Goal: Task Accomplishment & Management: Manage account settings

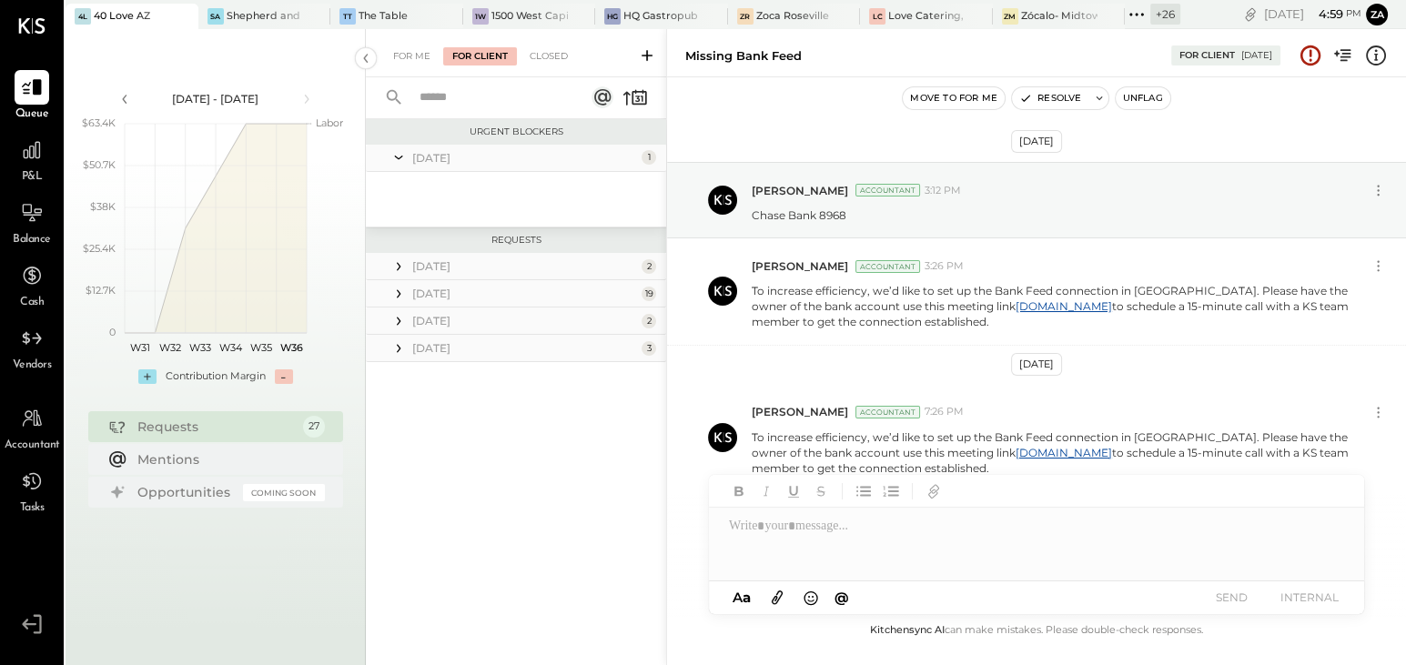
scroll to position [4, 0]
click at [399, 268] on icon at bounding box center [399, 266] width 4 height 8
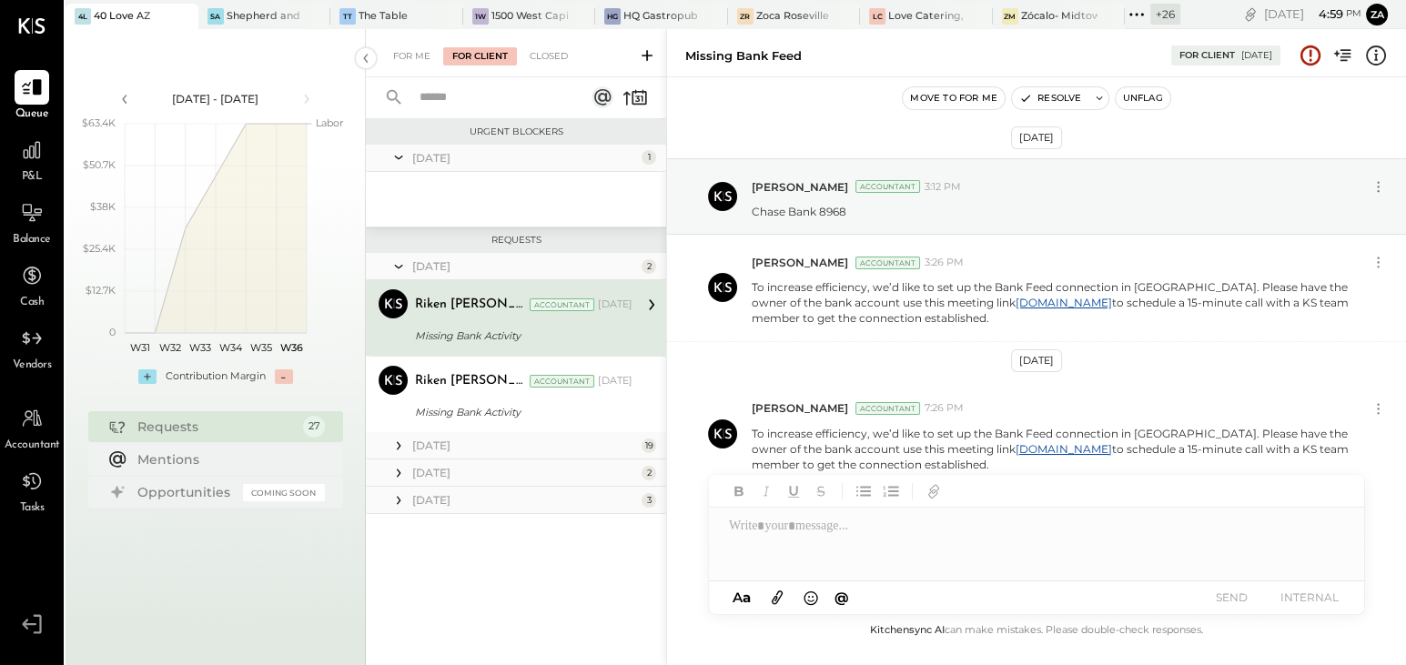
click at [588, 325] on div "Missing Bank Activity" at bounding box center [521, 336] width 212 height 22
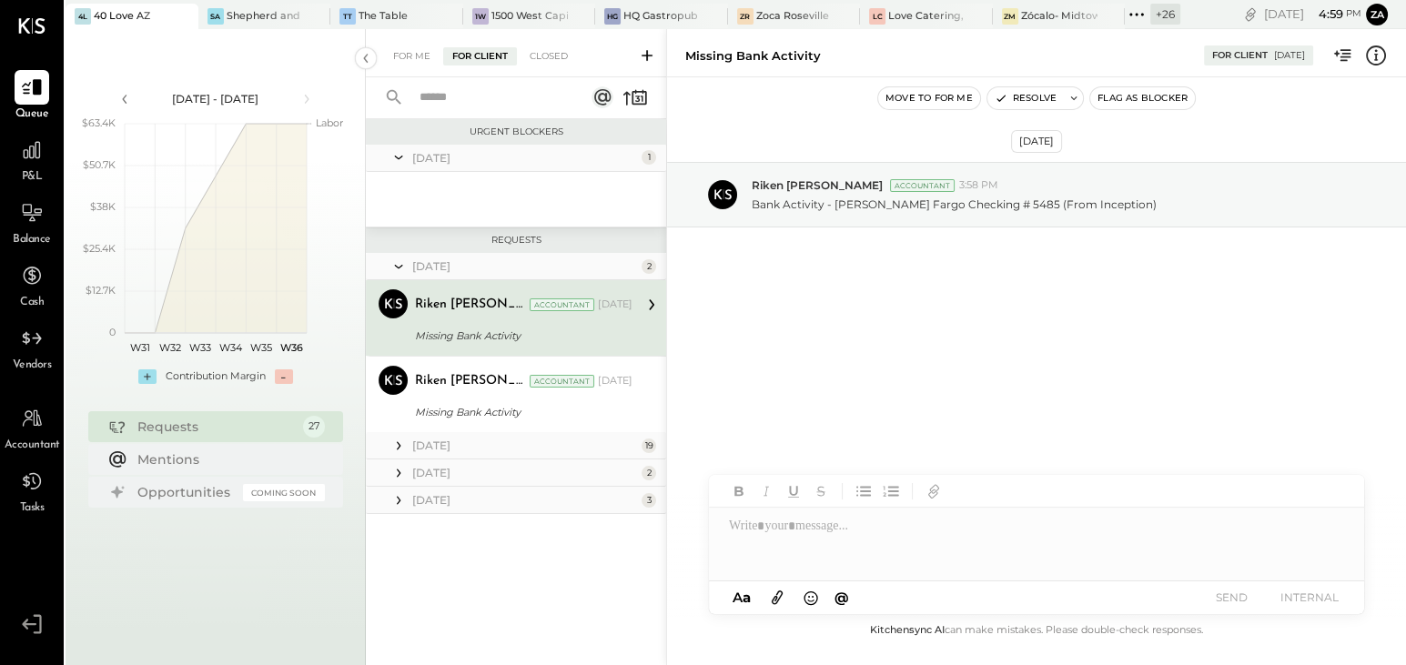
click at [396, 451] on icon at bounding box center [398, 446] width 18 height 18
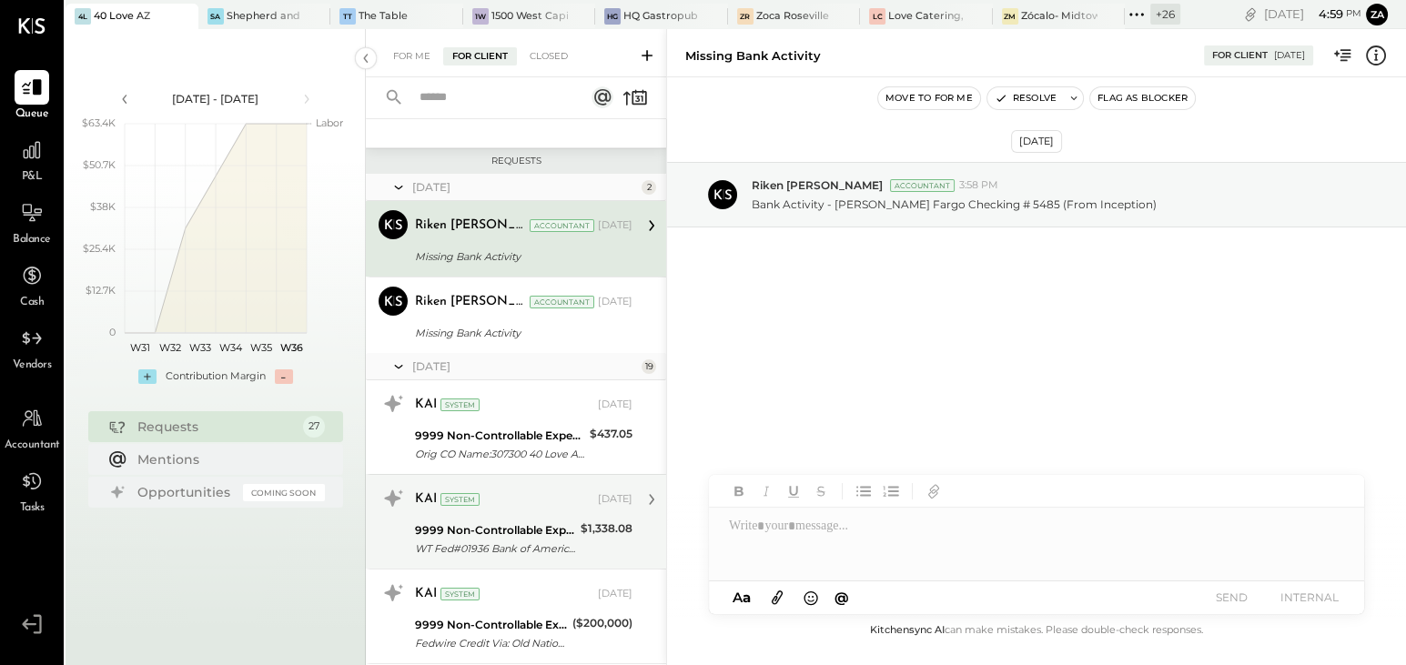
scroll to position [165, 0]
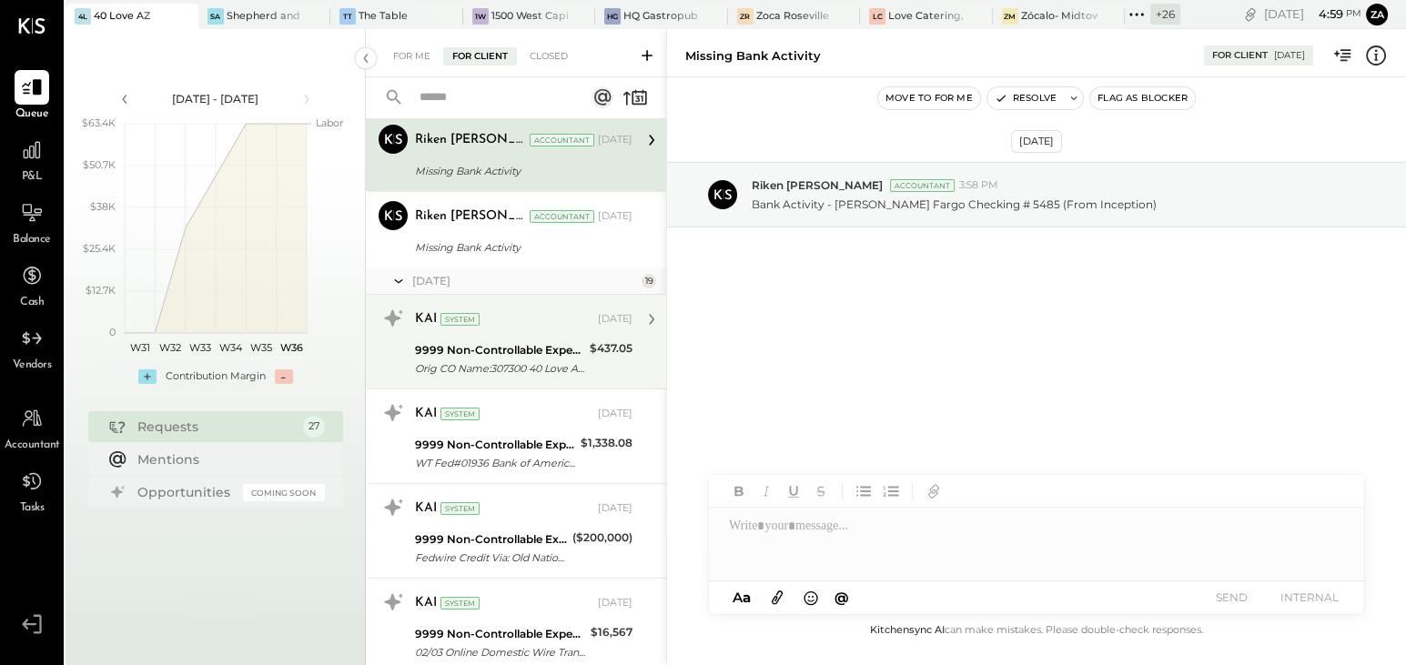
click at [512, 315] on div "KAI System" at bounding box center [504, 319] width 179 height 18
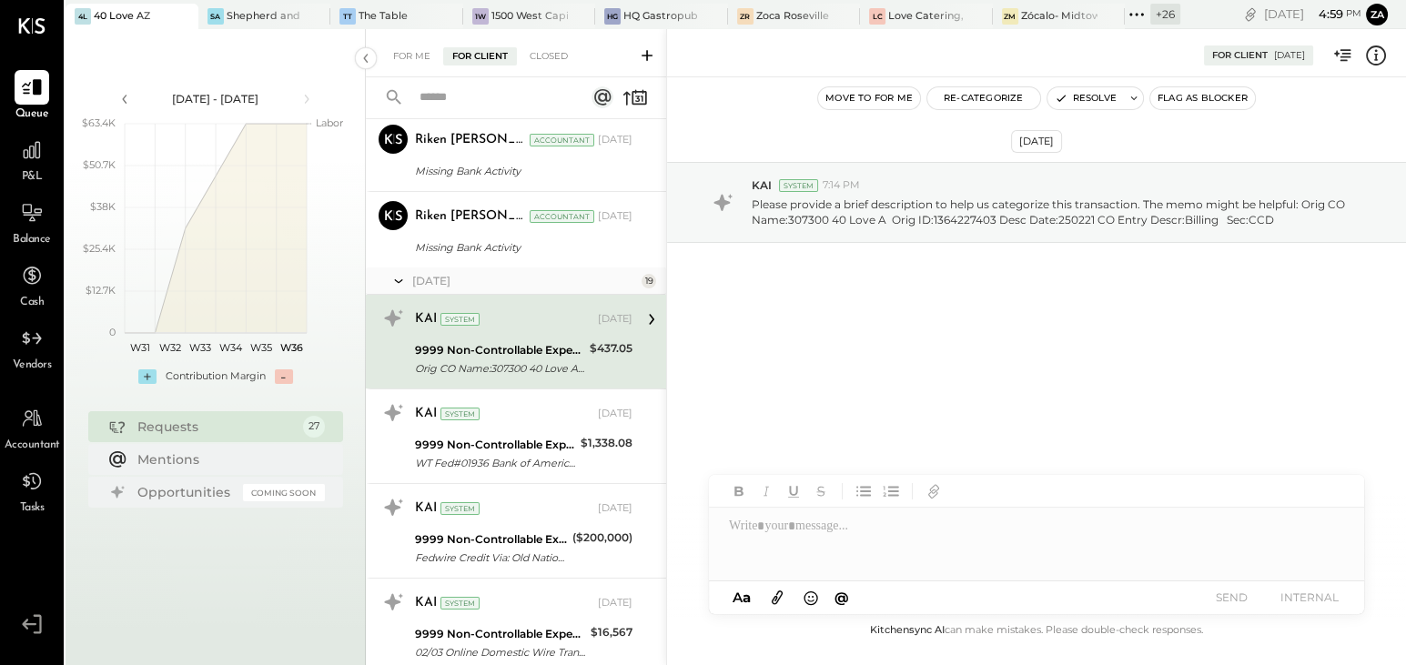
click at [533, 346] on div "9999 Non-Controllable Expenses:Other Income and Expenses:To Be Classified" at bounding box center [499, 350] width 169 height 18
click at [1045, 335] on div "[DATE] KAI System 7:14 PM Please provide a brief description to help us categor…" at bounding box center [1036, 251] width 739 height 257
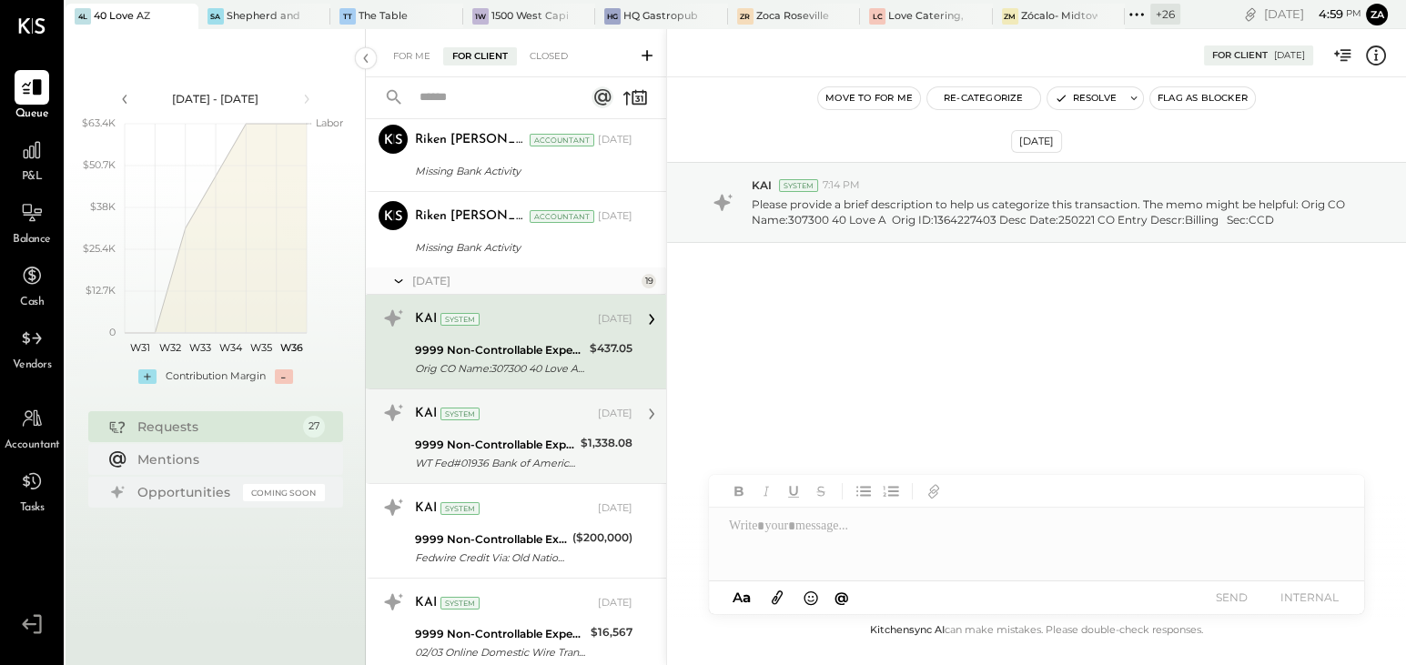
click at [511, 441] on div "9999 Non-Controllable Expenses:Other Income and Expenses:To Be Classified" at bounding box center [495, 445] width 160 height 18
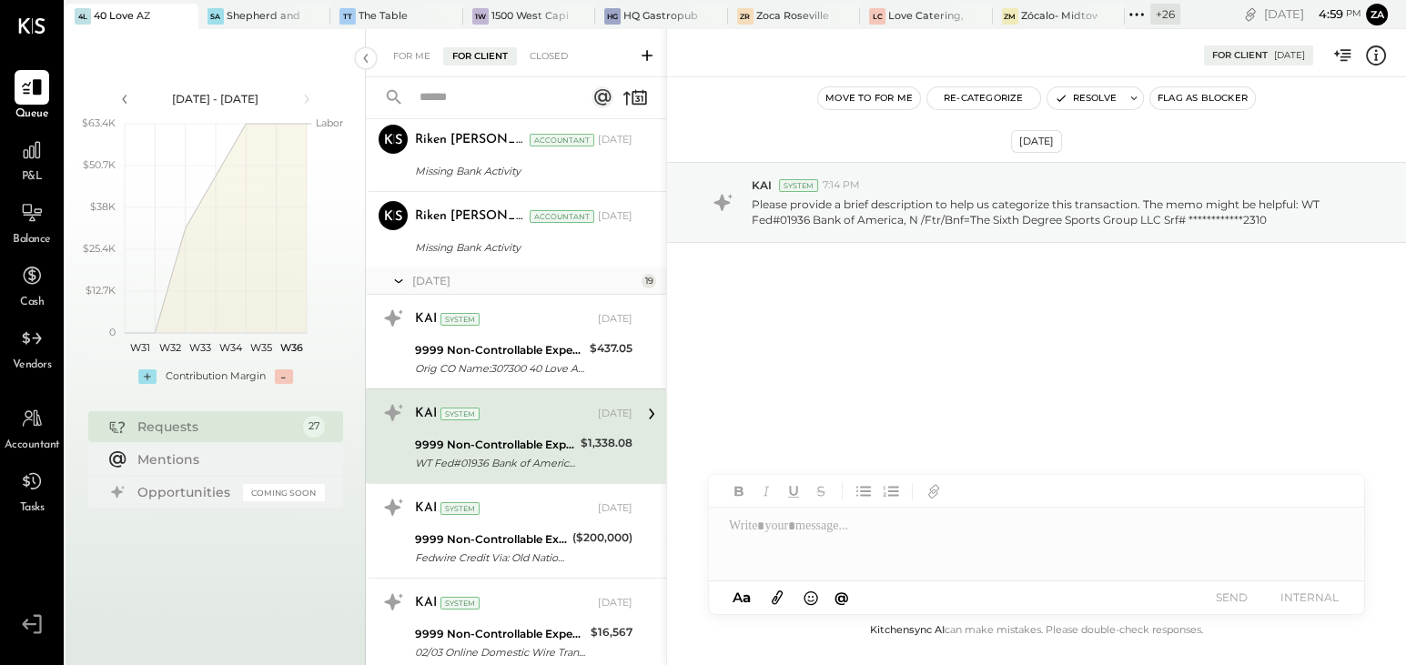
click at [1322, 361] on div "**********" at bounding box center [1036, 251] width 739 height 257
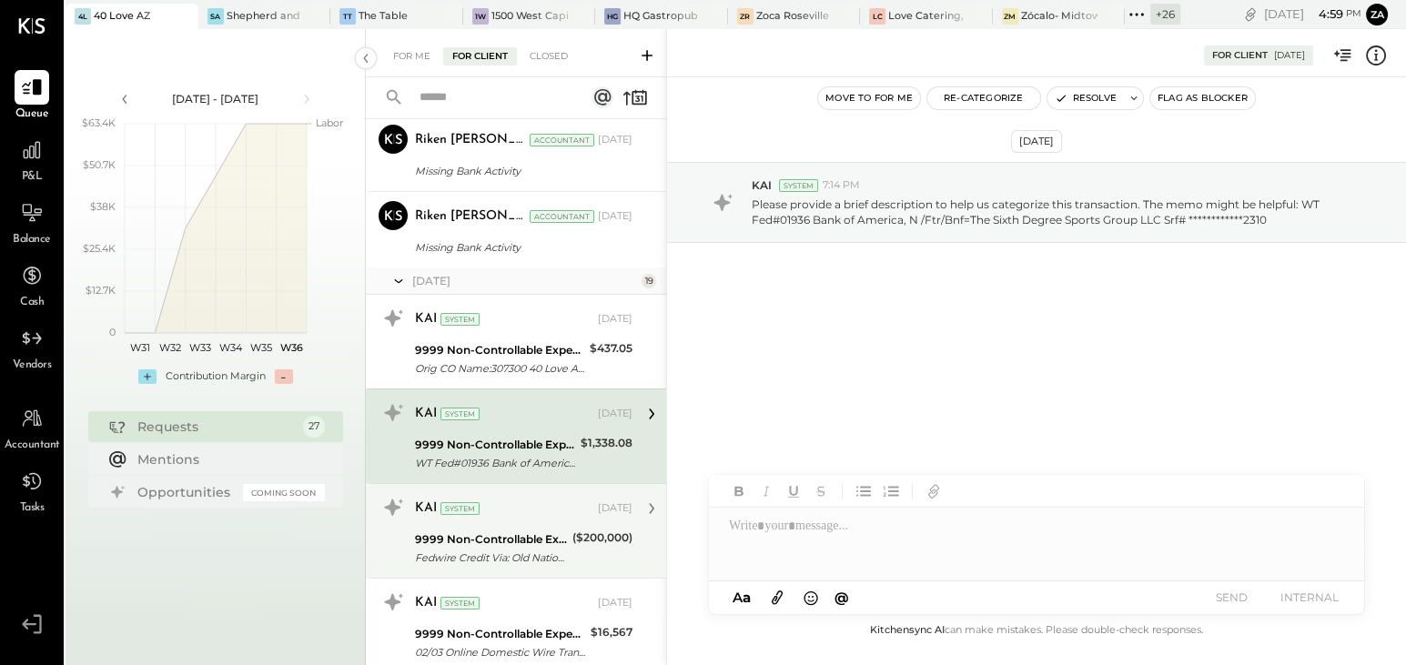
click at [508, 533] on div "9999 Non-Controllable Expenses:Other Income and Expenses:To Be Classified" at bounding box center [491, 539] width 152 height 18
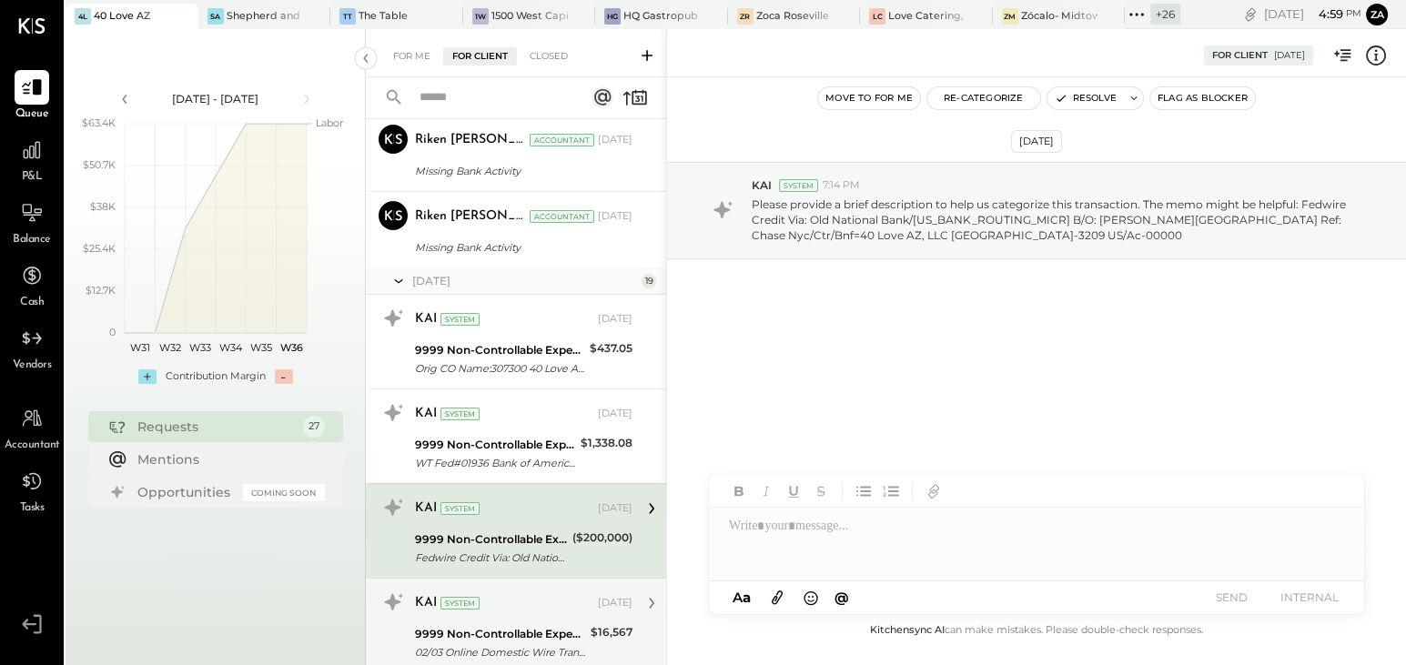
click at [474, 632] on div "9999 Non-Controllable Expenses:Other Income and Expenses:To Be Classified" at bounding box center [500, 634] width 170 height 18
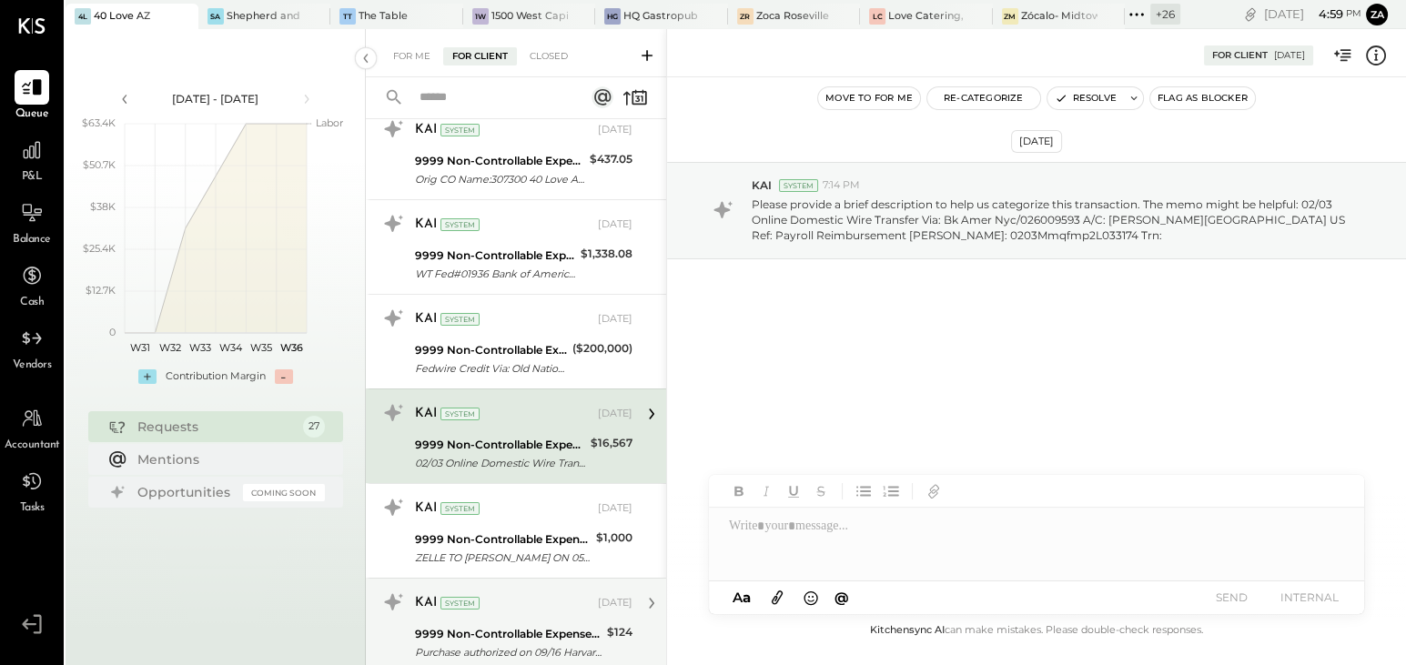
scroll to position [496, 0]
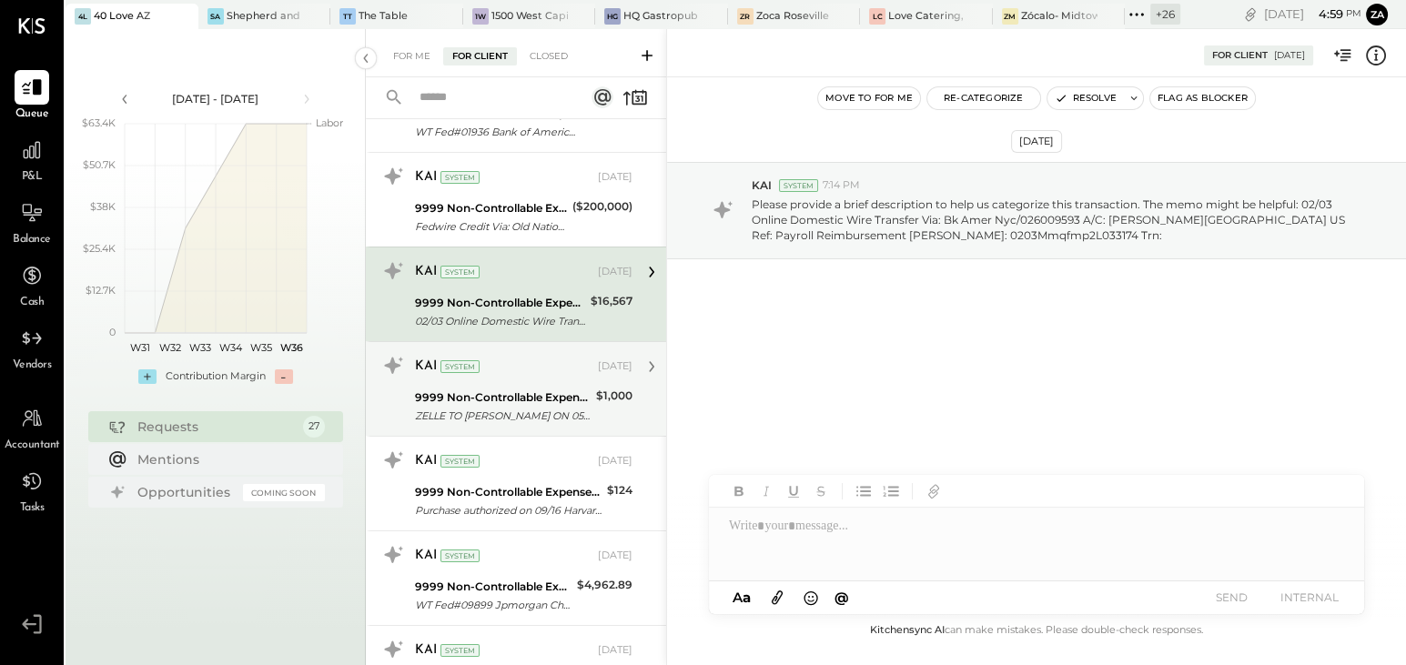
click at [527, 381] on div "KAI System [DATE] 9999 Non-Controllable Expenses:Other Income and Expenses:To B…" at bounding box center [523, 389] width 217 height 76
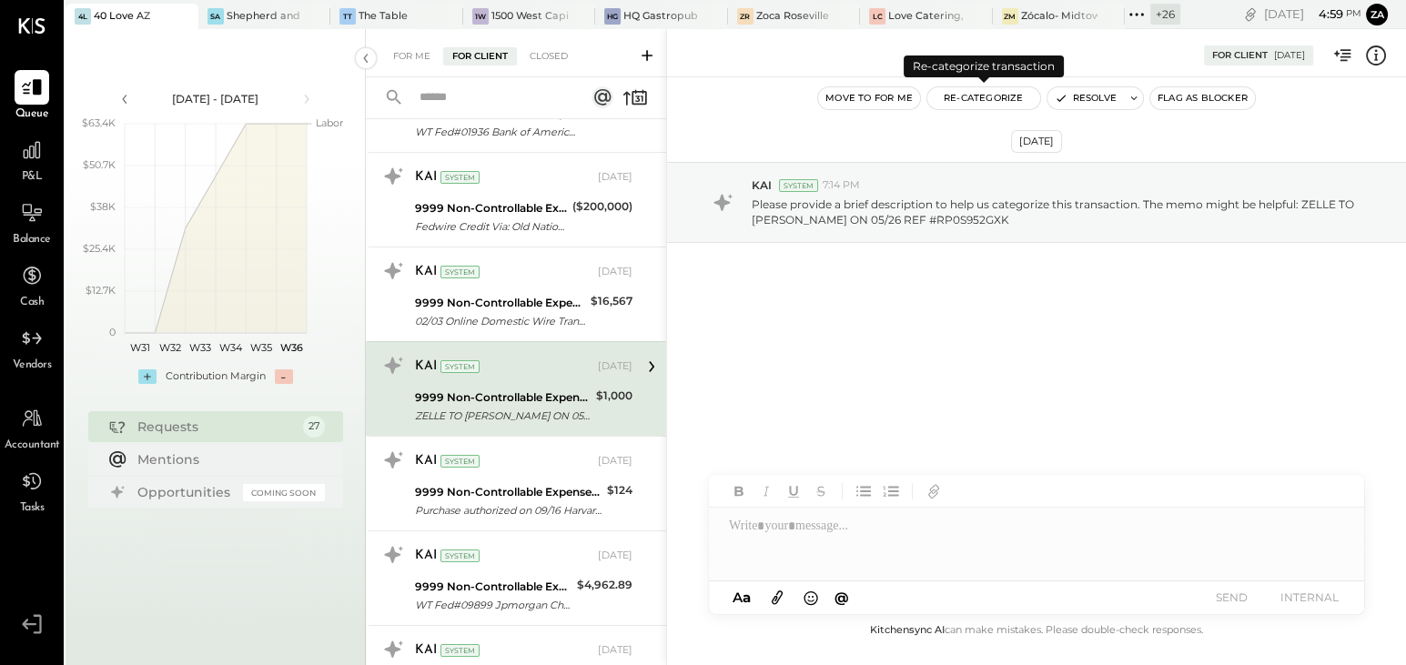
click at [1007, 99] on button "Re-Categorize" at bounding box center [983, 98] width 113 height 22
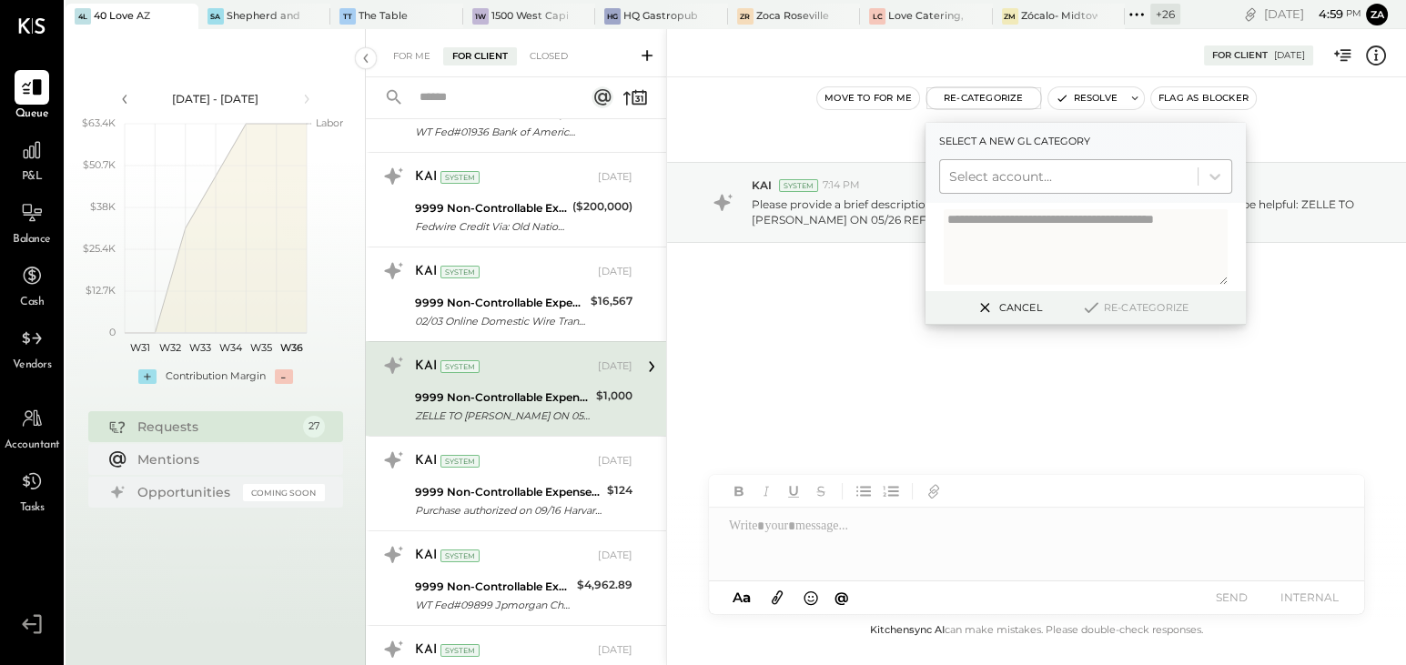
click at [1010, 172] on div at bounding box center [1068, 177] width 239 height 22
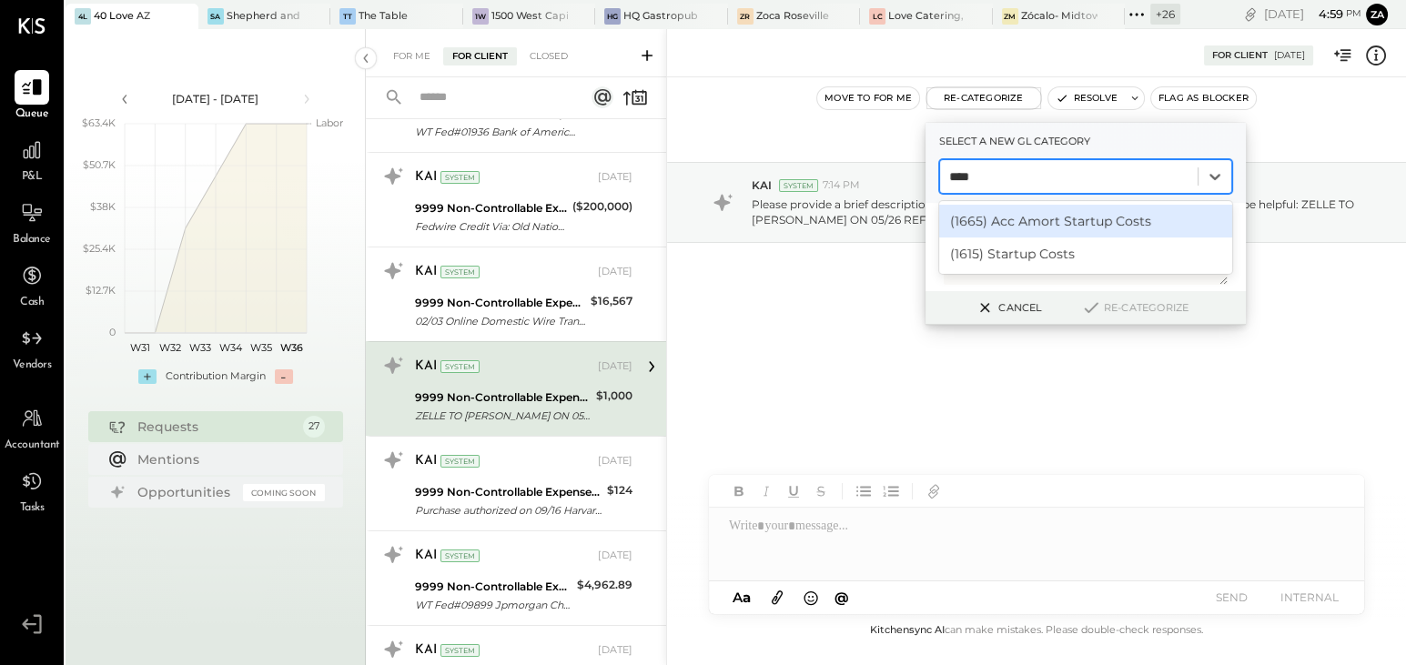
type input "*****"
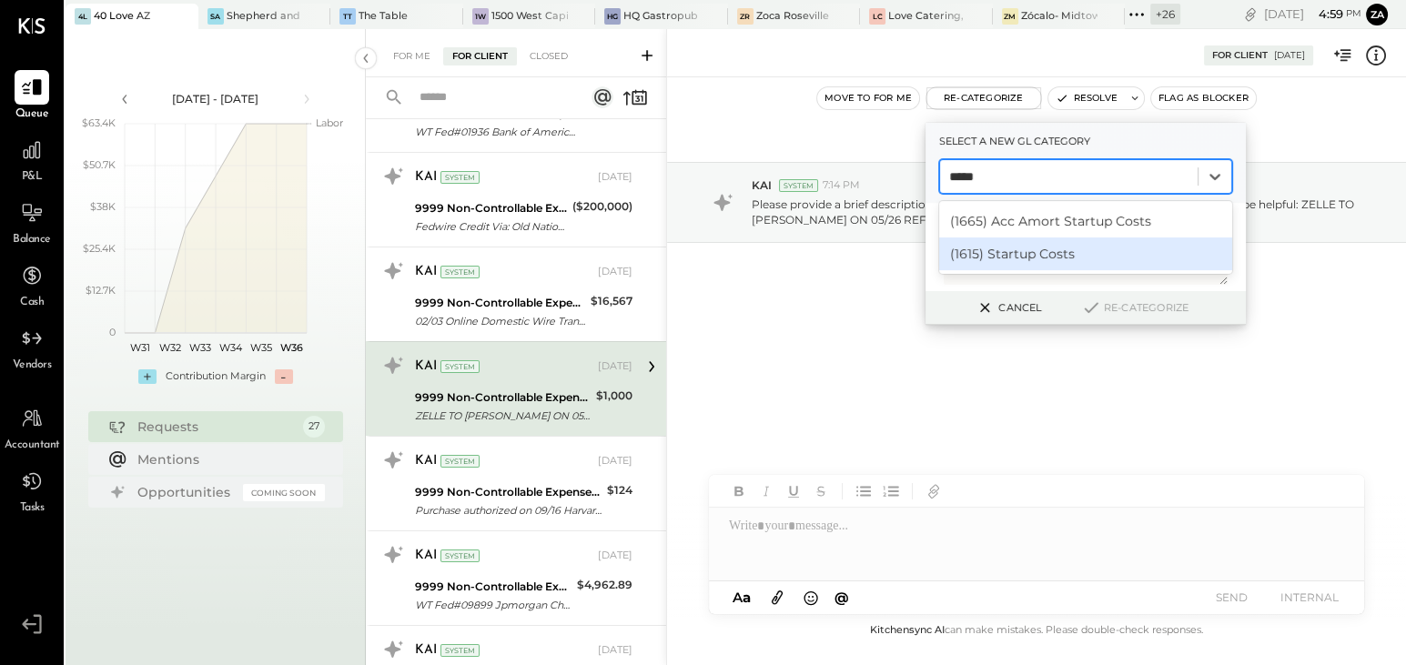
click at [1048, 251] on div "(1615) Startup Costs" at bounding box center [1085, 253] width 293 height 33
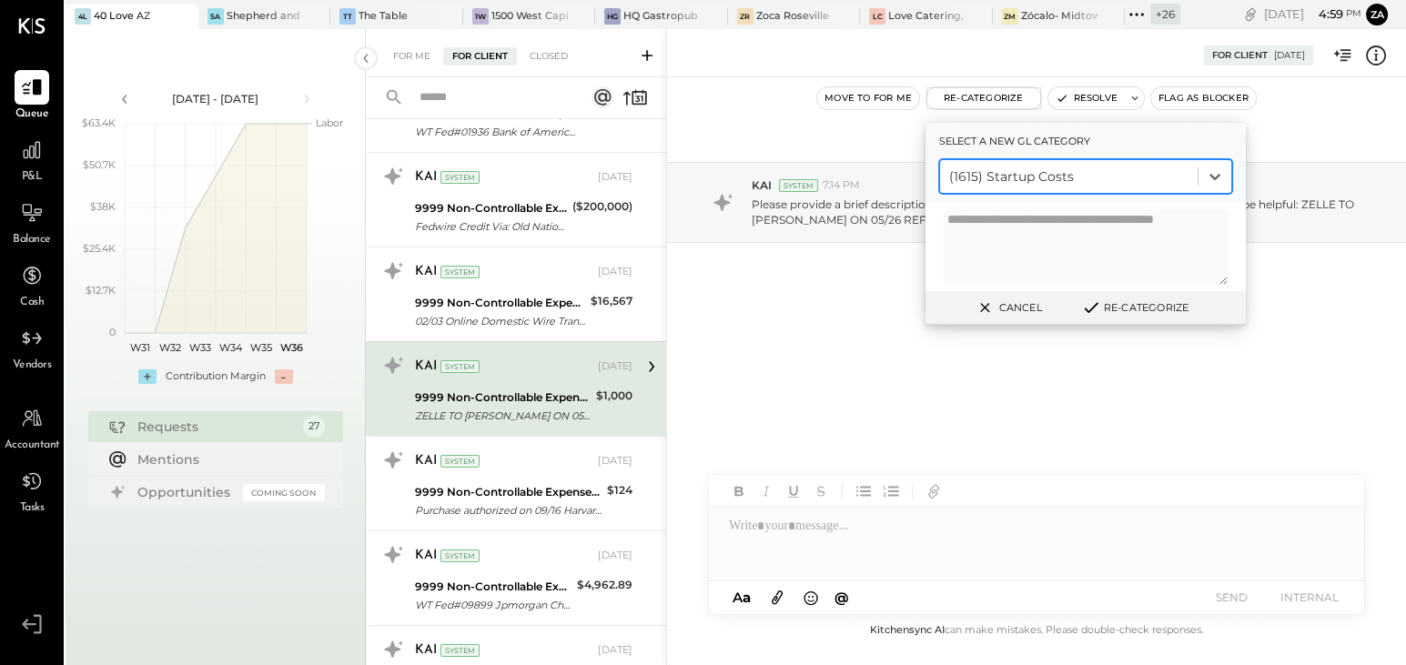
click at [1189, 301] on button "Re-Categorize" at bounding box center [1135, 308] width 120 height 22
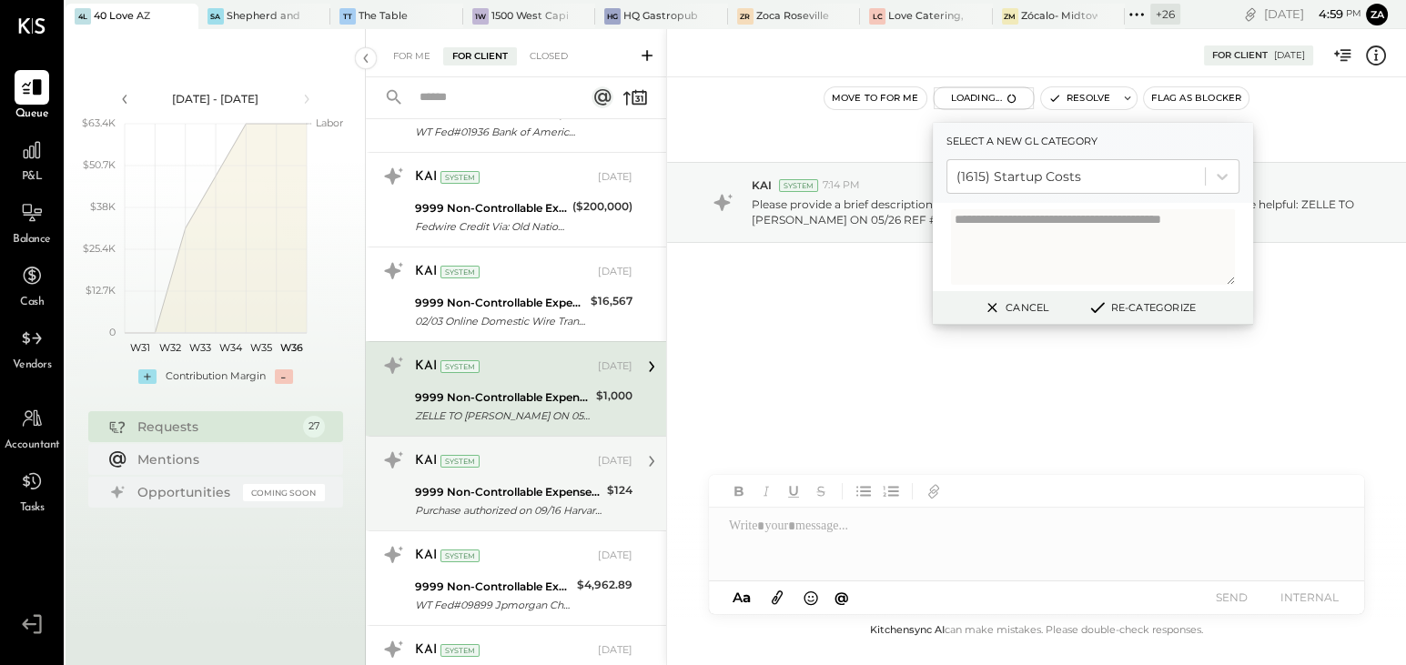
click at [482, 496] on div "9999 Non-Controllable Expenses:Other Income and Expenses:To Be Classified" at bounding box center [508, 492] width 187 height 18
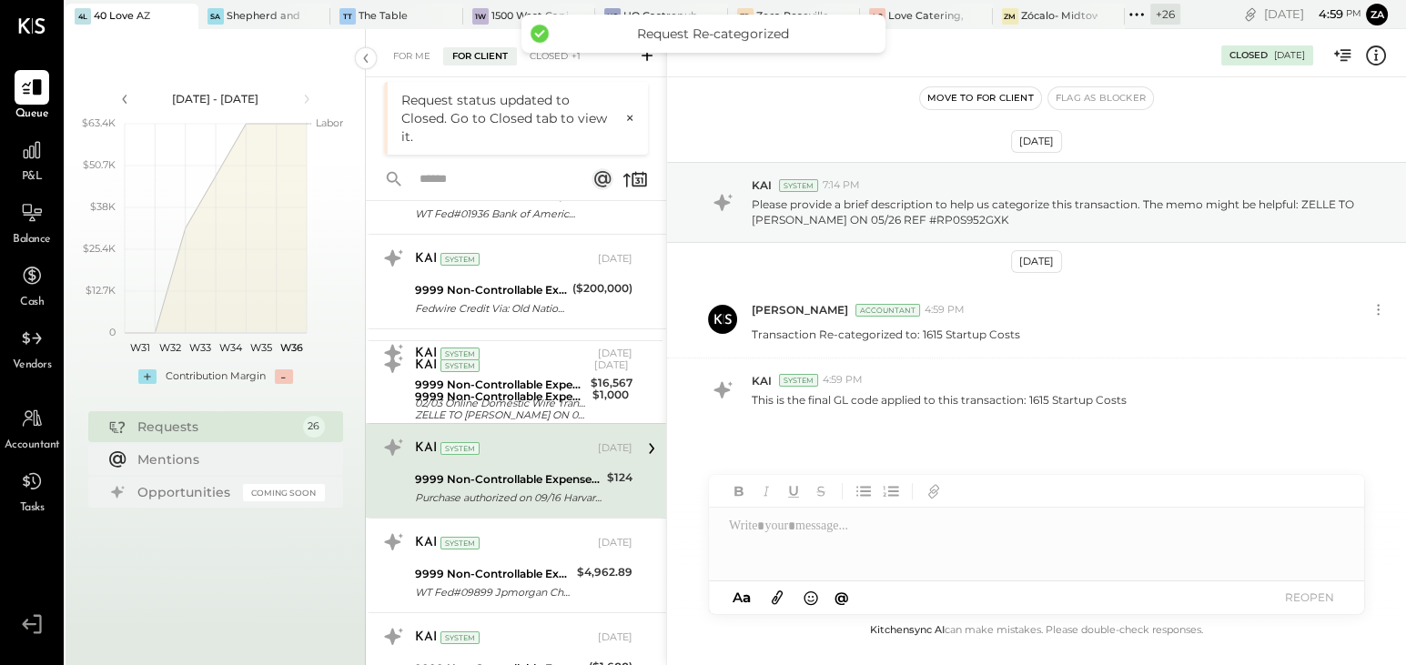
scroll to position [495, 0]
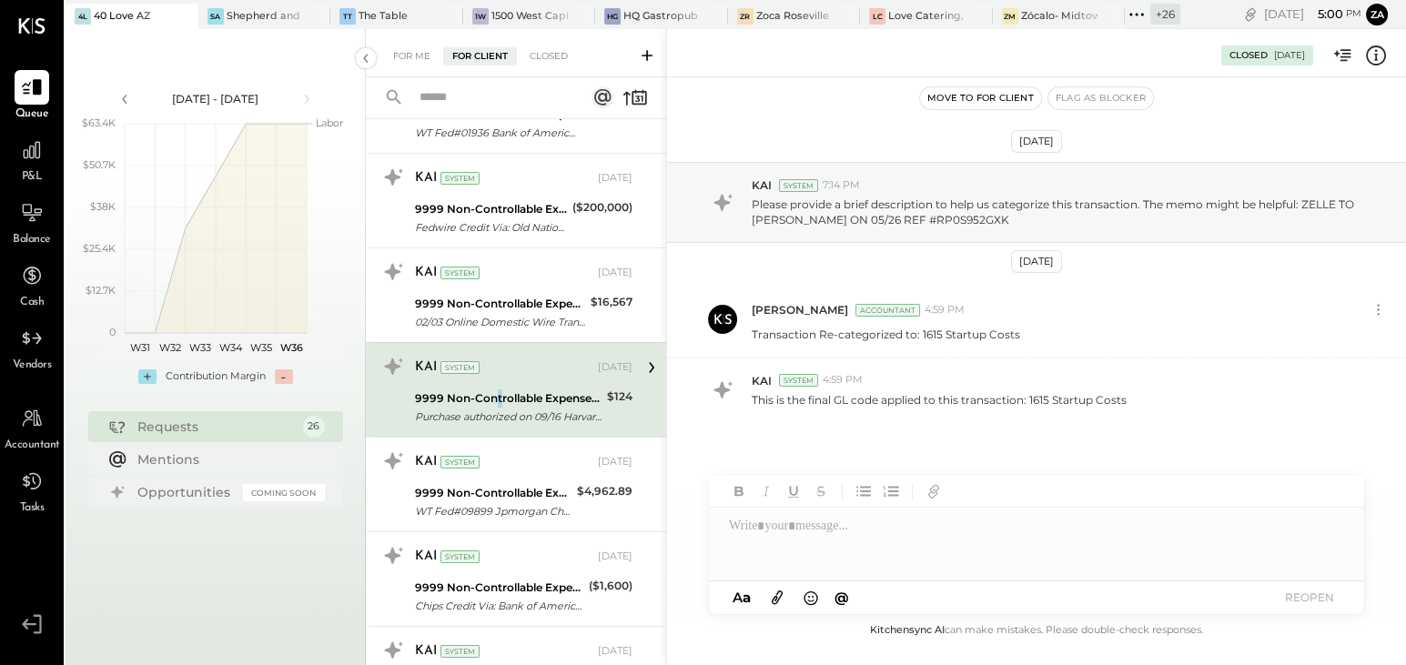
click at [497, 398] on div "9999 Non-Controllable Expenses:Other Income and Expenses:To Be Classified" at bounding box center [508, 398] width 187 height 18
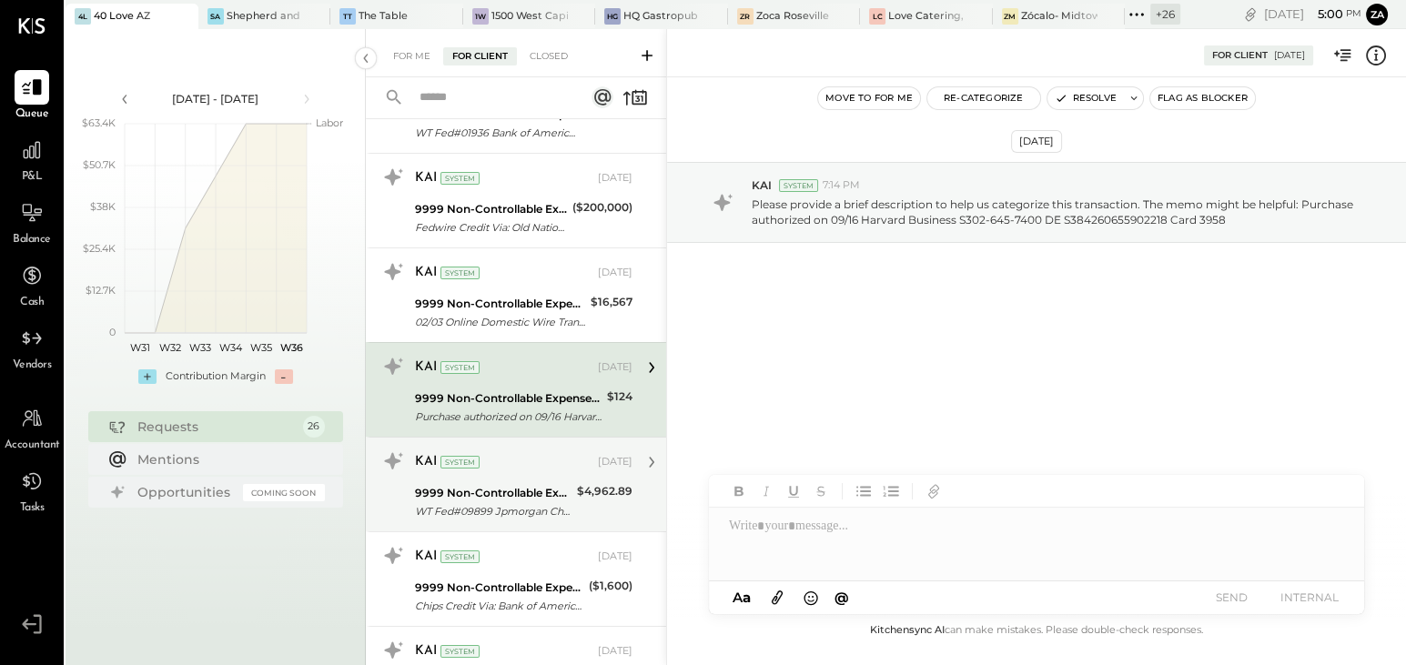
drag, startPoint x: 497, startPoint y: 398, endPoint x: 488, endPoint y: 486, distance: 88.7
click at [488, 486] on div "**********" at bounding box center [523, 485] width 217 height 76
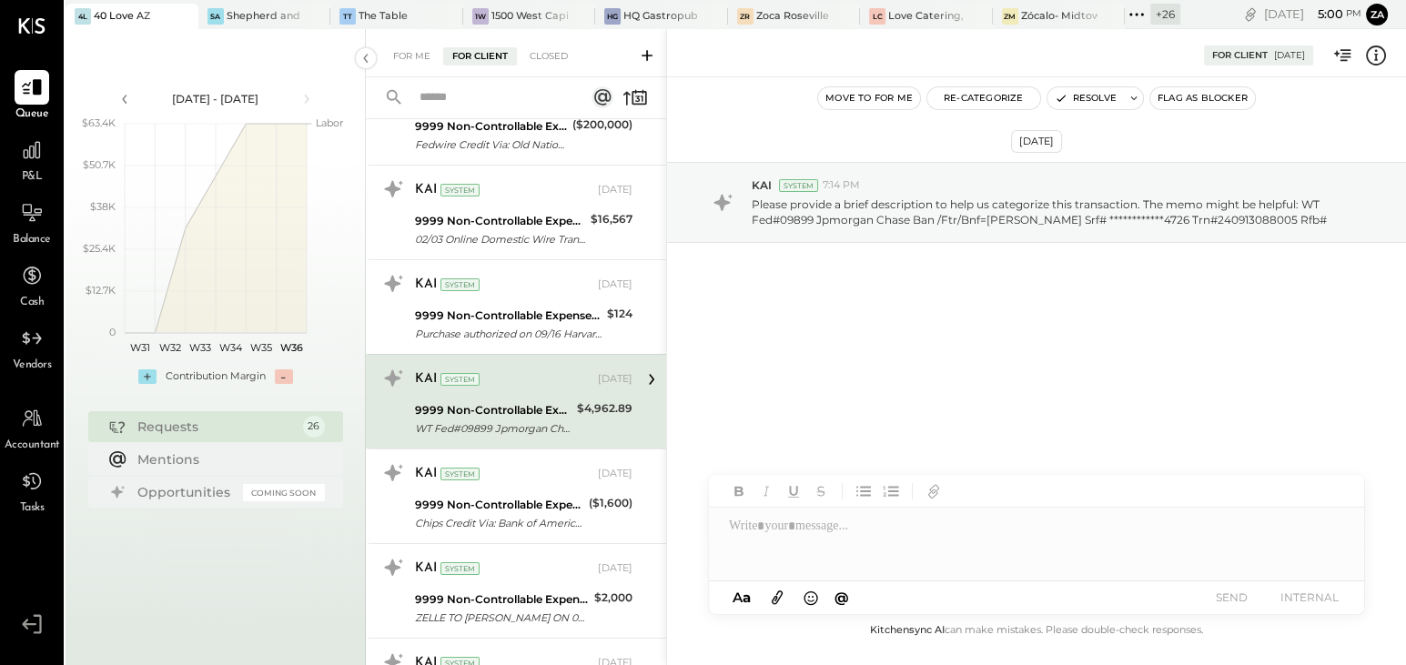
scroll to position [661, 0]
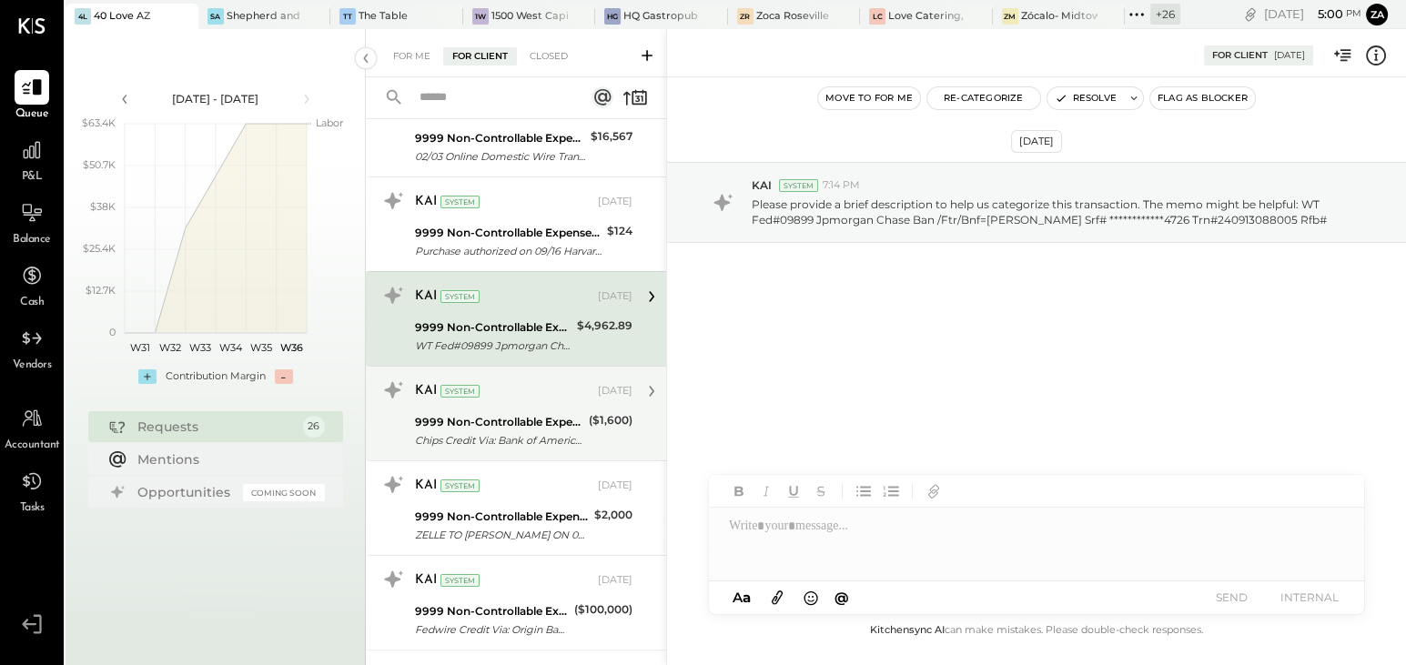
click at [551, 431] on div "Chips Credit Via: Bank of America, N.A./0959 B/O: 1/[PERSON_NAME] 3/[GEOGRAPHIC…" at bounding box center [499, 440] width 168 height 18
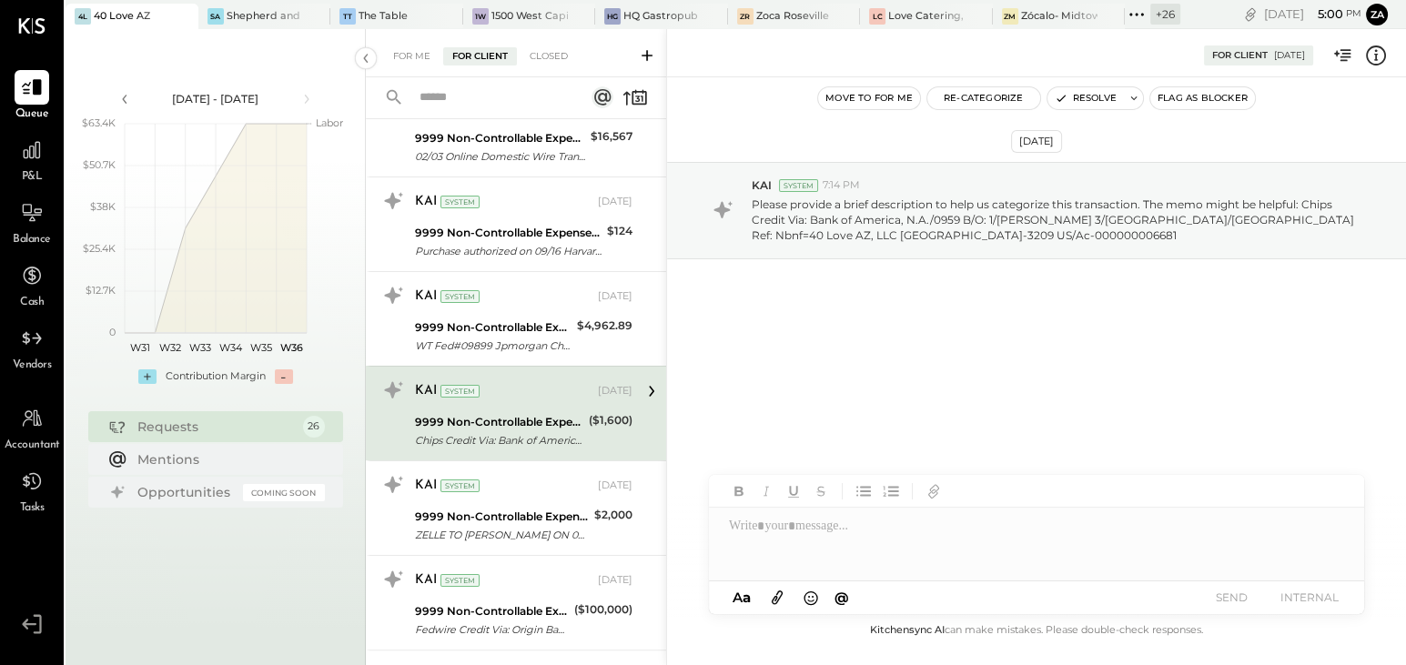
scroll to position [742, 0]
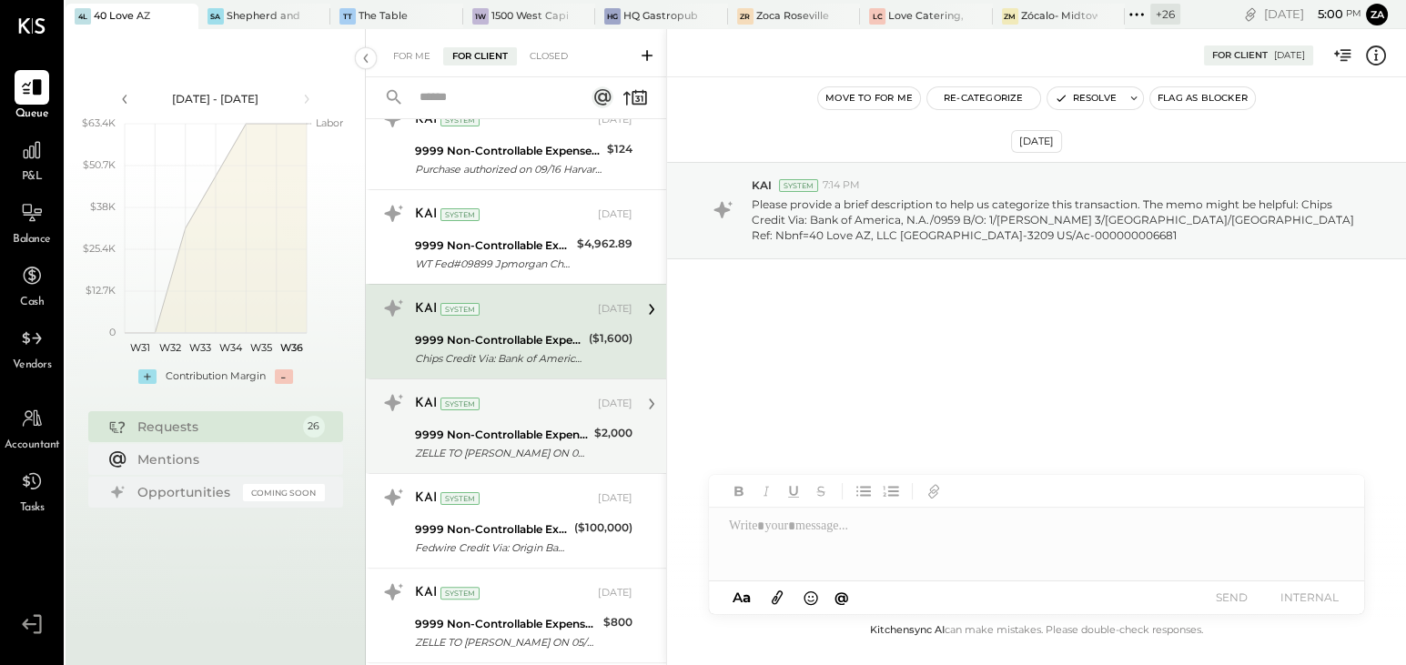
click at [550, 418] on div "KAI System [DATE] 9999 Non-Controllable Expenses:Other Income and Expenses:To B…" at bounding box center [523, 427] width 217 height 76
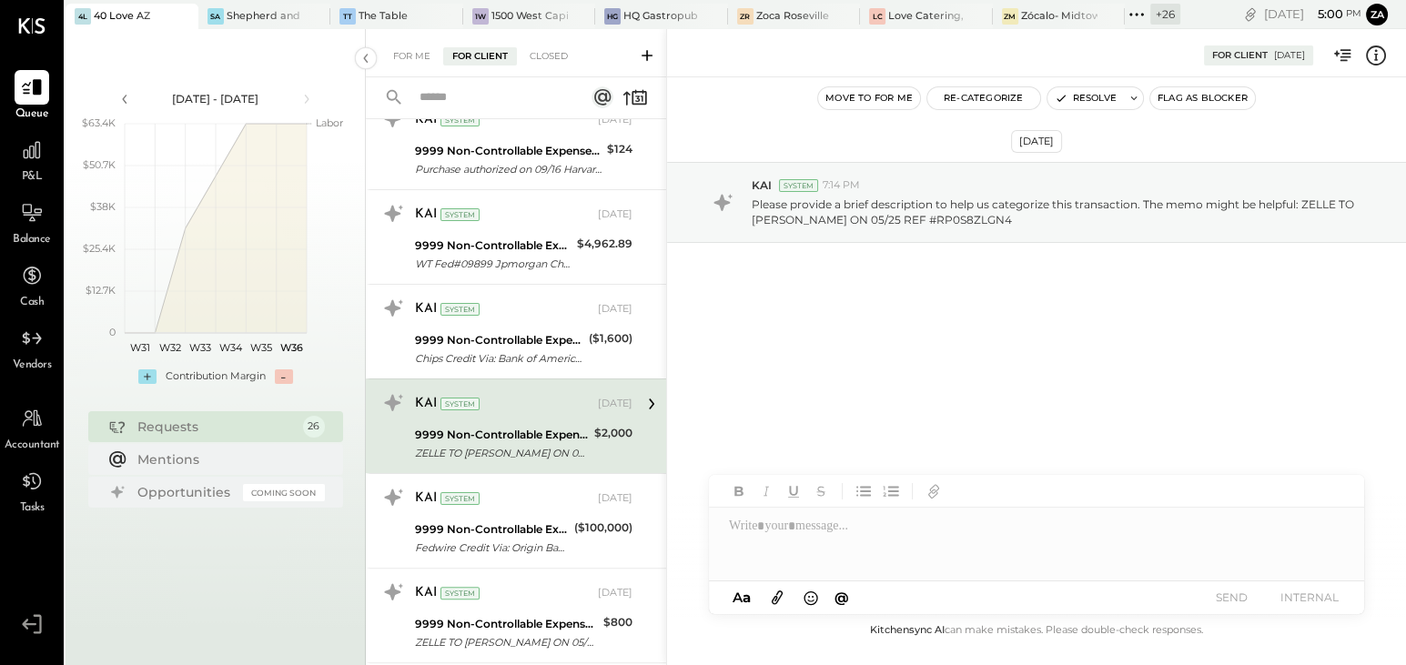
click at [1064, 331] on div "[DATE] KAI System 7:14 PM Please provide a brief description to help us categor…" at bounding box center [1036, 251] width 739 height 257
click at [1004, 98] on button "Re-Categorize" at bounding box center [983, 98] width 113 height 22
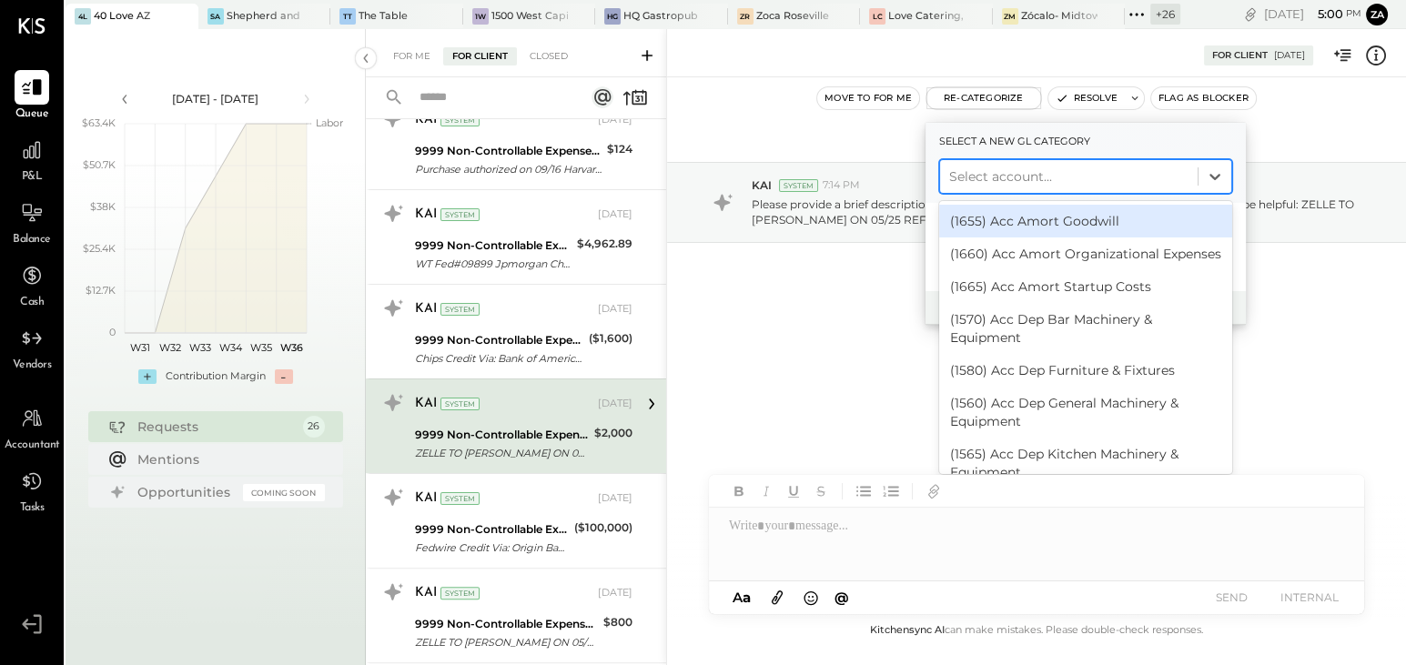
click at [981, 180] on div at bounding box center [1068, 177] width 239 height 22
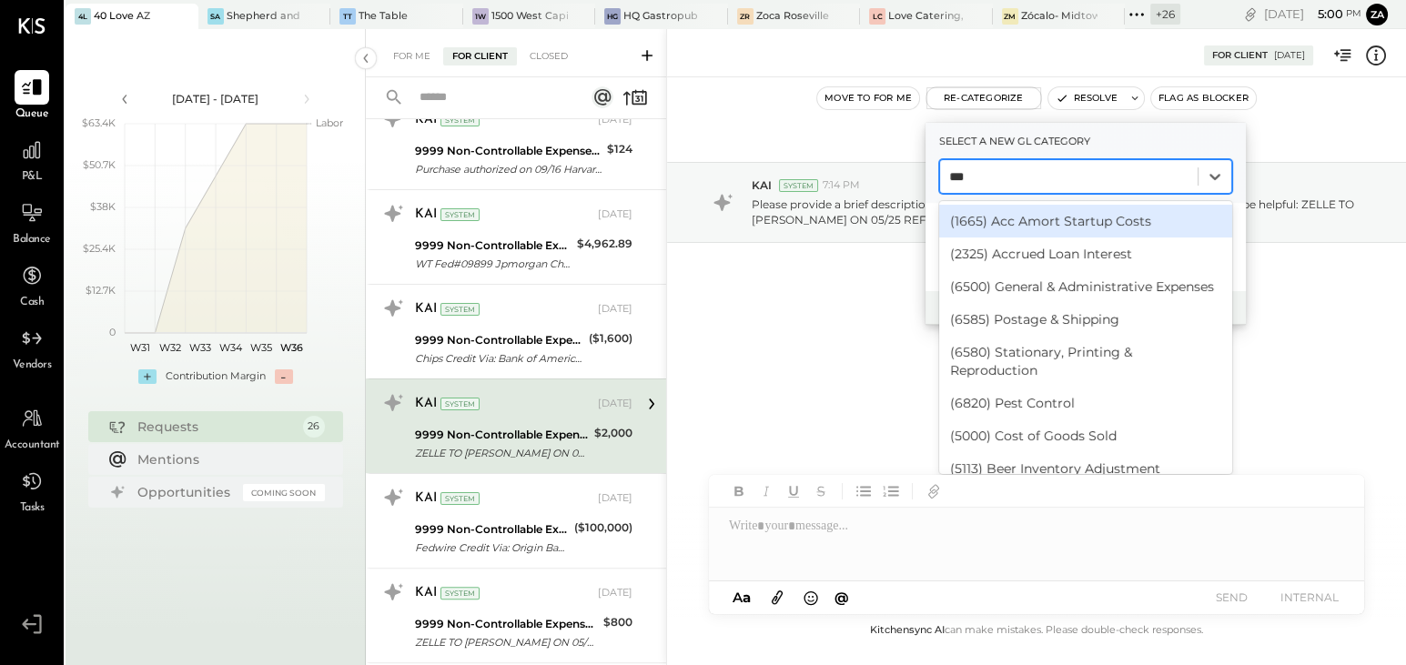
type input "****"
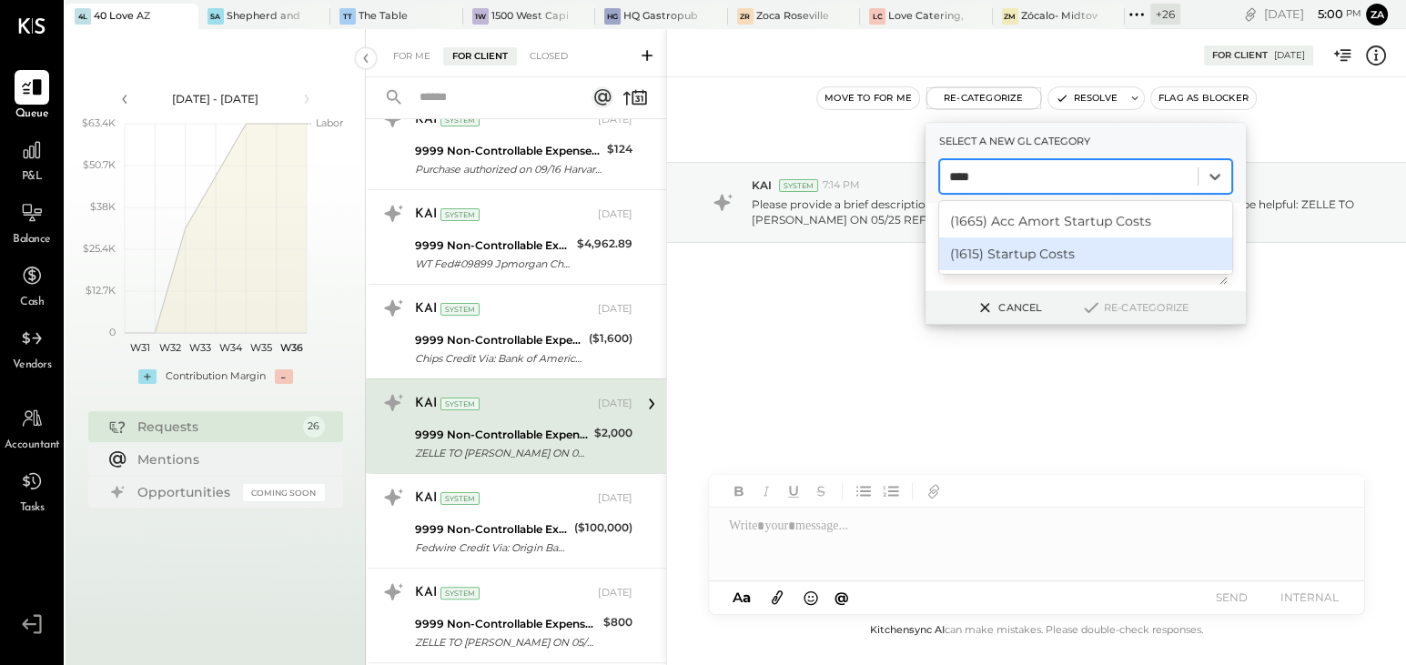
click at [1015, 252] on div "(1615) Startup Costs" at bounding box center [1085, 253] width 293 height 33
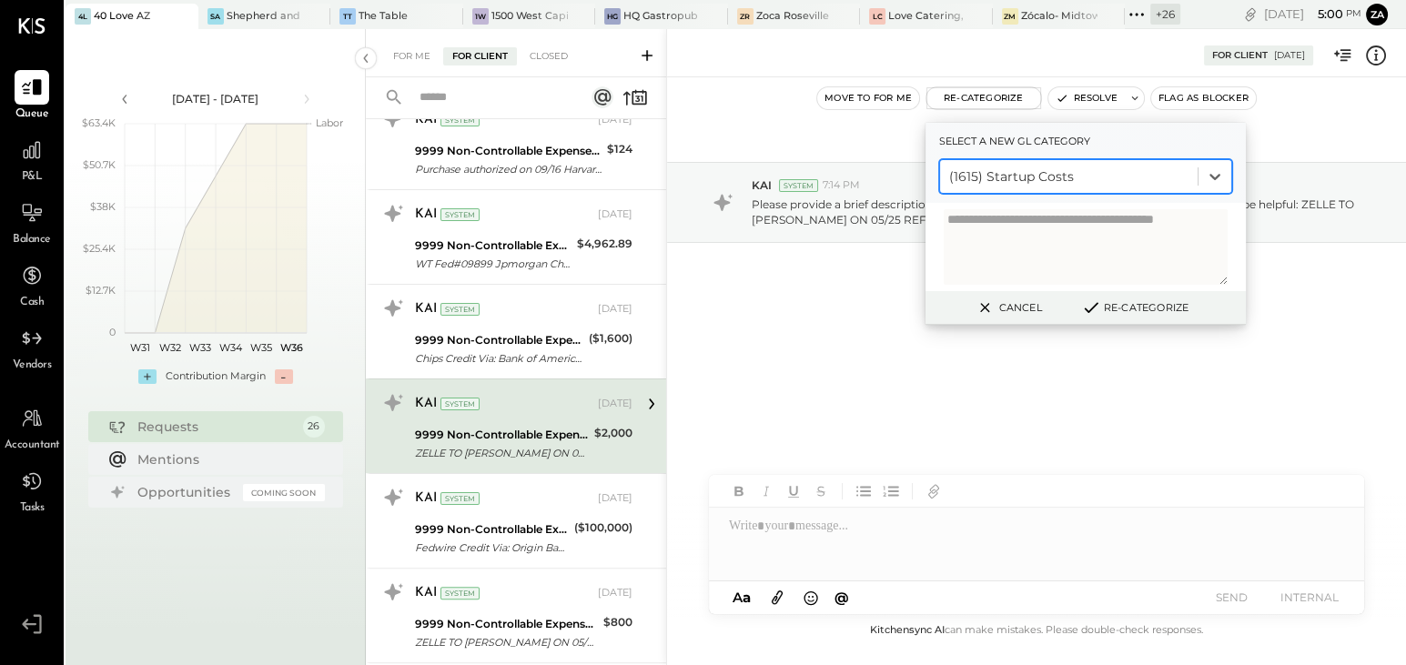
click at [1125, 307] on button "Re-Categorize" at bounding box center [1135, 308] width 120 height 22
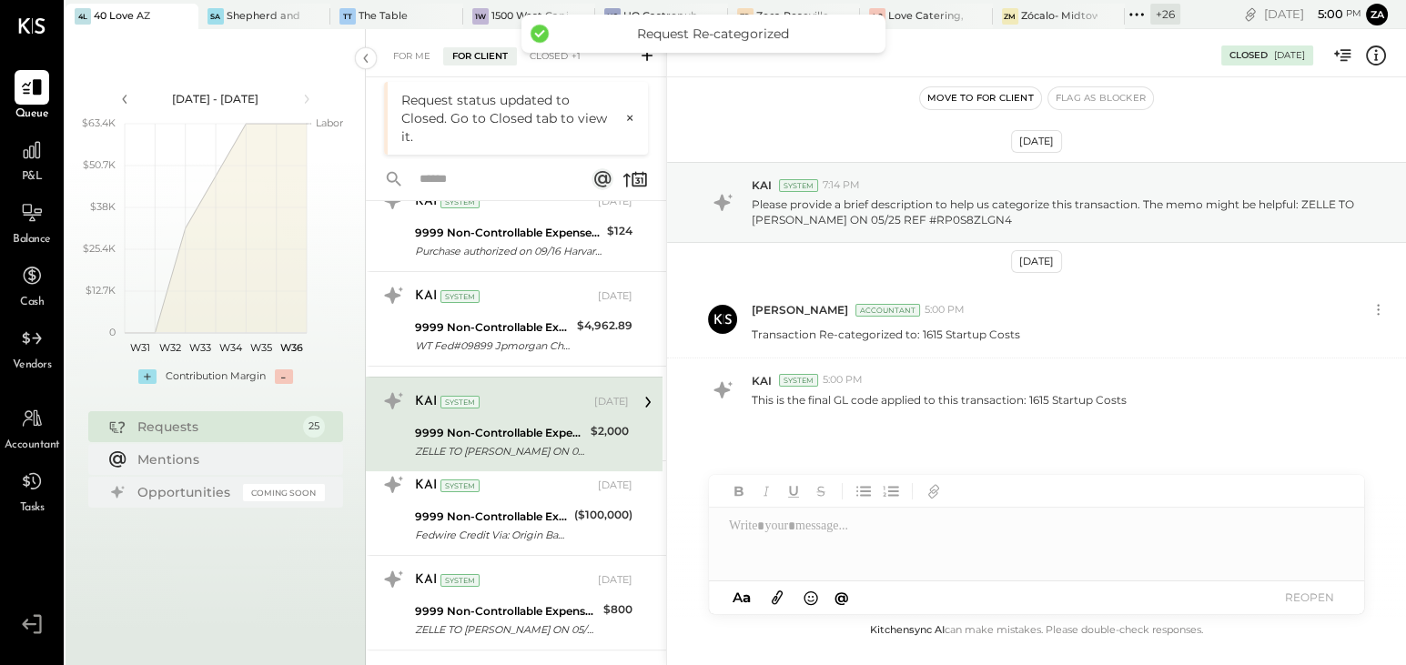
scroll to position [687, 0]
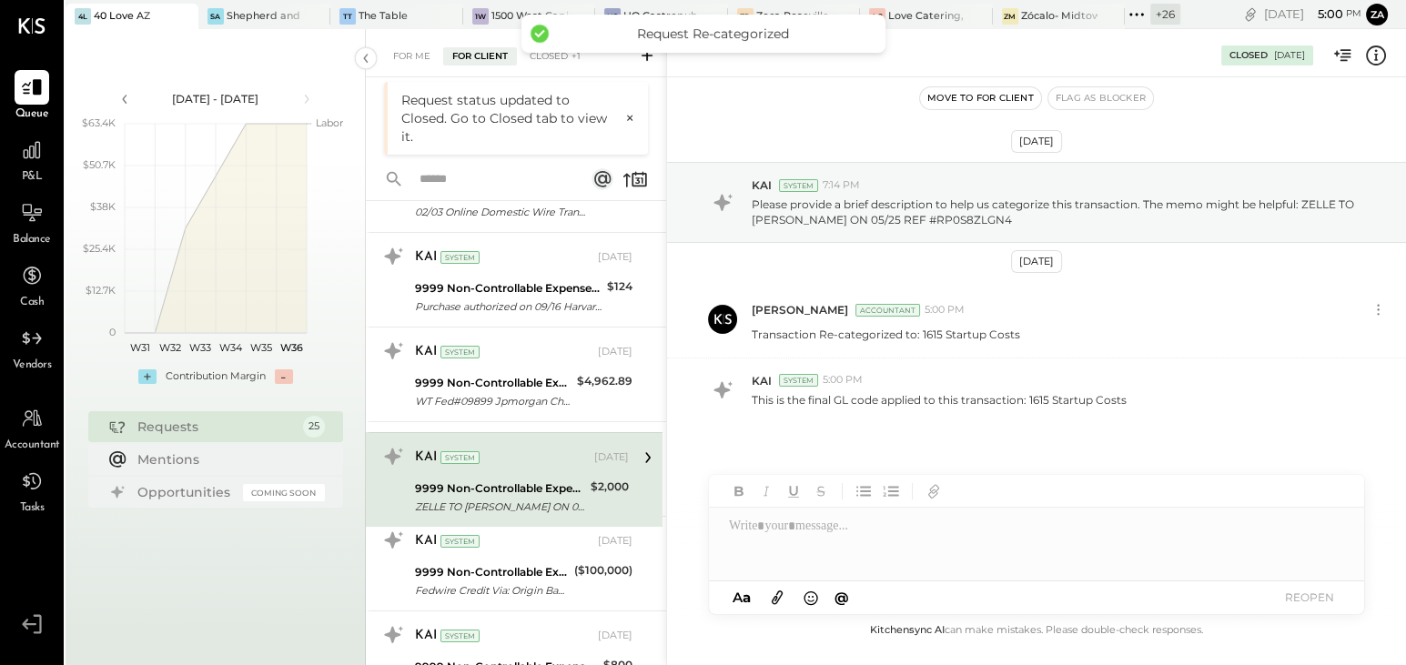
click at [1167, 314] on div "[PERSON_NAME] Accountant 5:00 PM" at bounding box center [1058, 309] width 613 height 15
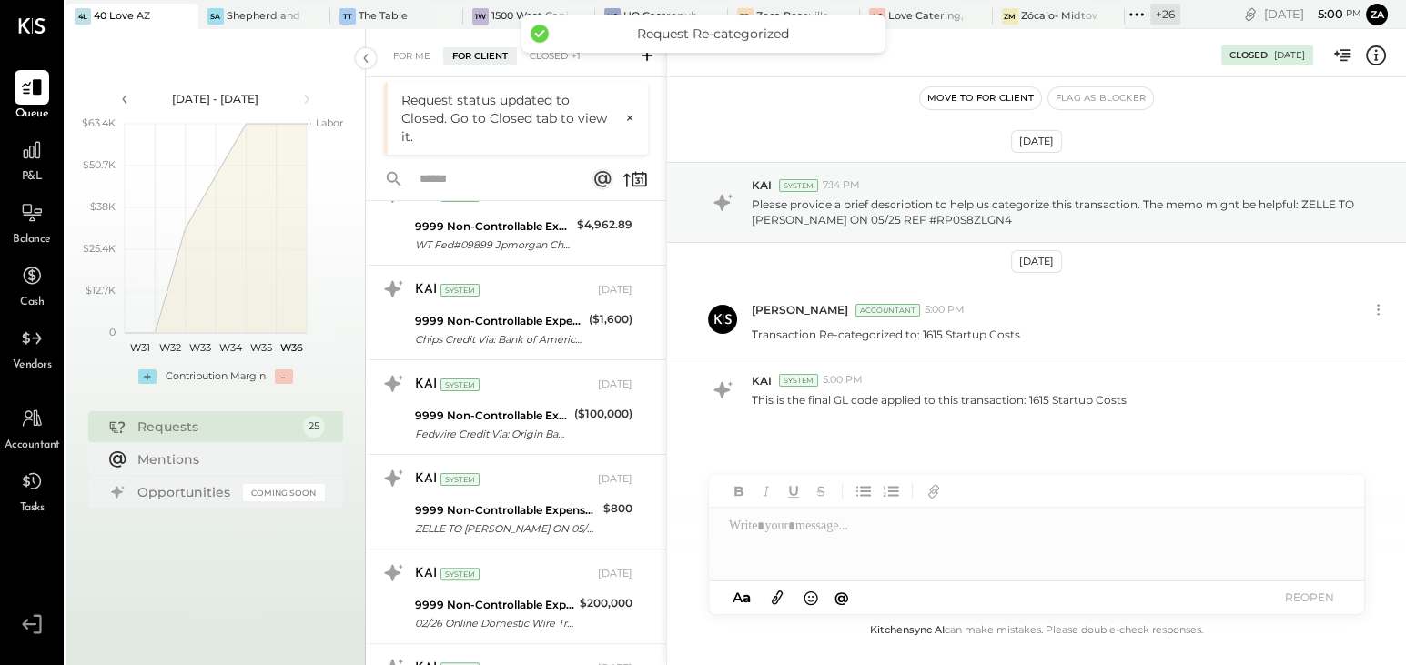
scroll to position [853, 0]
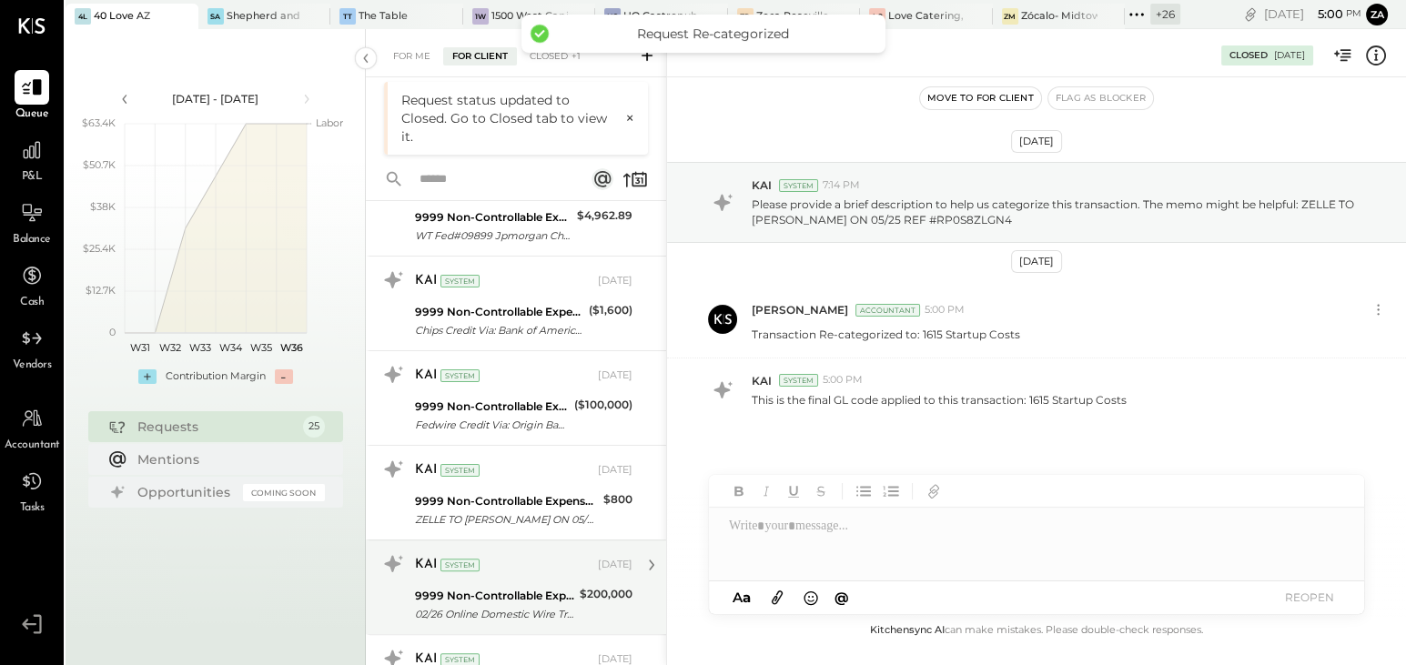
click at [561, 587] on div "9999 Non-Controllable Expenses:Other Income and Expenses:To Be Classified" at bounding box center [494, 596] width 159 height 18
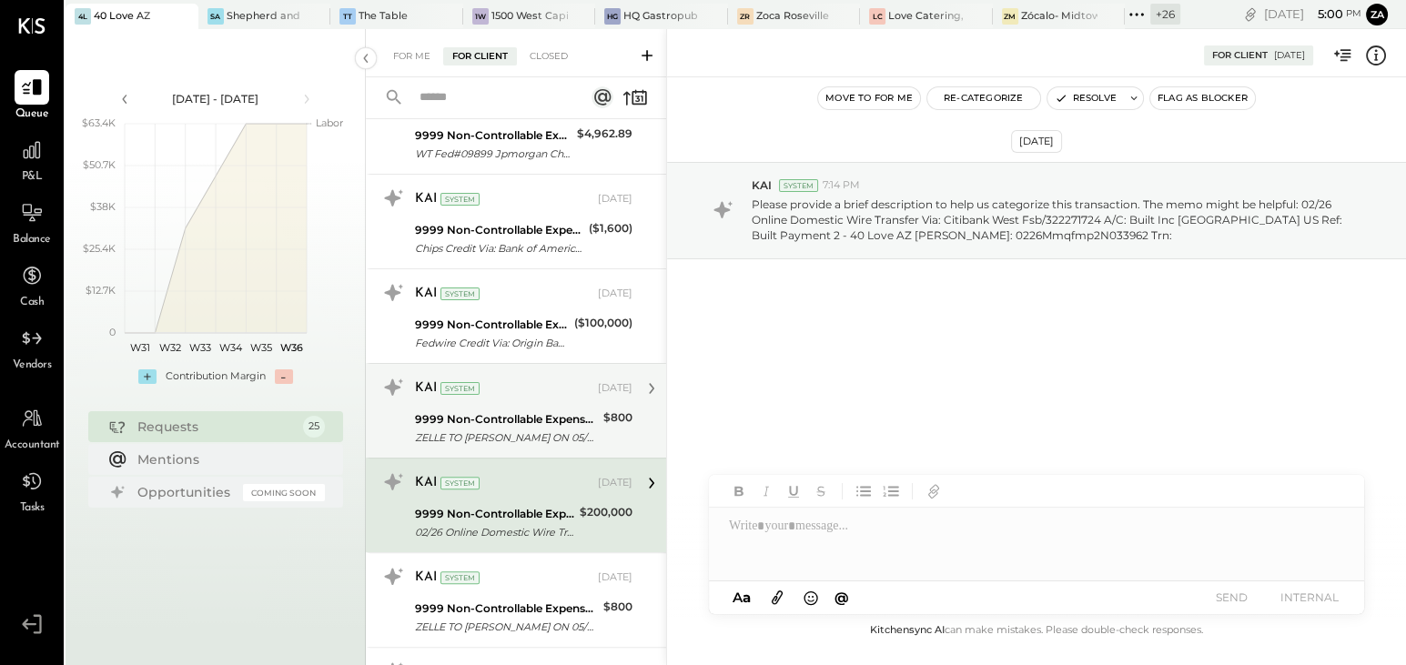
click at [554, 409] on div "9999 Non-Controllable Expenses:Other Income and Expenses:To Be Classified ZELLE…" at bounding box center [506, 429] width 183 height 40
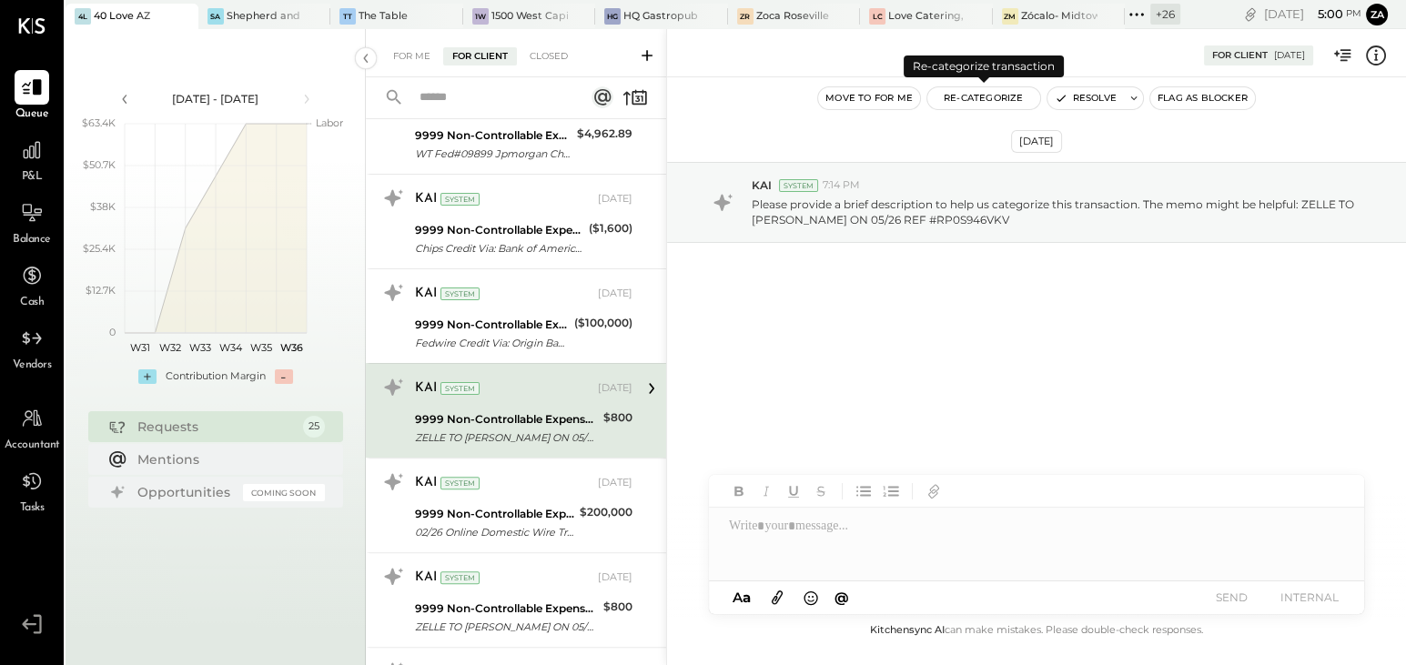
click at [1000, 101] on button "Re-Categorize" at bounding box center [983, 98] width 113 height 22
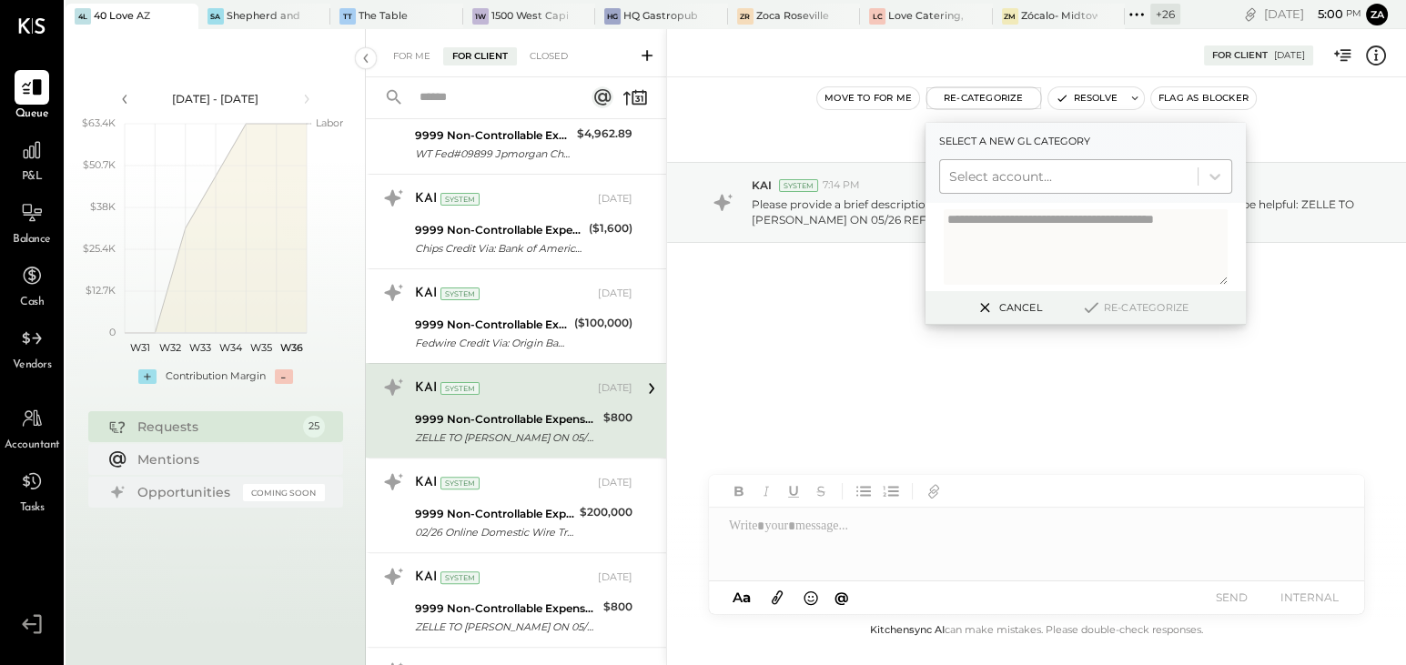
click at [971, 171] on div at bounding box center [1068, 177] width 239 height 22
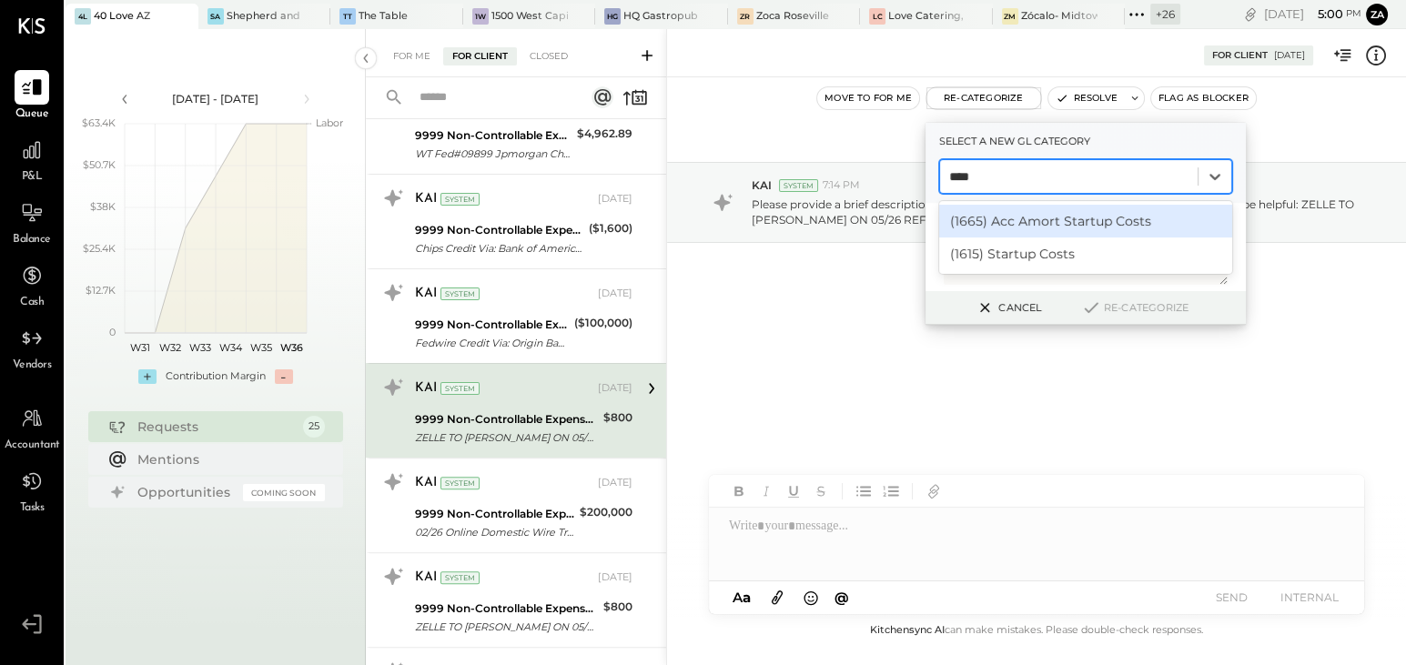
type input "*****"
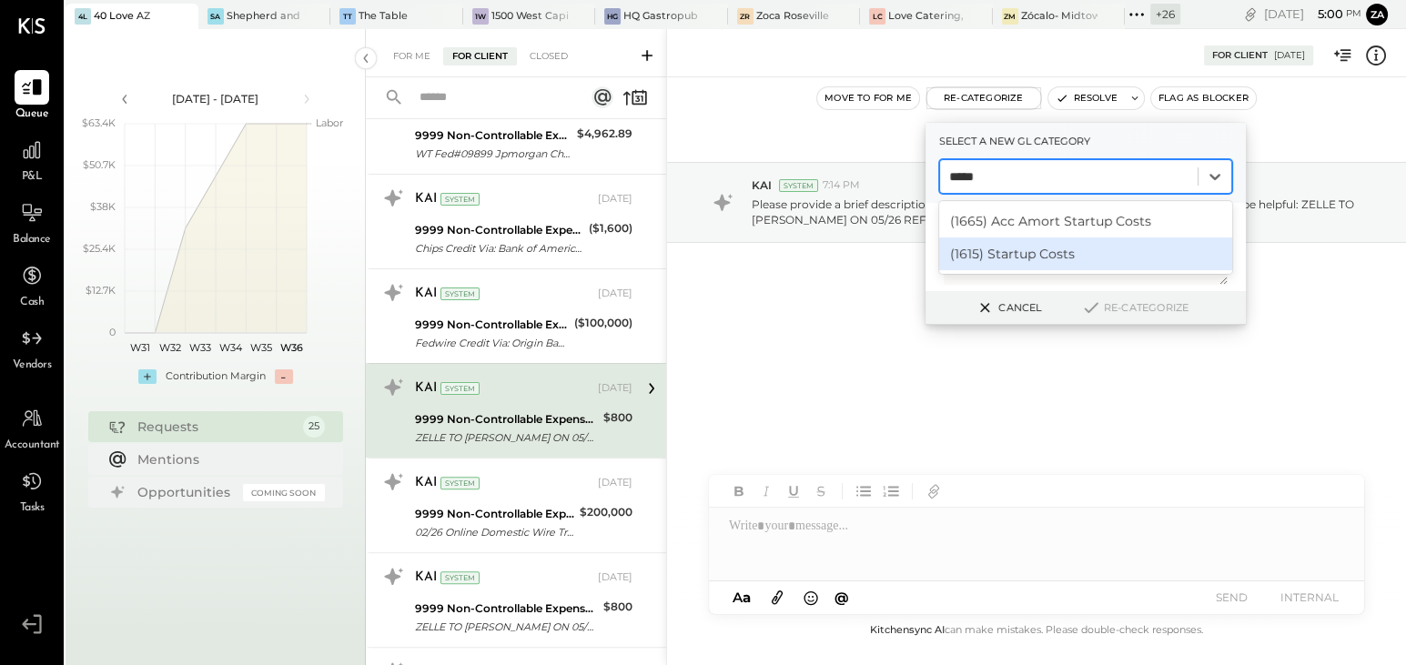
click at [1044, 261] on div "(1615) Startup Costs" at bounding box center [1085, 253] width 293 height 33
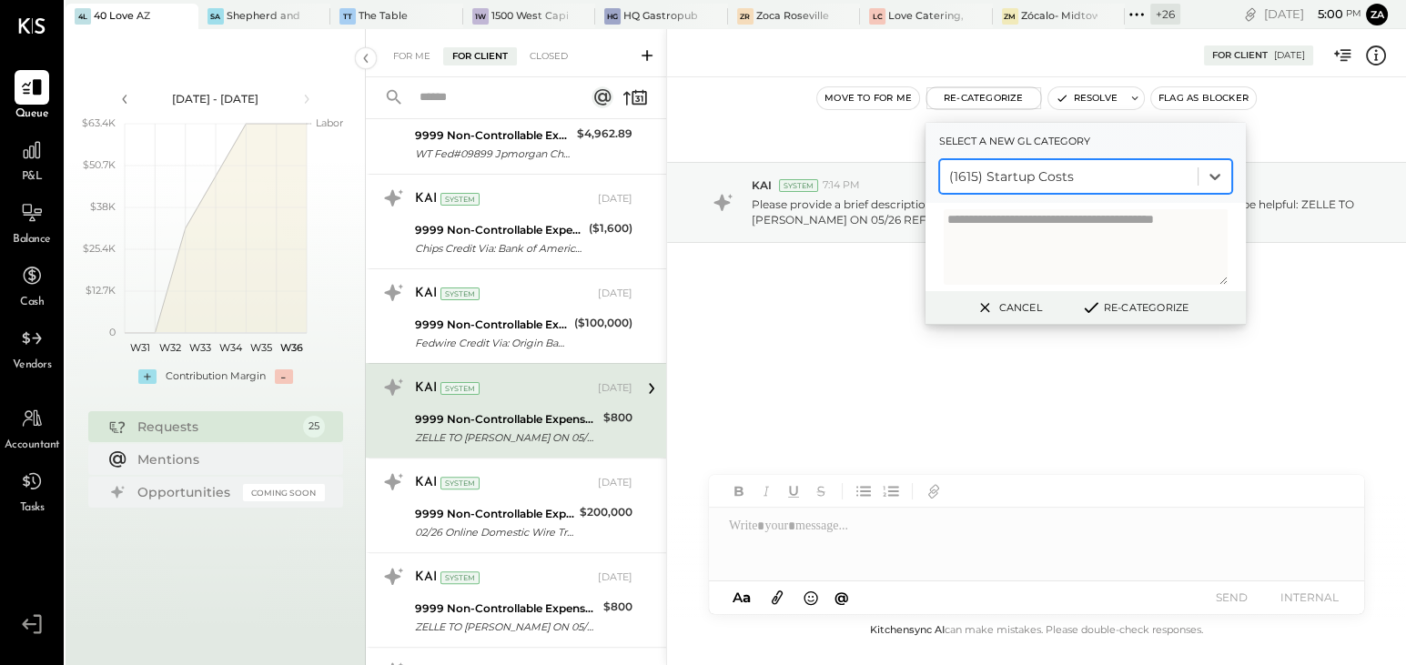
click at [1161, 316] on button "Re-Categorize" at bounding box center [1135, 308] width 120 height 22
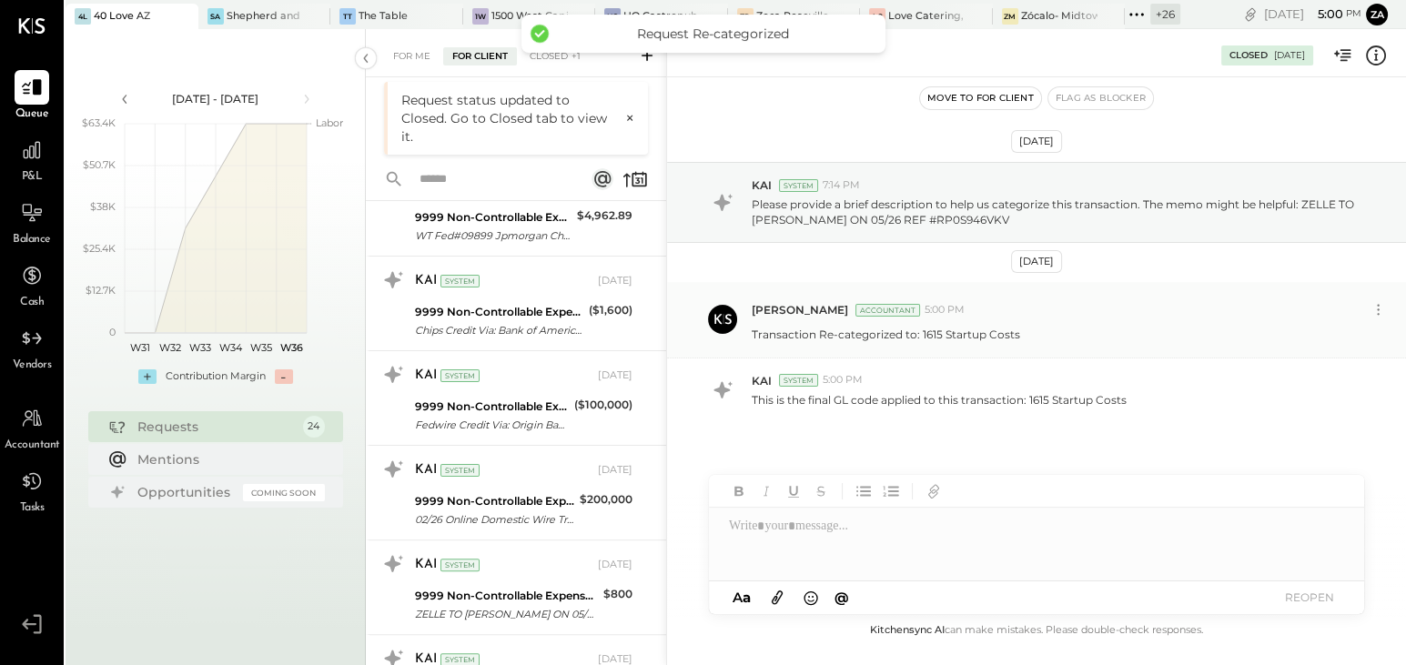
scroll to position [775, 0]
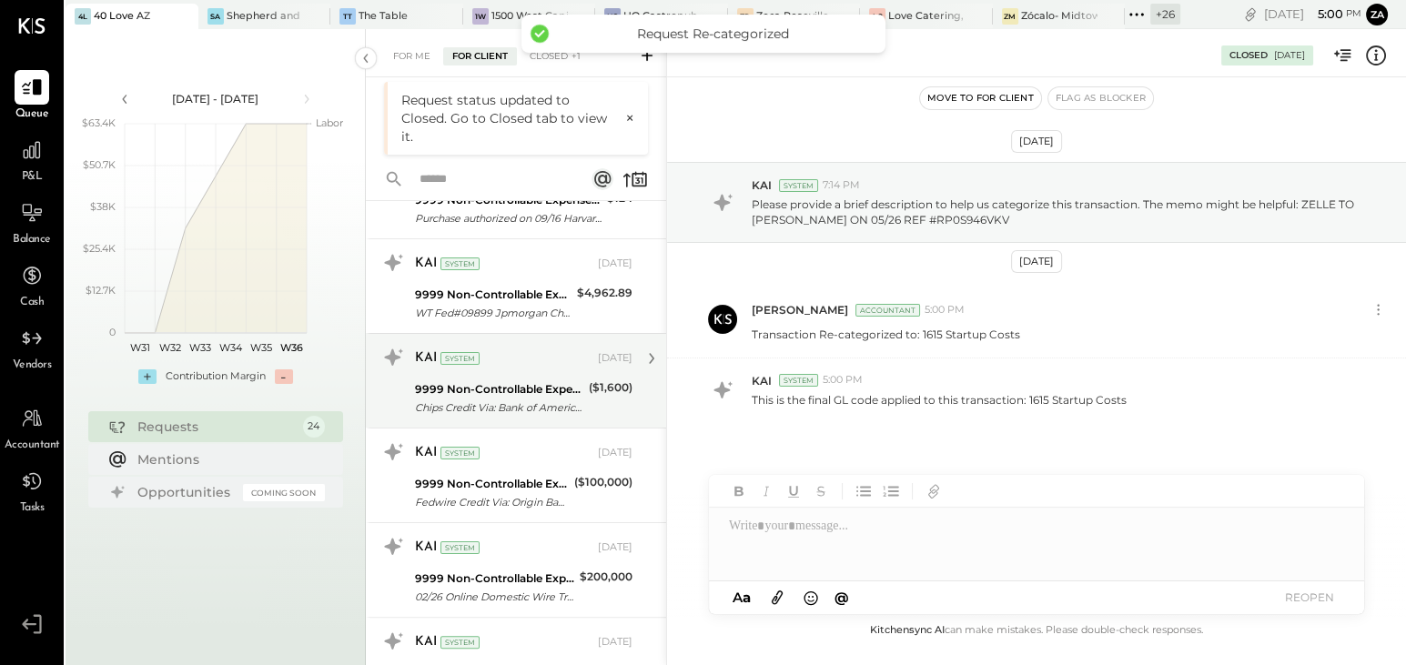
click at [542, 399] on div "Chips Credit Via: Bank of America, N.A./0959 B/O: 1/[PERSON_NAME] 3/[GEOGRAPHIC…" at bounding box center [499, 408] width 168 height 18
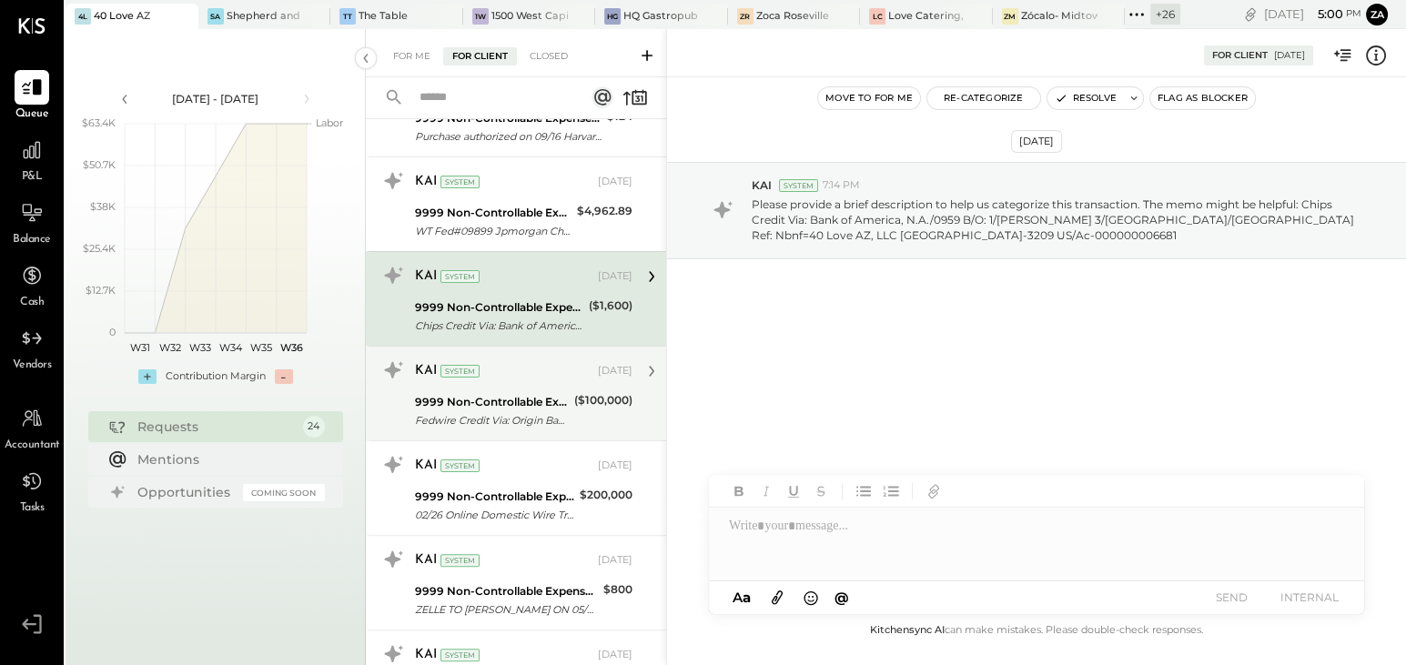
click at [498, 404] on div "9999 Non-Controllable Expenses:Other Income and Expenses:To Be Classified" at bounding box center [492, 402] width 154 height 18
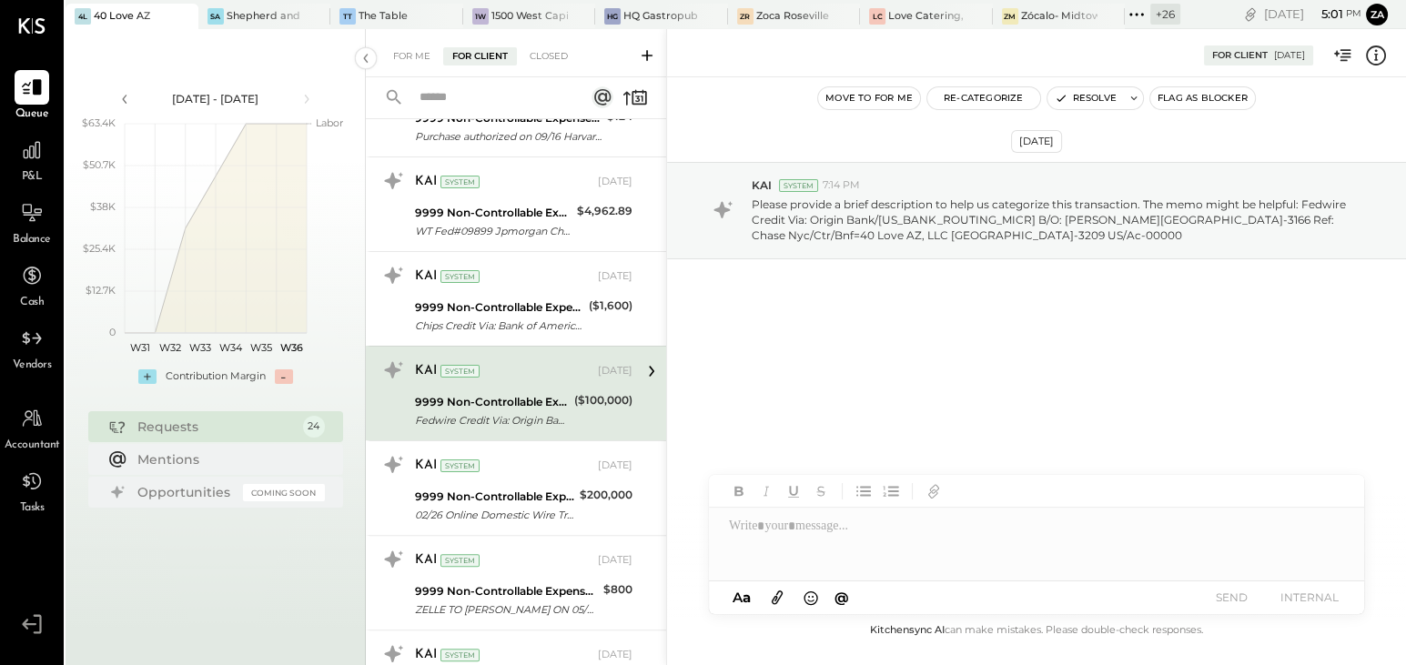
scroll to position [858, 0]
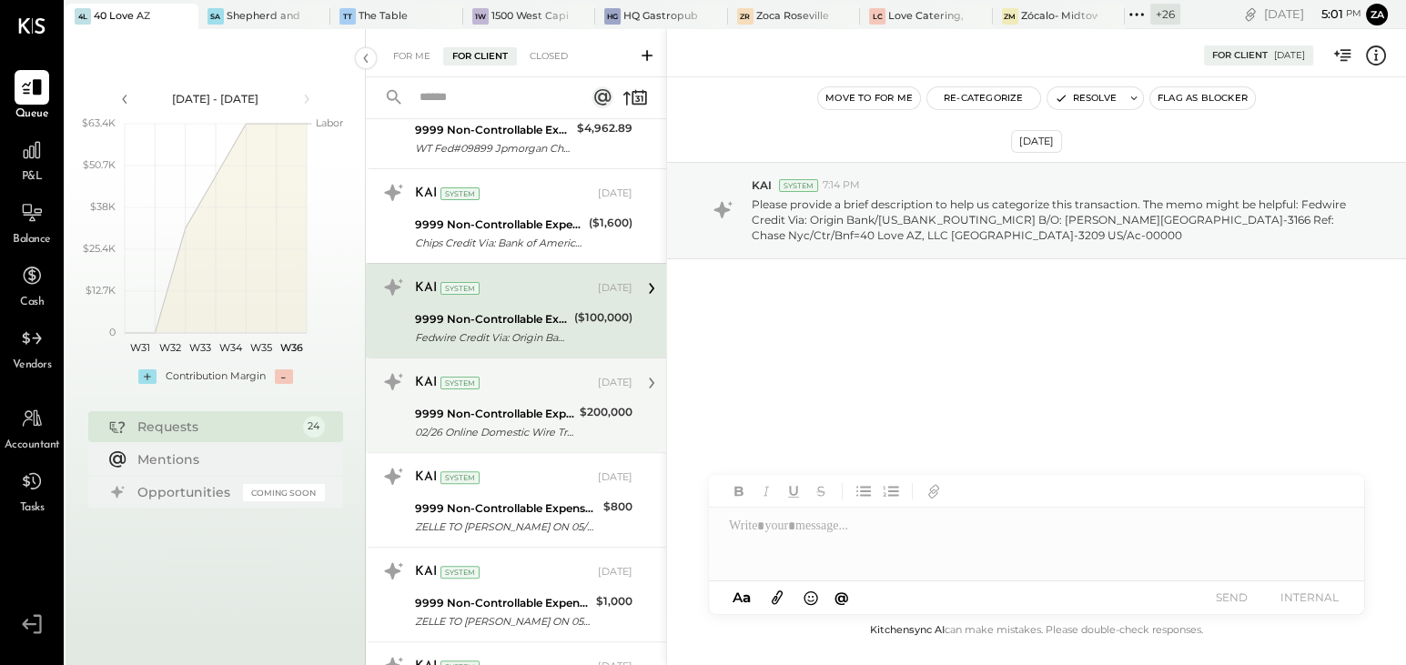
click at [549, 405] on div "9999 Non-Controllable Expenses:Other Income and Expenses:To Be Classified" at bounding box center [494, 414] width 159 height 18
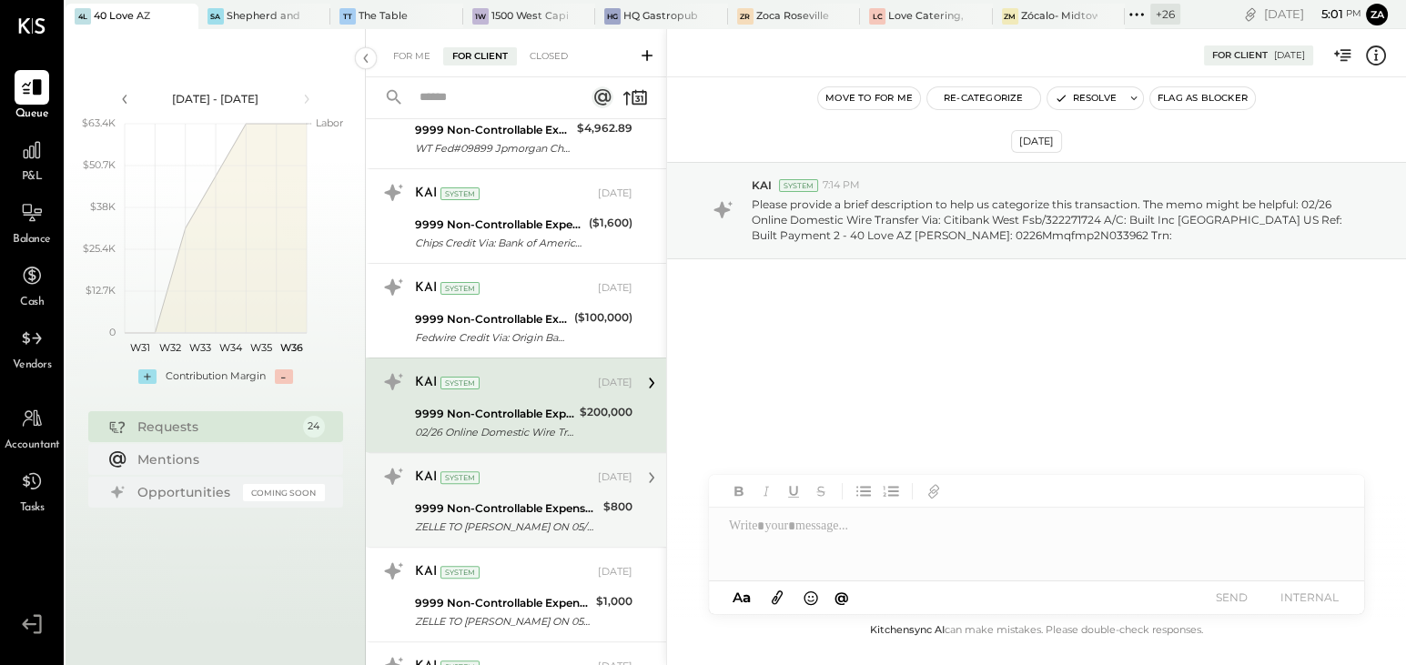
click at [527, 508] on div "9999 Non-Controllable Expenses:Other Income and Expenses:To Be Classified" at bounding box center [506, 509] width 183 height 18
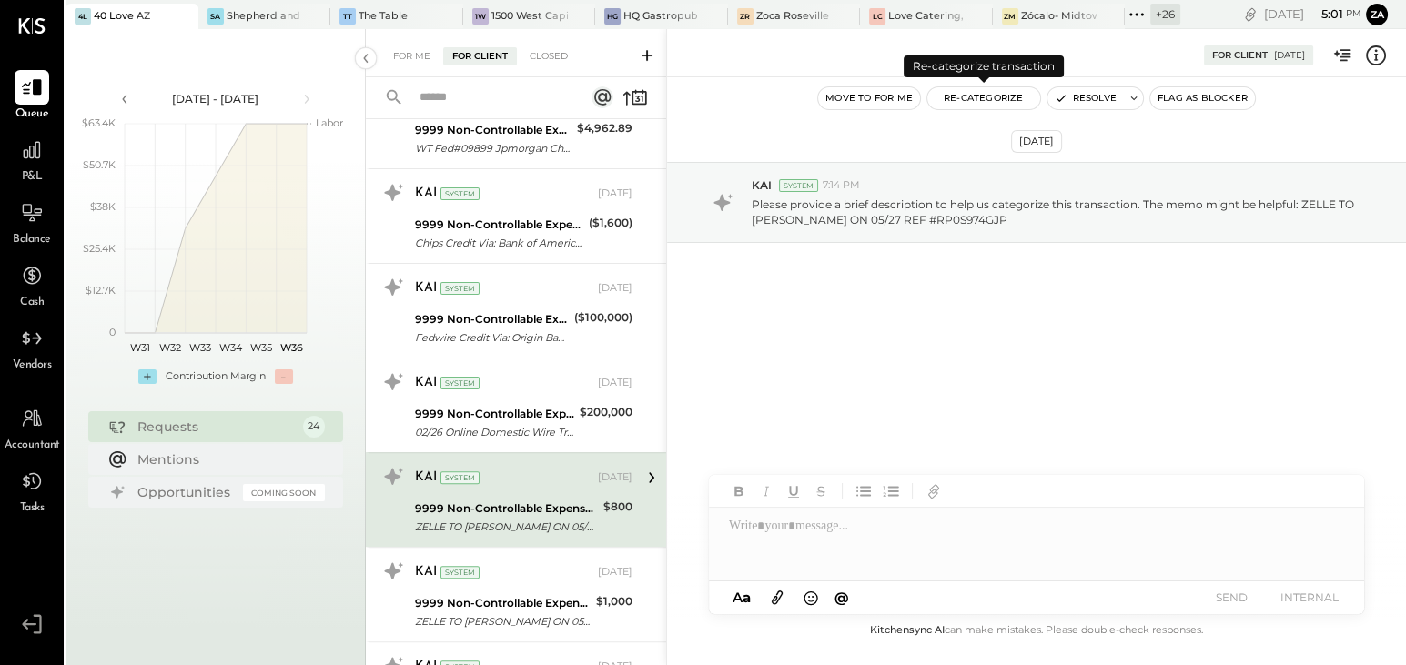
click at [990, 90] on button "Re-Categorize" at bounding box center [983, 98] width 113 height 22
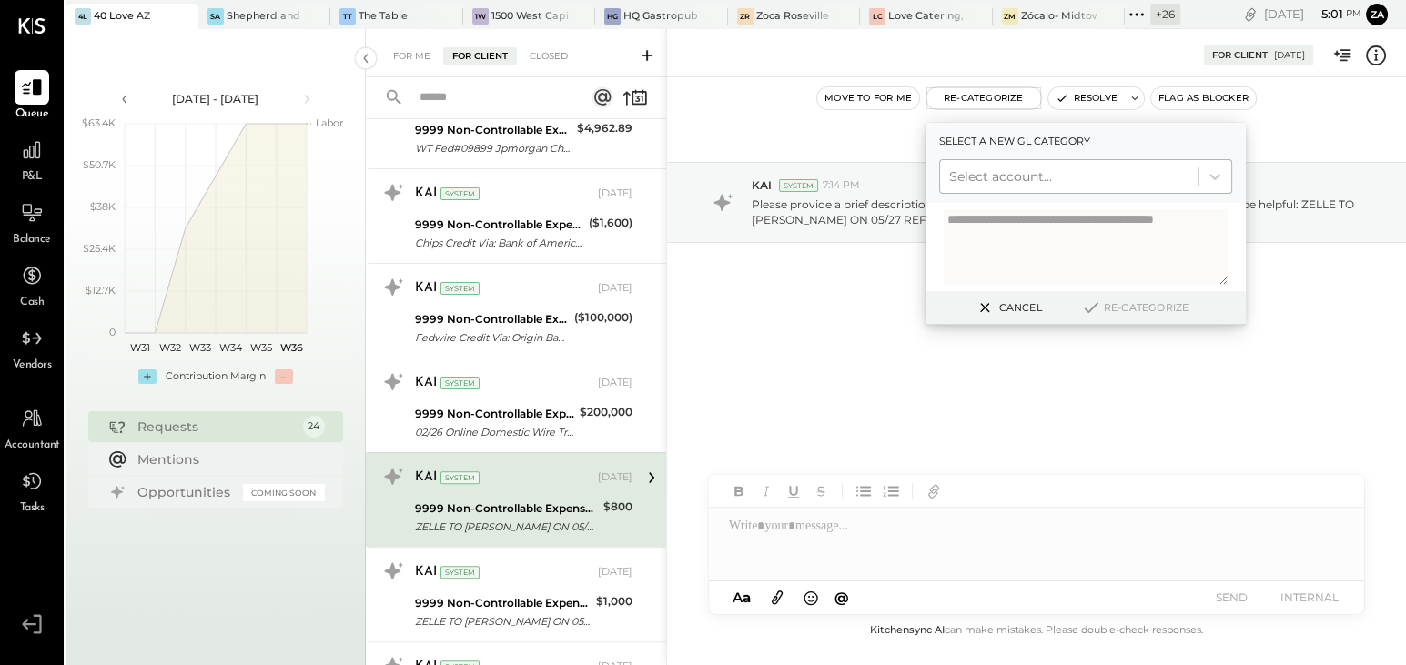
click at [998, 178] on div at bounding box center [1068, 177] width 239 height 22
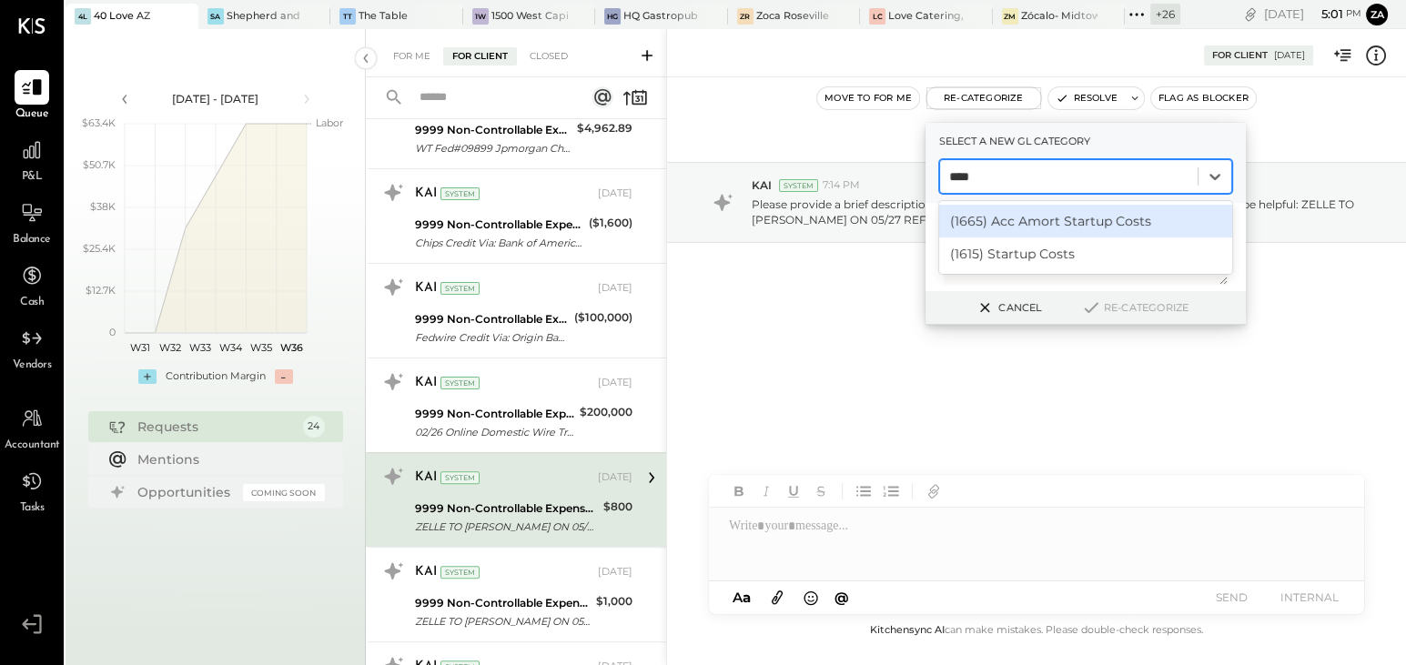
type input "*****"
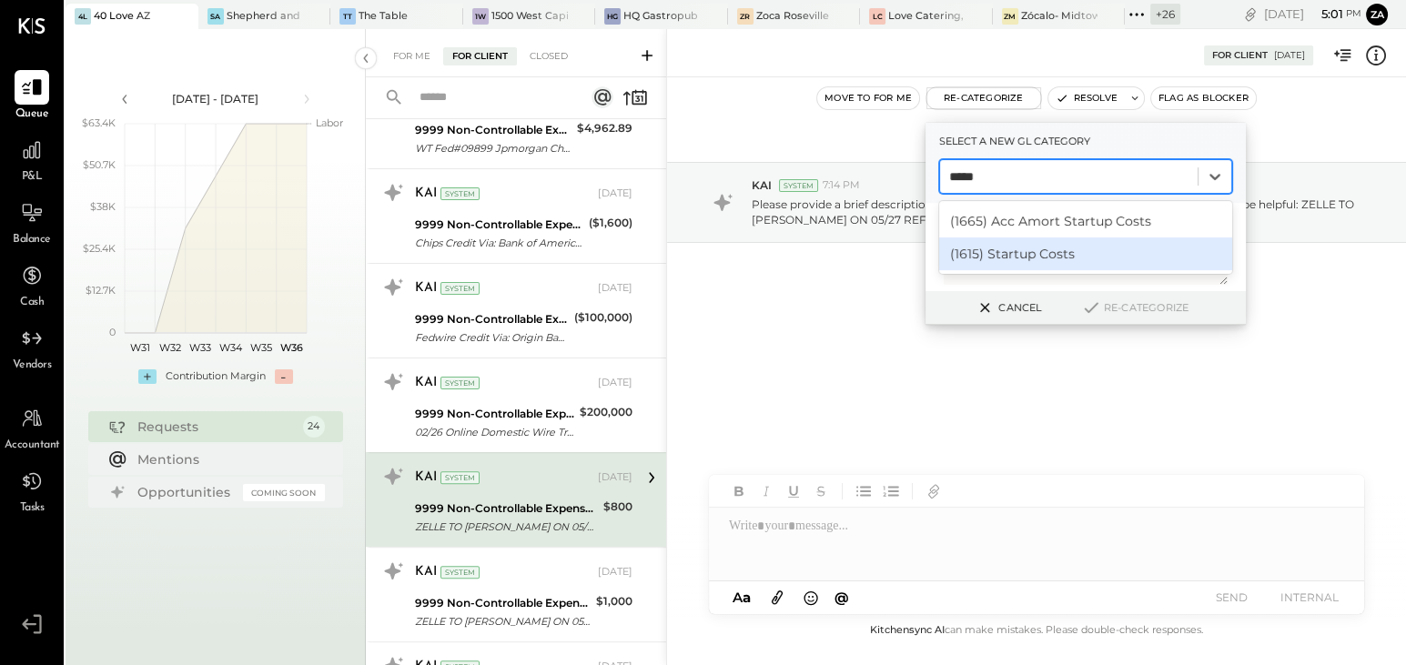
click at [1044, 259] on div "(1615) Startup Costs" at bounding box center [1085, 253] width 293 height 33
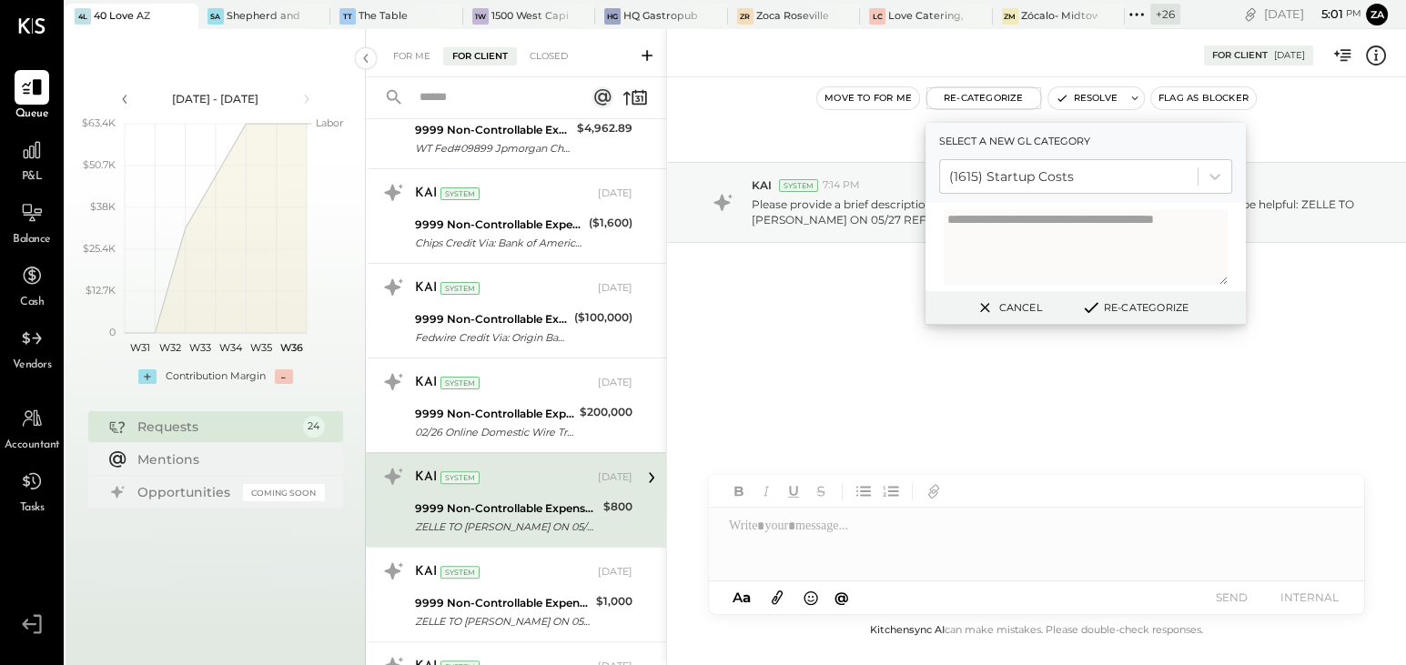
click at [1154, 311] on button "Re-Categorize" at bounding box center [1135, 308] width 120 height 22
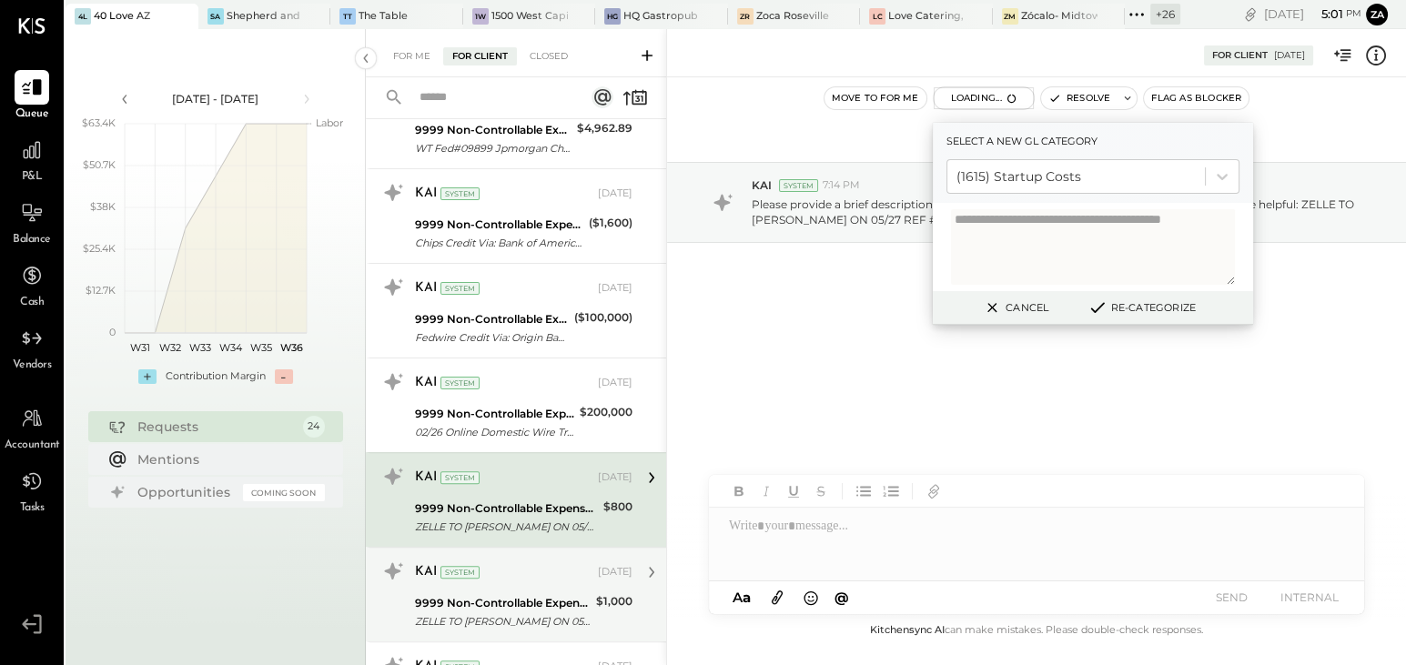
click at [539, 599] on div "9999 Non-Controllable Expenses:Other Income and Expenses:To Be Classified" at bounding box center [503, 603] width 176 height 18
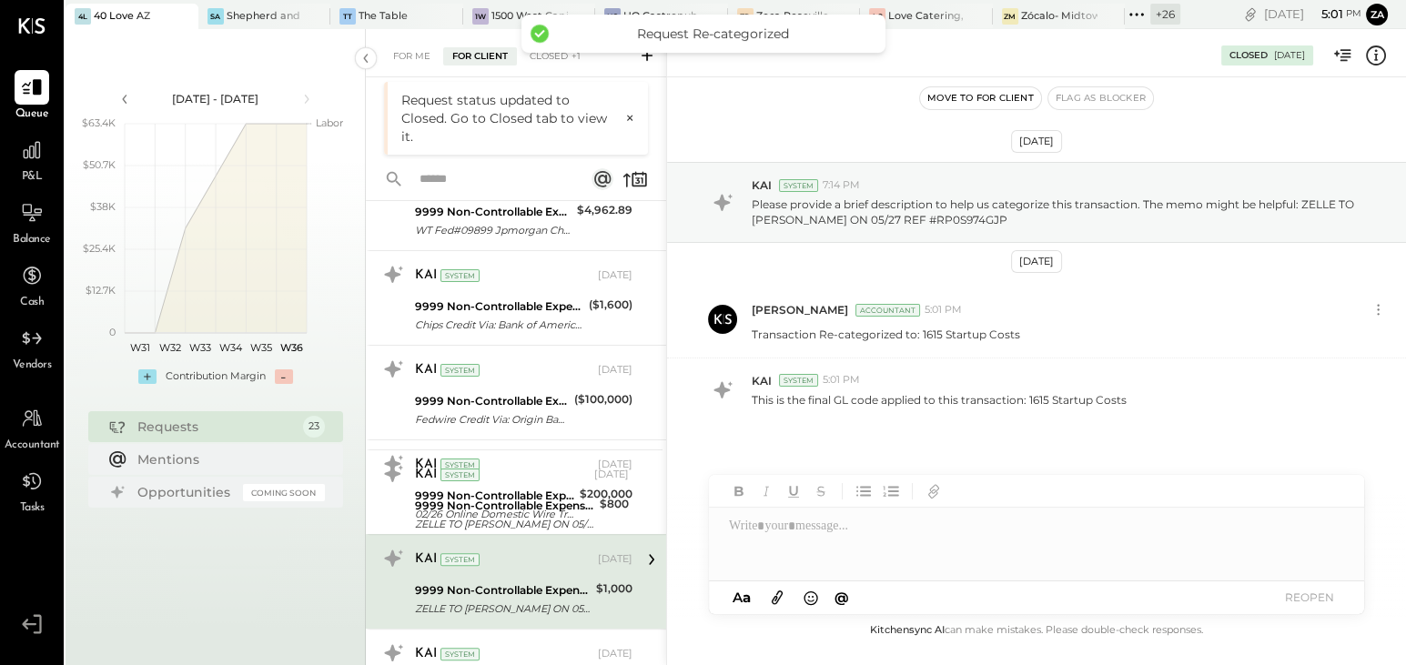
scroll to position [963, 0]
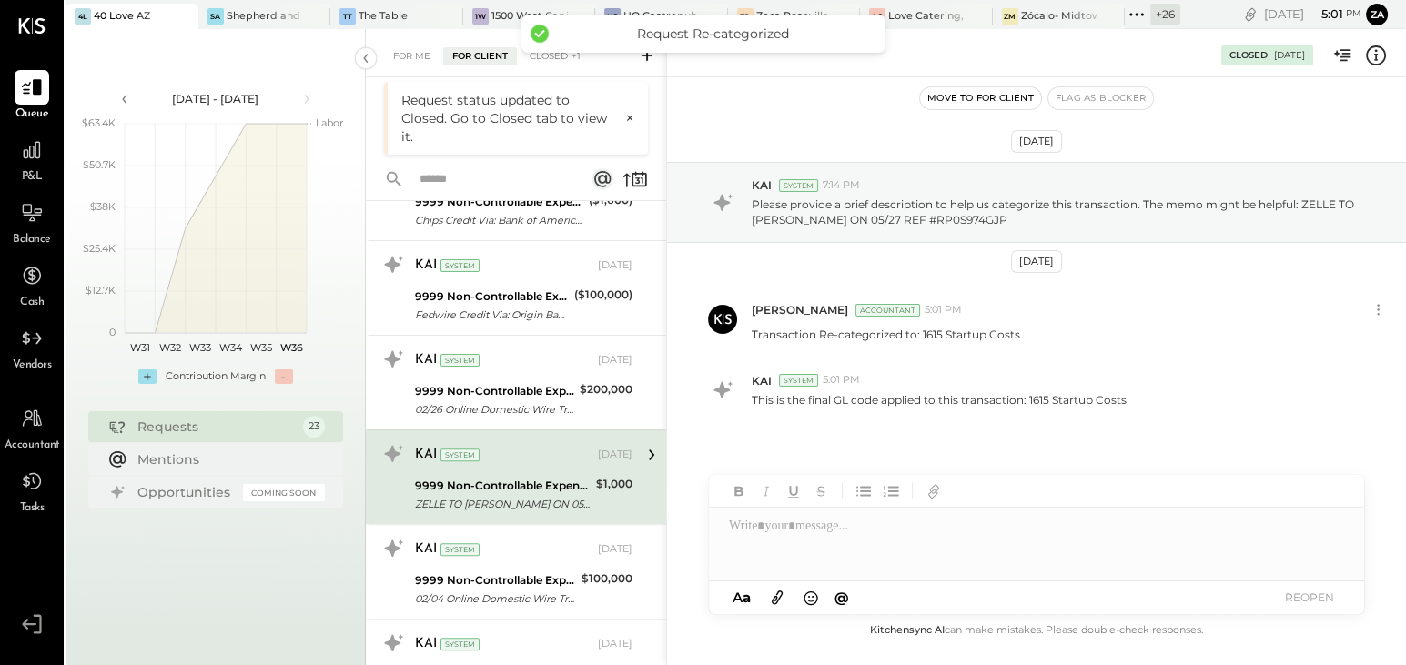
click at [536, 480] on div "9999 Non-Controllable Expenses:Other Income and Expenses:To Be Classified" at bounding box center [503, 486] width 176 height 18
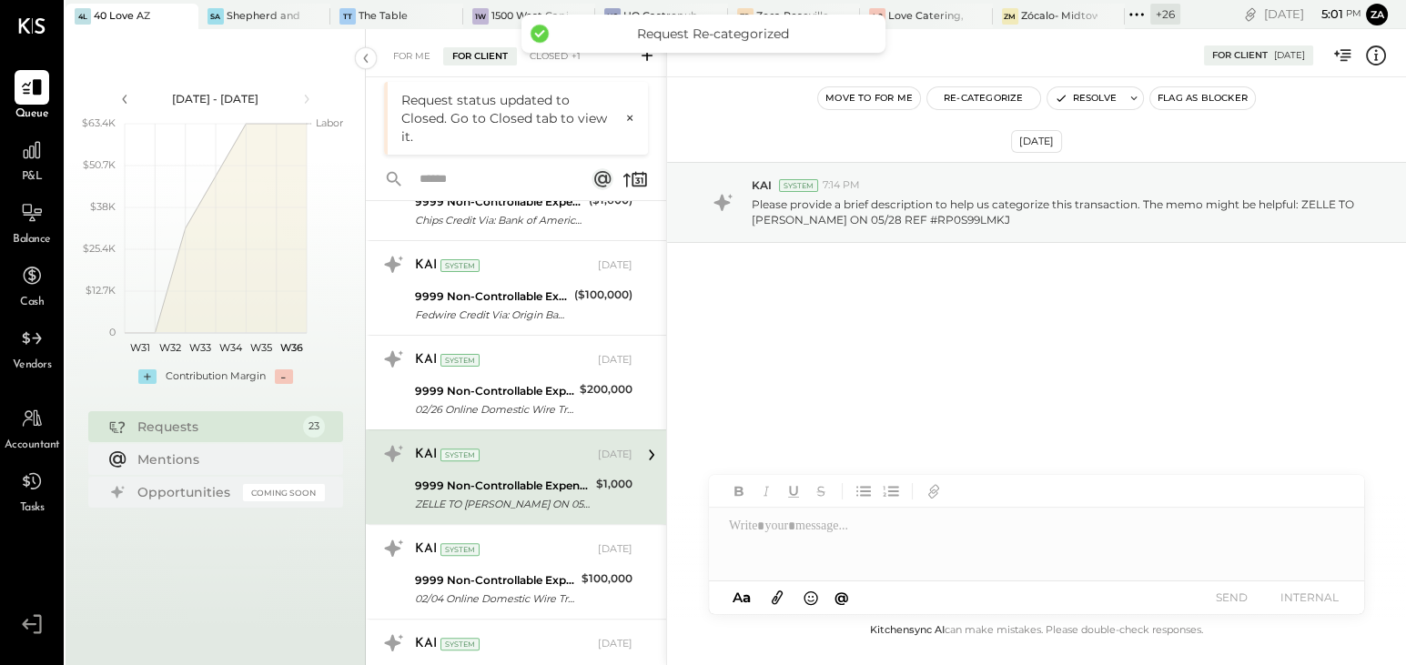
click at [966, 85] on div "Move to for me Re-Categorize Resolve Flag as Blocker" at bounding box center [1036, 98] width 739 height 42
click at [963, 97] on button "Re-Categorize" at bounding box center [983, 98] width 113 height 22
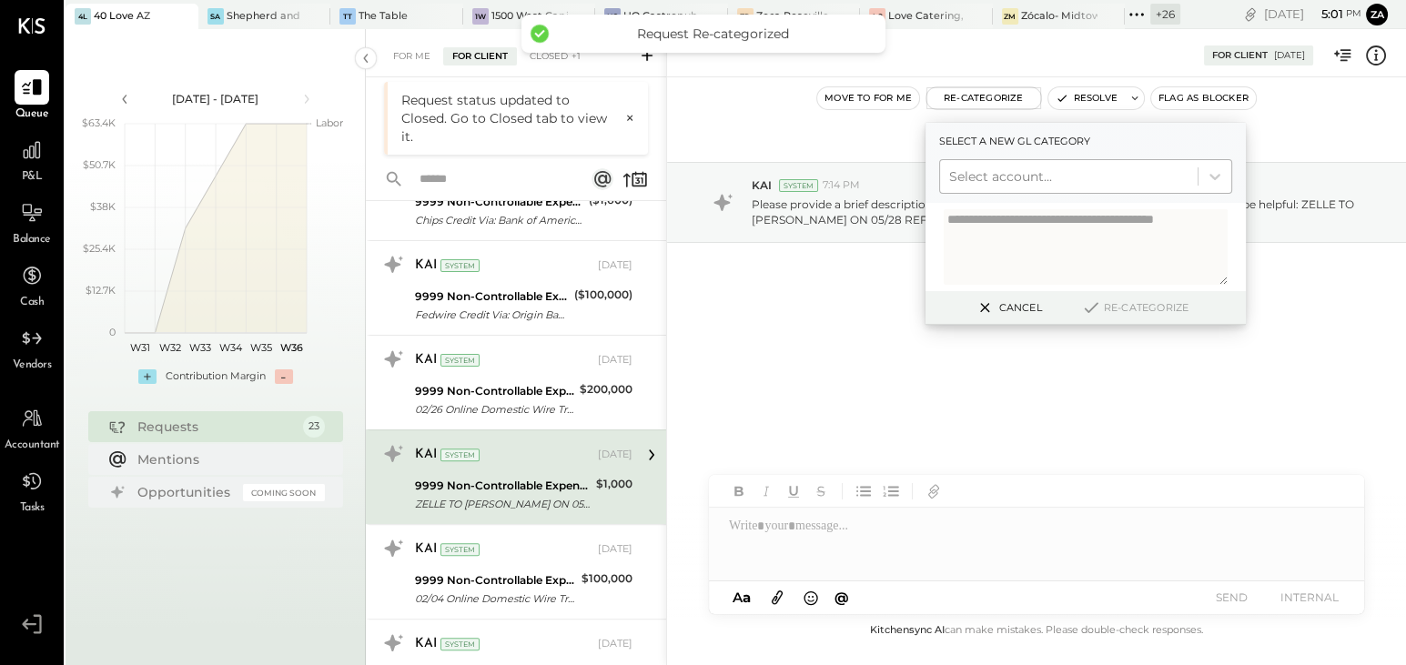
click at [978, 172] on div at bounding box center [1068, 177] width 239 height 22
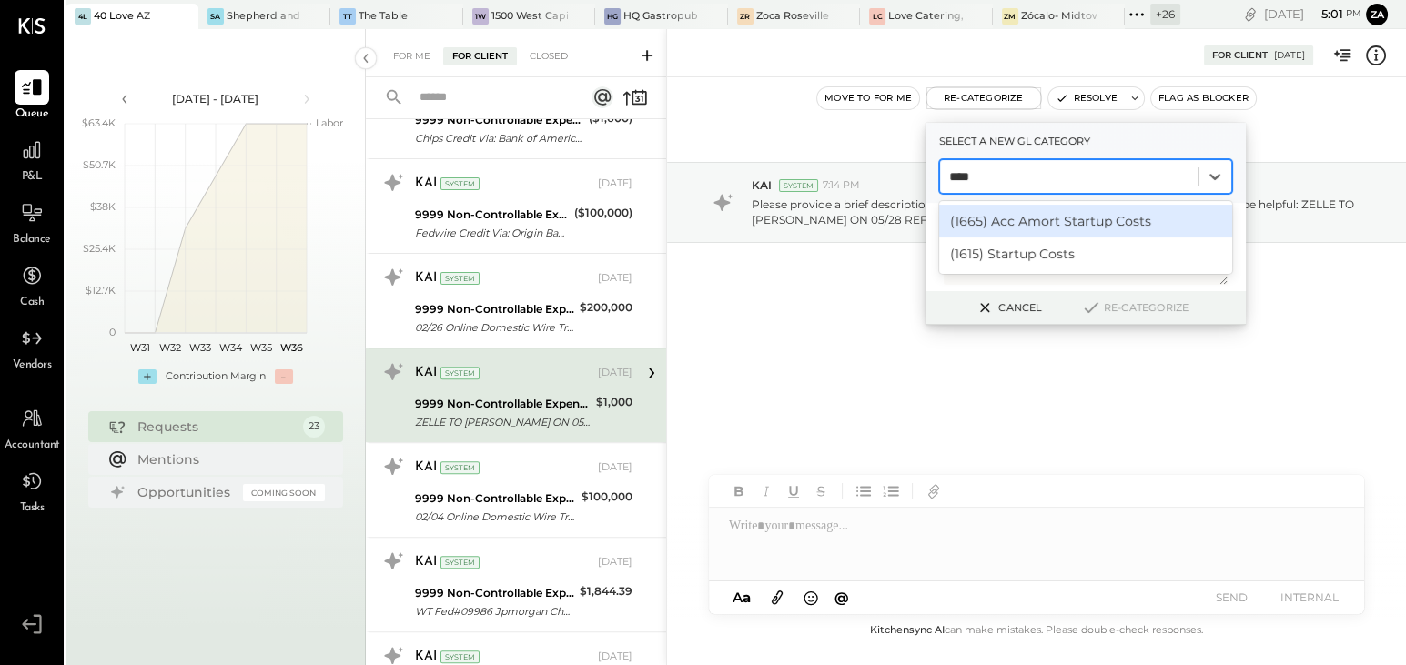
type input "*****"
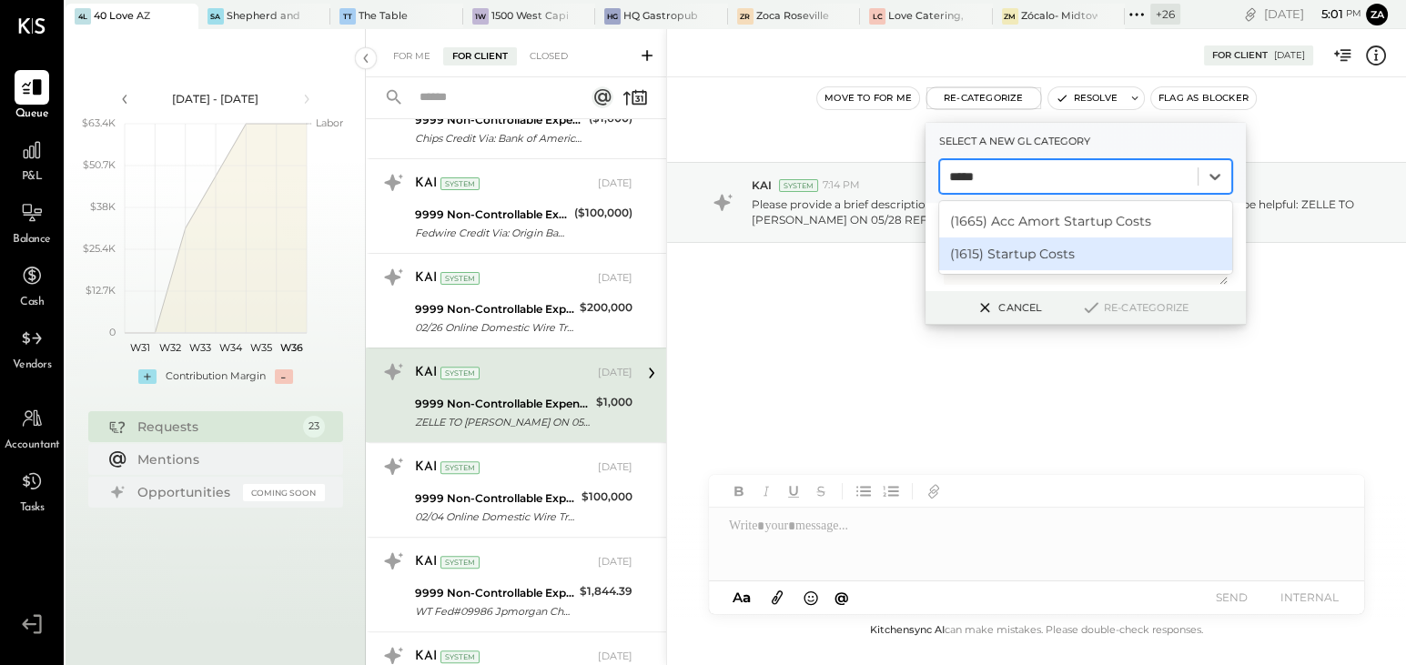
click at [1031, 255] on div "(1615) Startup Costs" at bounding box center [1085, 253] width 293 height 33
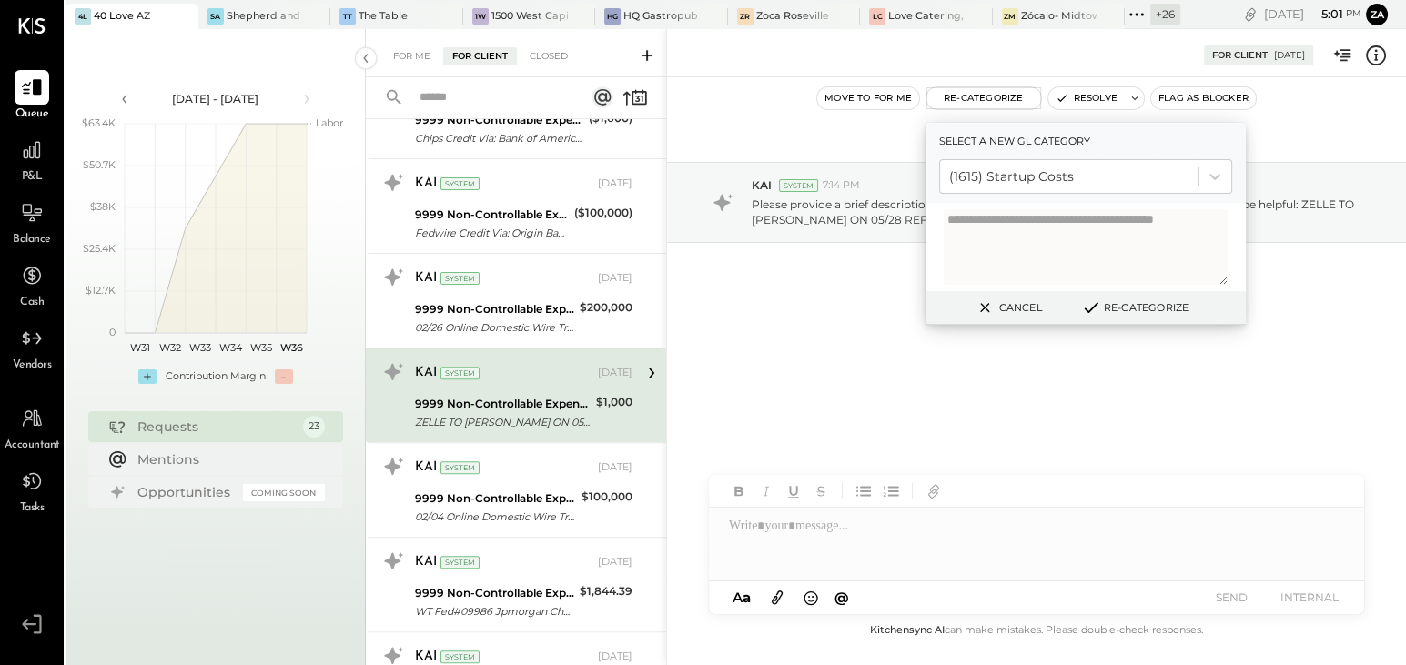
click at [1157, 306] on button "Re-Categorize" at bounding box center [1135, 308] width 120 height 22
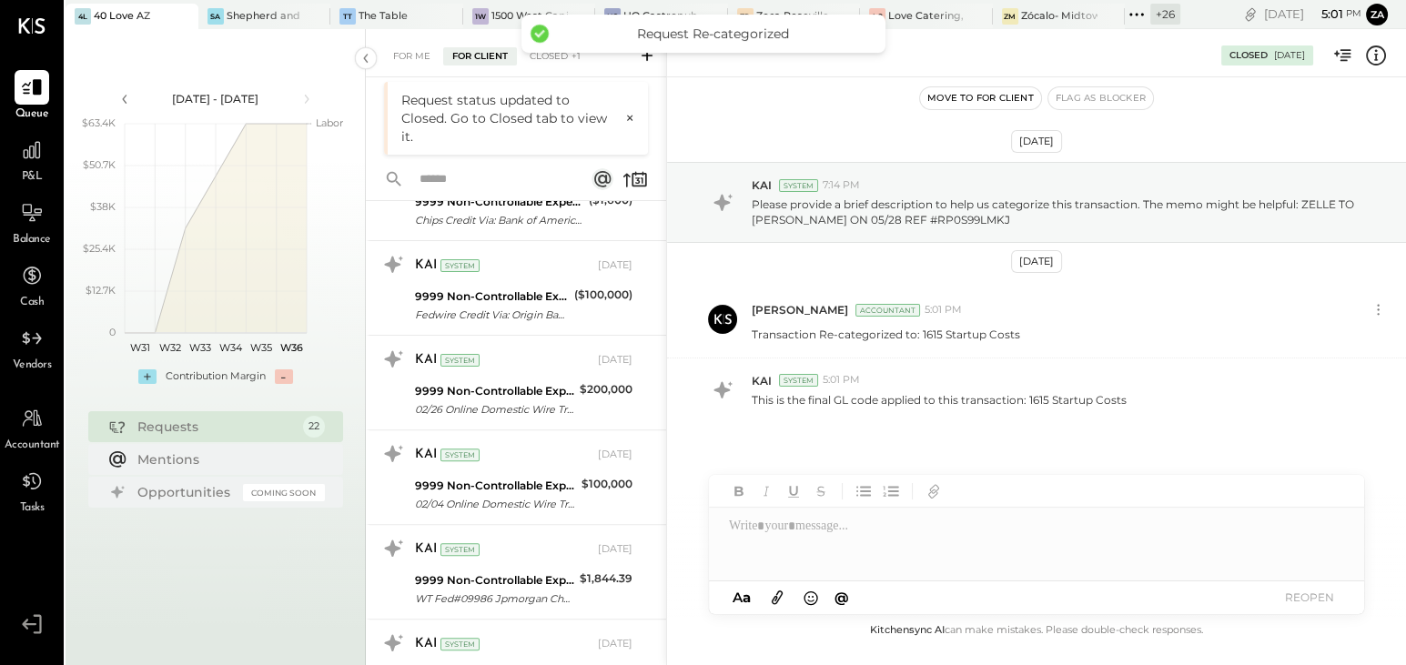
click at [1153, 306] on div "[PERSON_NAME] Accountant 5:01 PM" at bounding box center [1058, 309] width 613 height 15
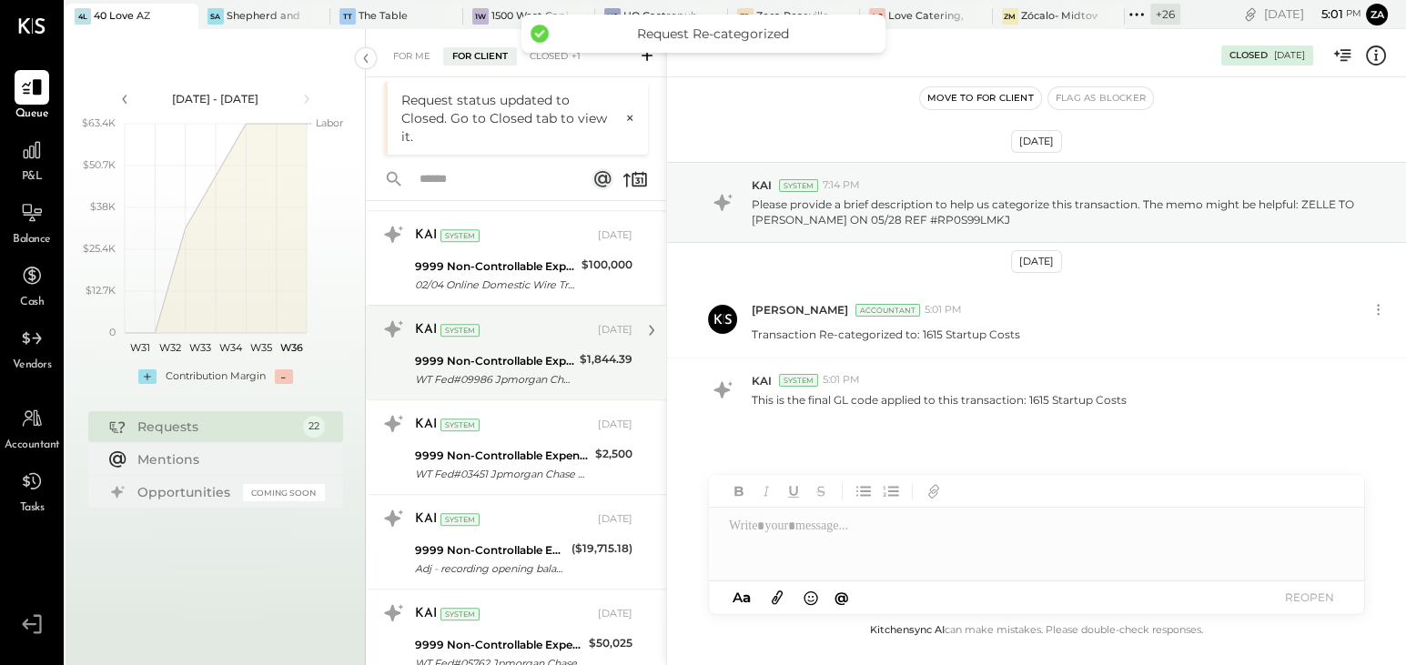
scroll to position [1222, 0]
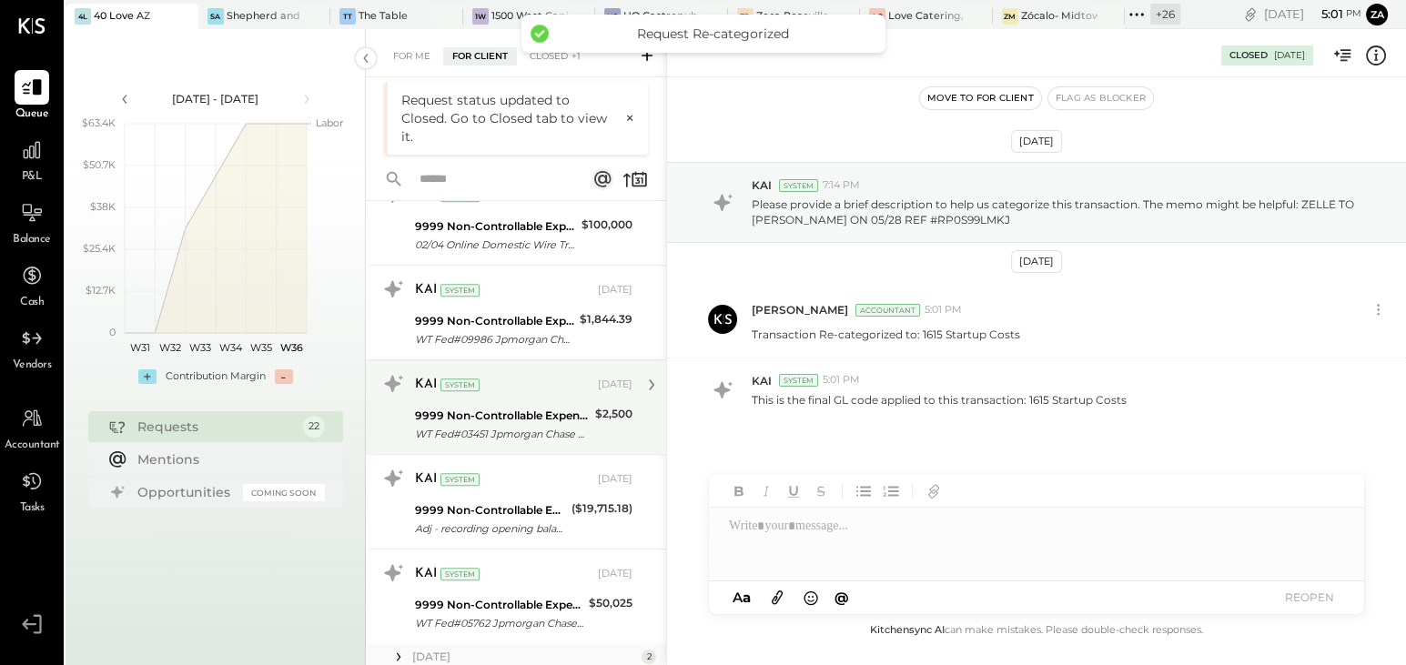
click at [482, 407] on div "9999 Non-Controllable Expenses:Other Income and Expenses:To Be Classified" at bounding box center [502, 416] width 175 height 18
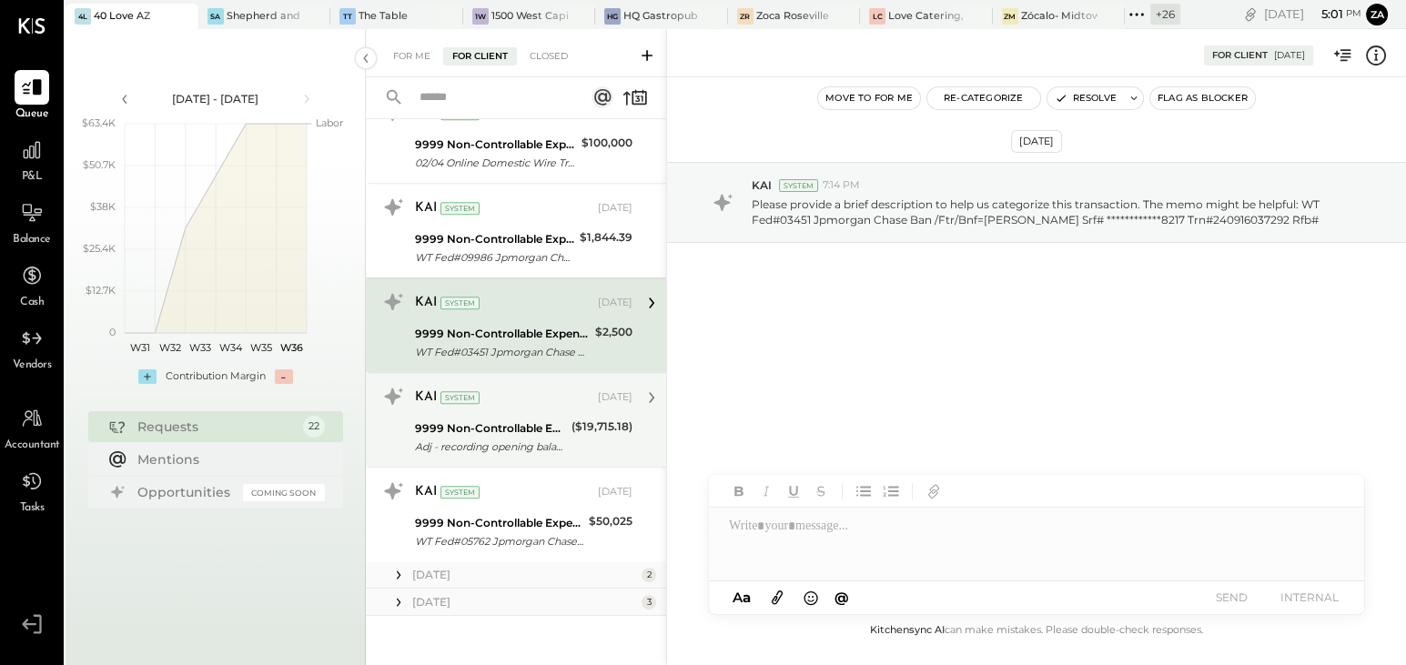
click at [510, 391] on div "KAI System" at bounding box center [504, 398] width 179 height 18
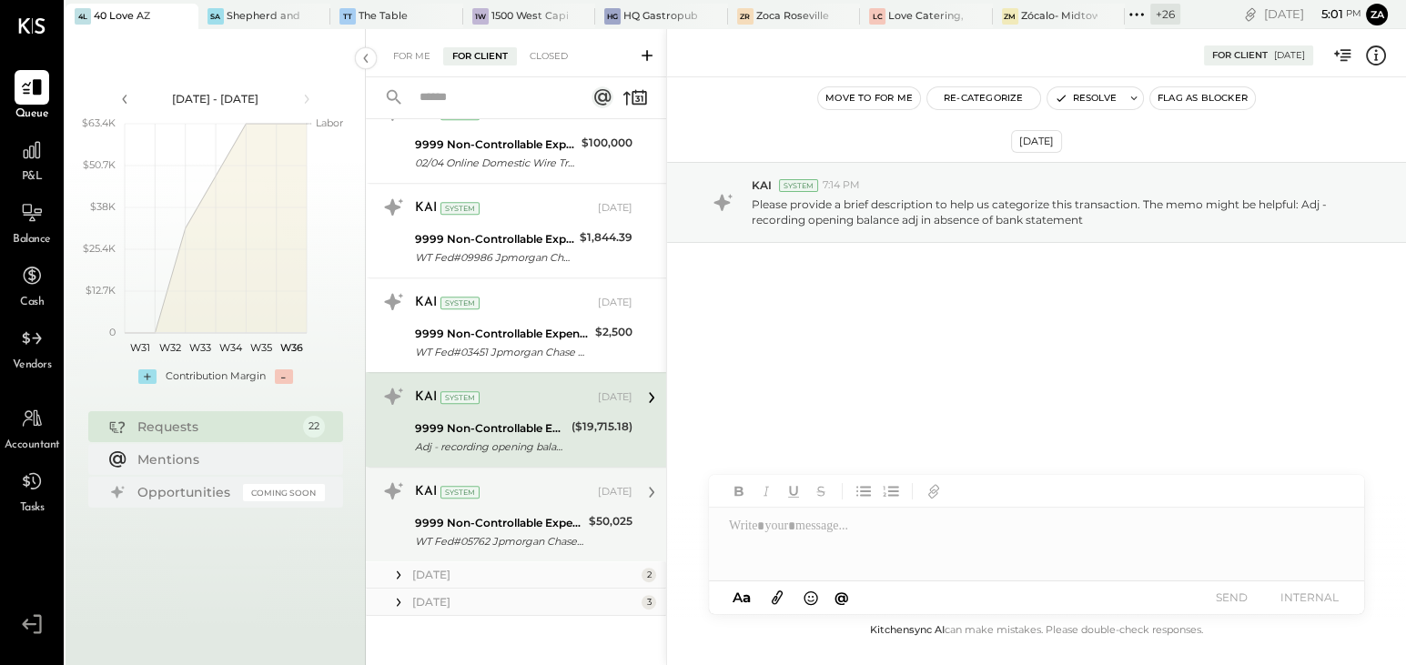
click at [513, 532] on div "**********" at bounding box center [499, 541] width 168 height 18
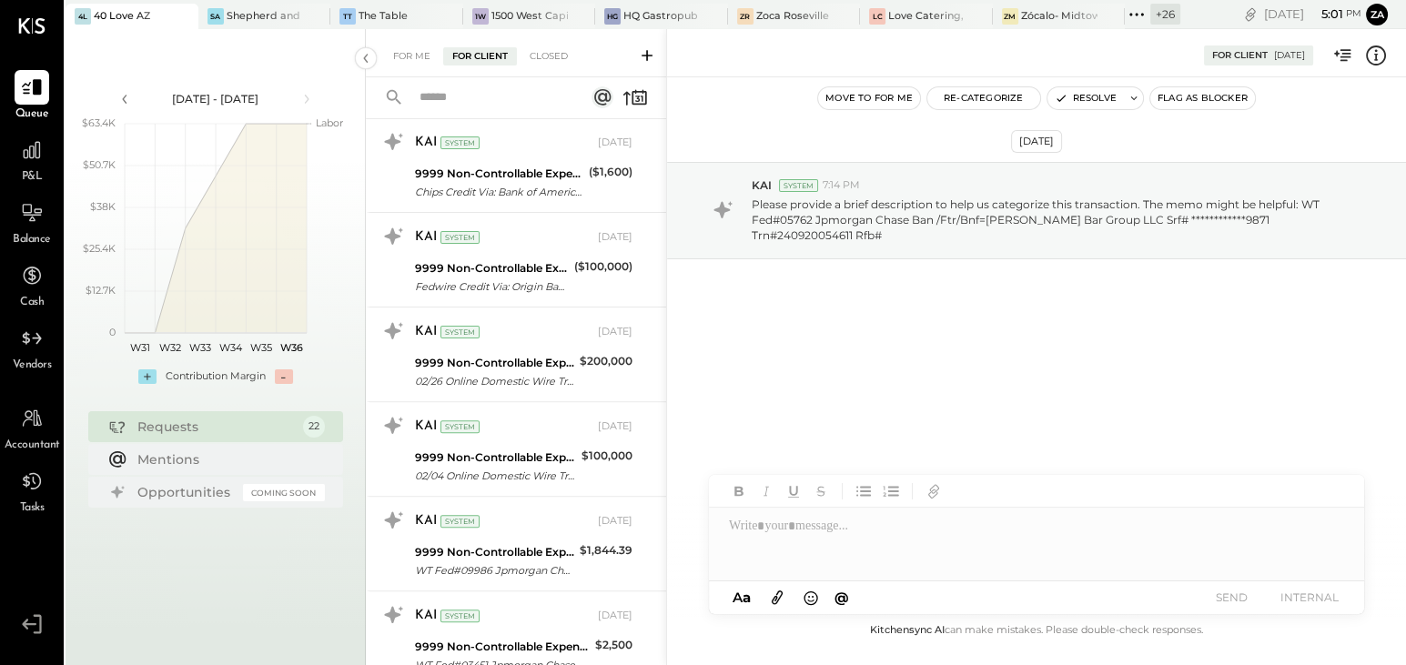
scroll to position [1222, 0]
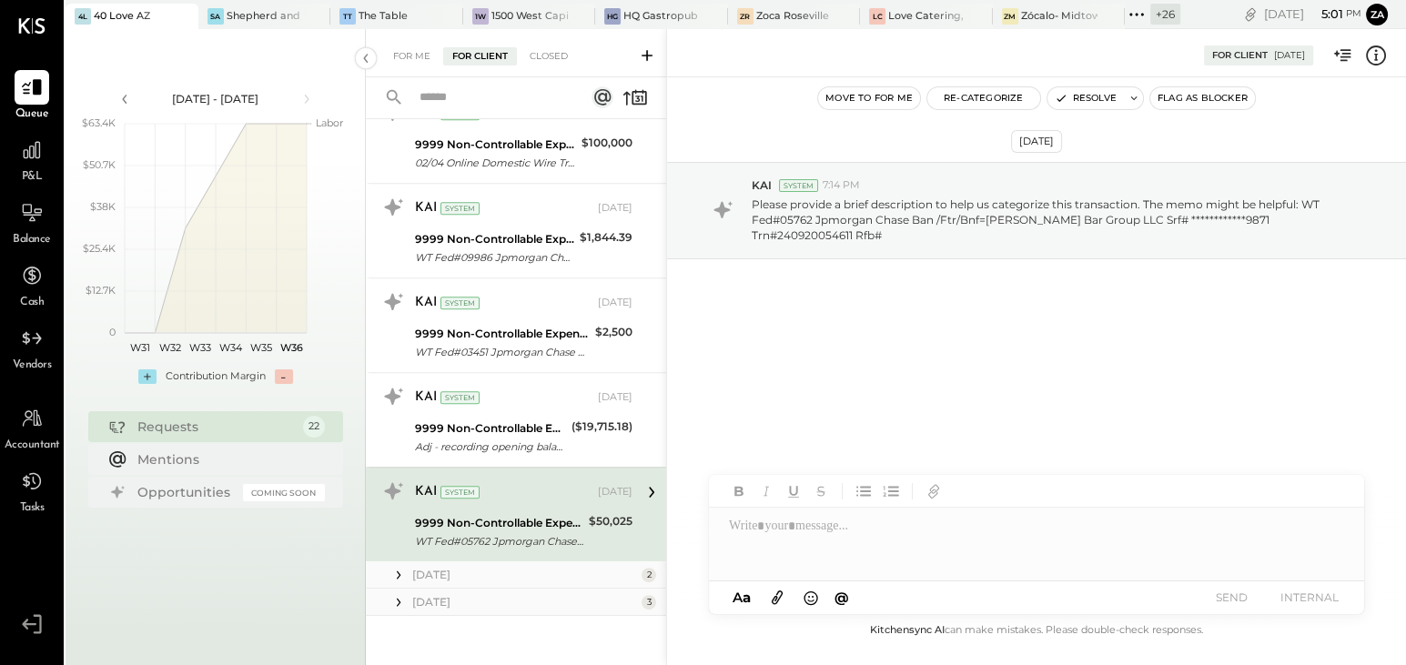
click at [394, 573] on icon at bounding box center [398, 575] width 18 height 18
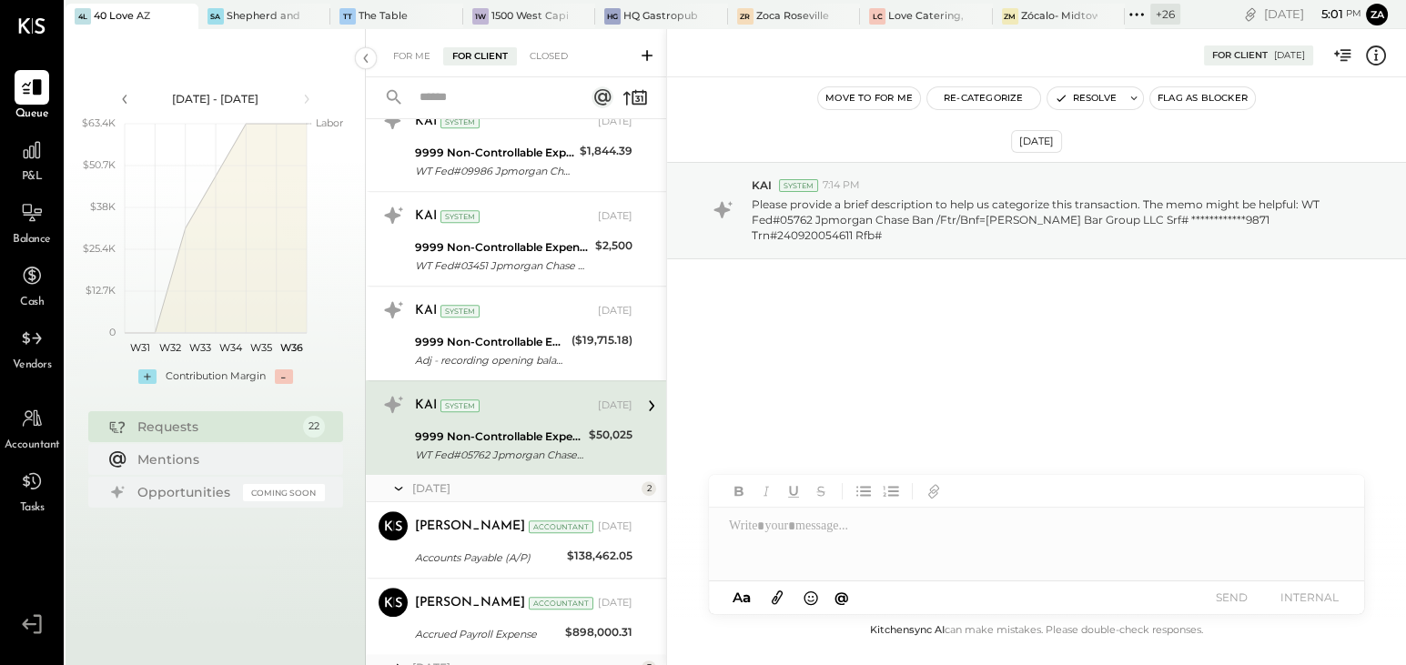
scroll to position [1449, 0]
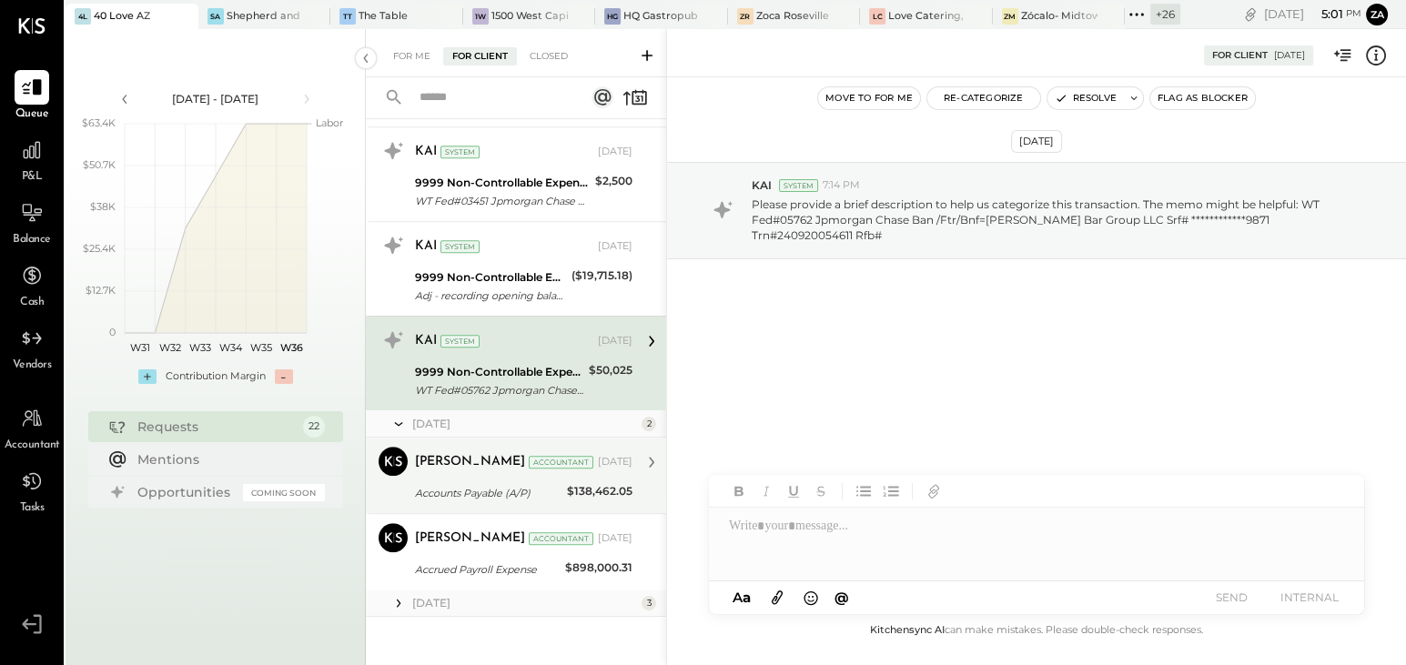
click at [509, 466] on div "[PERSON_NAME] Accountant [DATE]" at bounding box center [523, 461] width 217 height 25
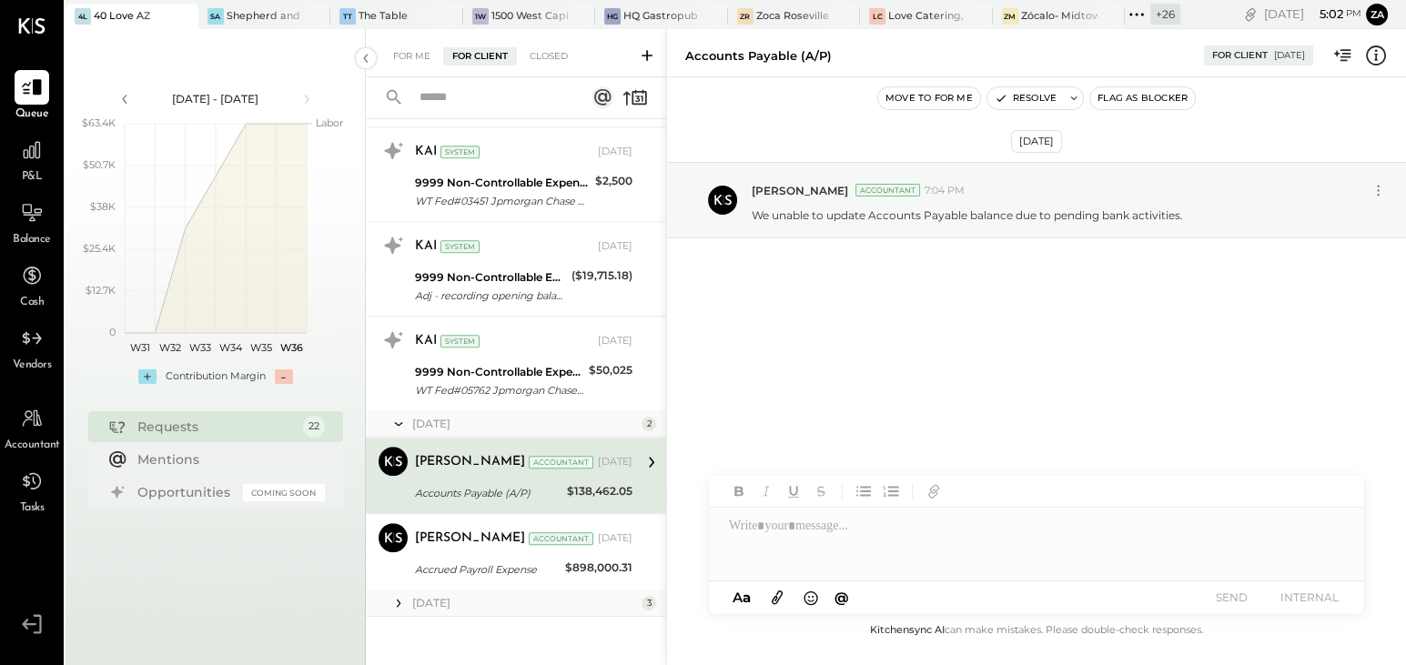
click at [976, 372] on div "[DATE] [PERSON_NAME] Accountant 7:04 PM We unable to update Accounts Payable ba…" at bounding box center [1036, 249] width 739 height 252
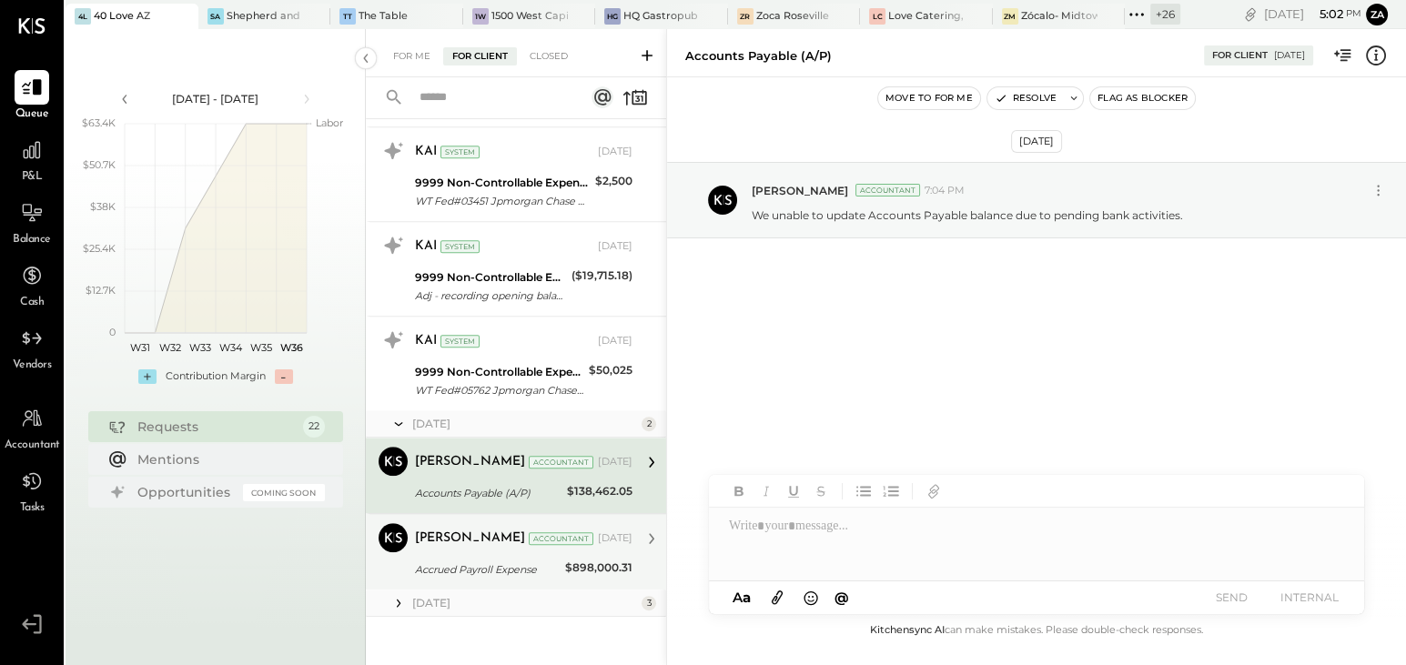
click at [460, 538] on div "[PERSON_NAME]" at bounding box center [470, 539] width 110 height 18
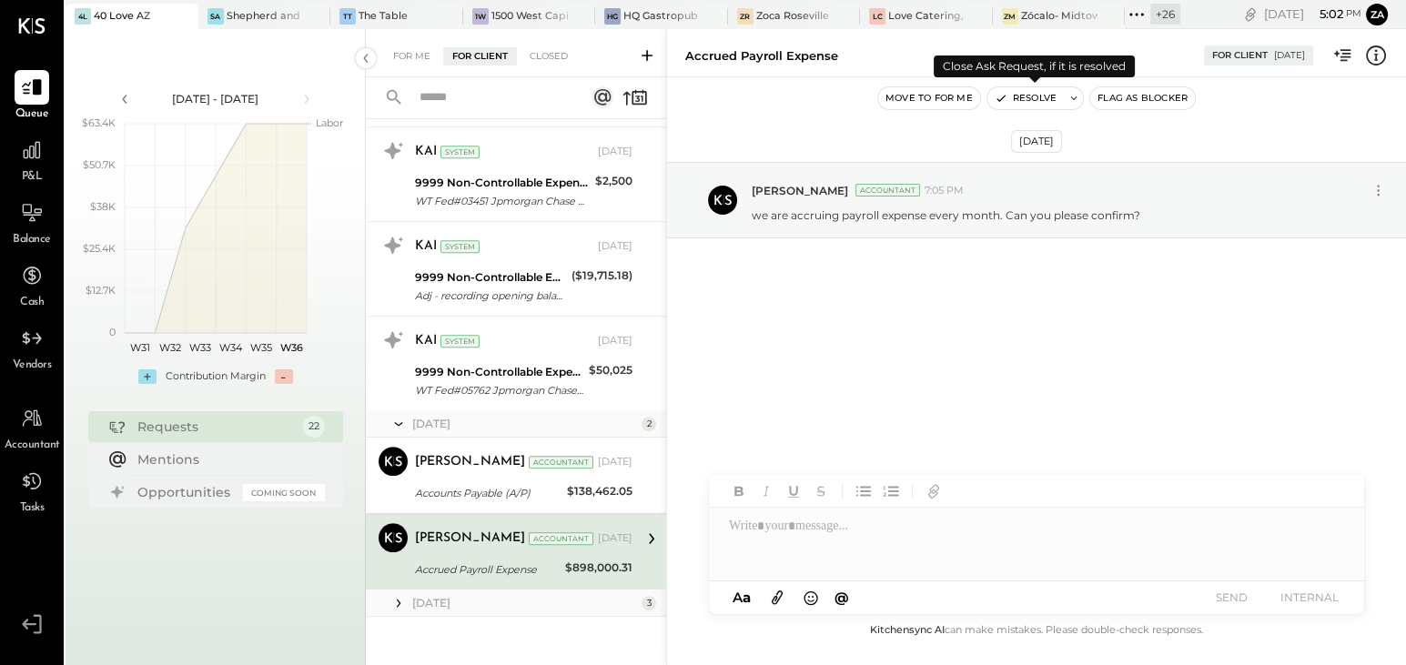
click at [1012, 90] on button "Resolve" at bounding box center [1025, 98] width 76 height 22
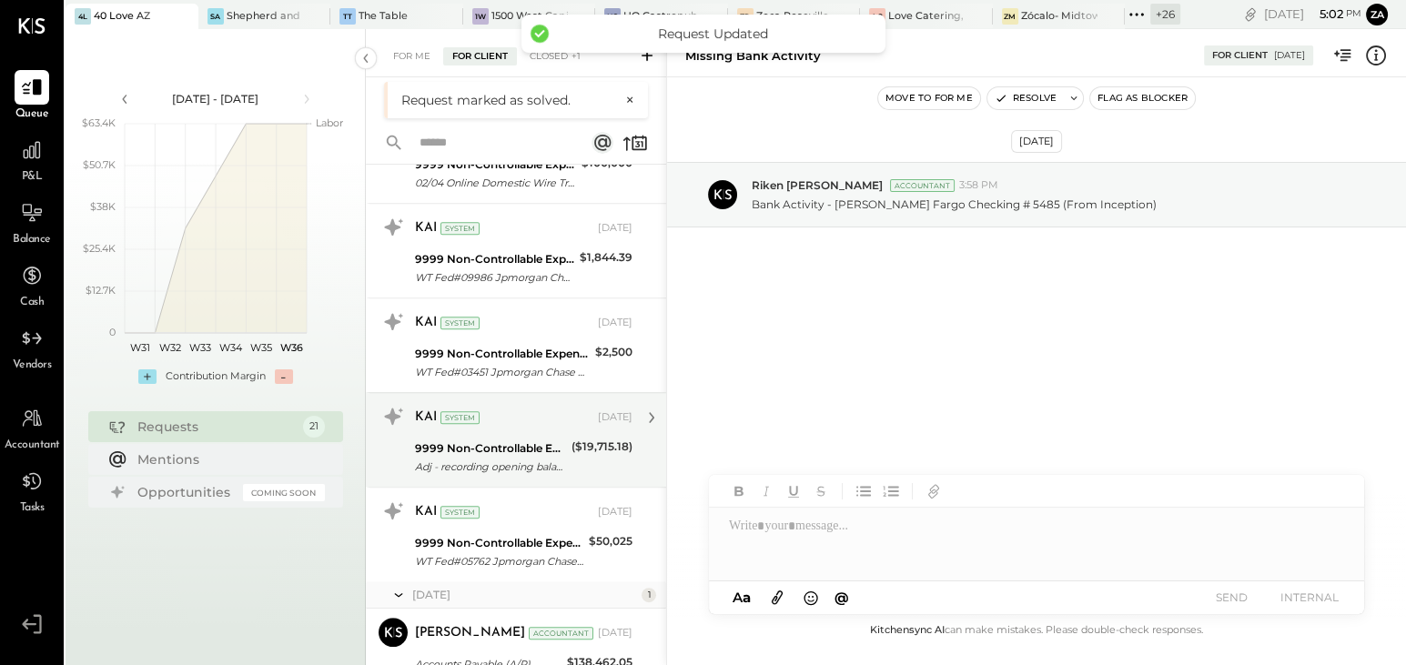
scroll to position [1373, 0]
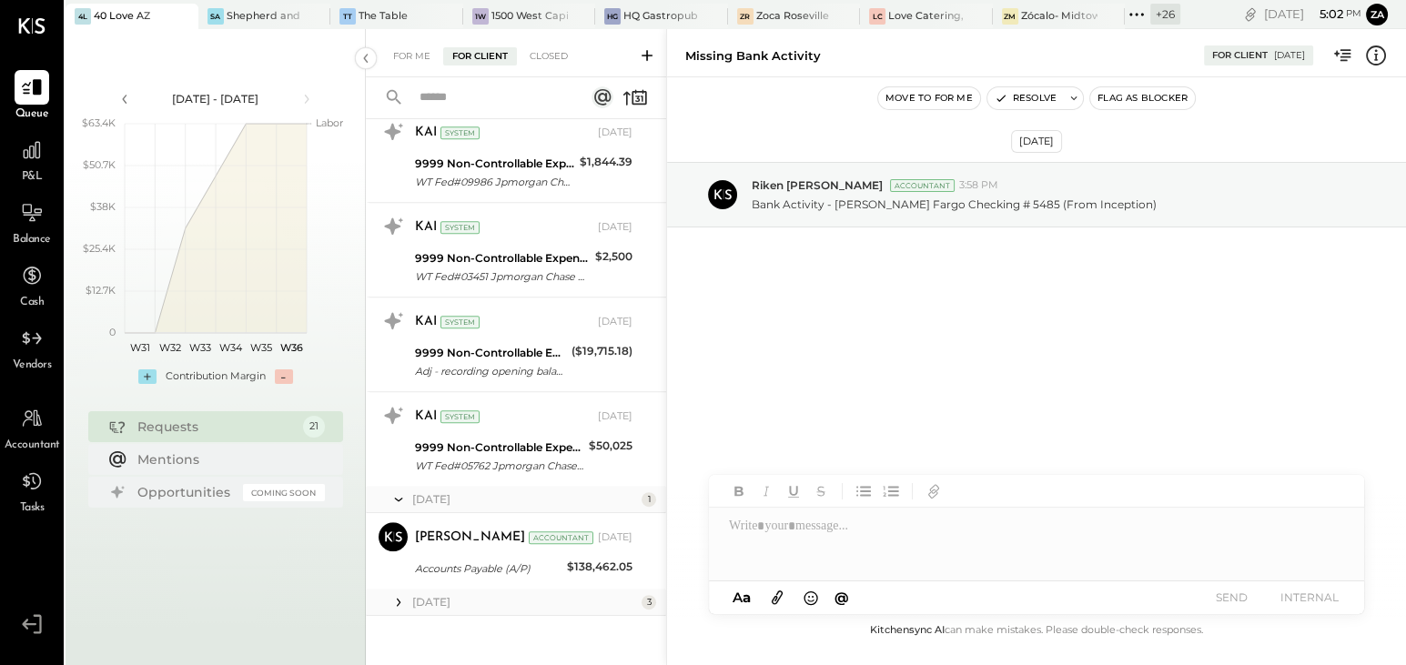
click at [396, 595] on icon at bounding box center [398, 602] width 18 height 18
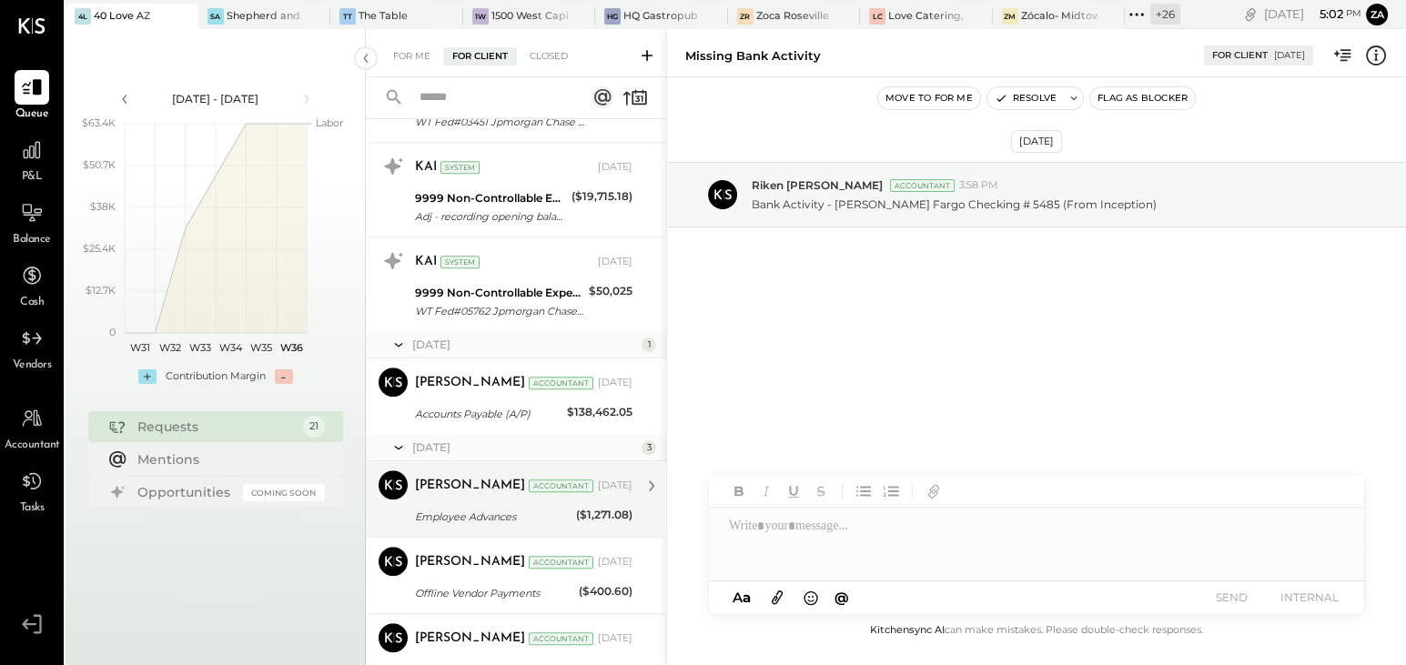
scroll to position [1600, 0]
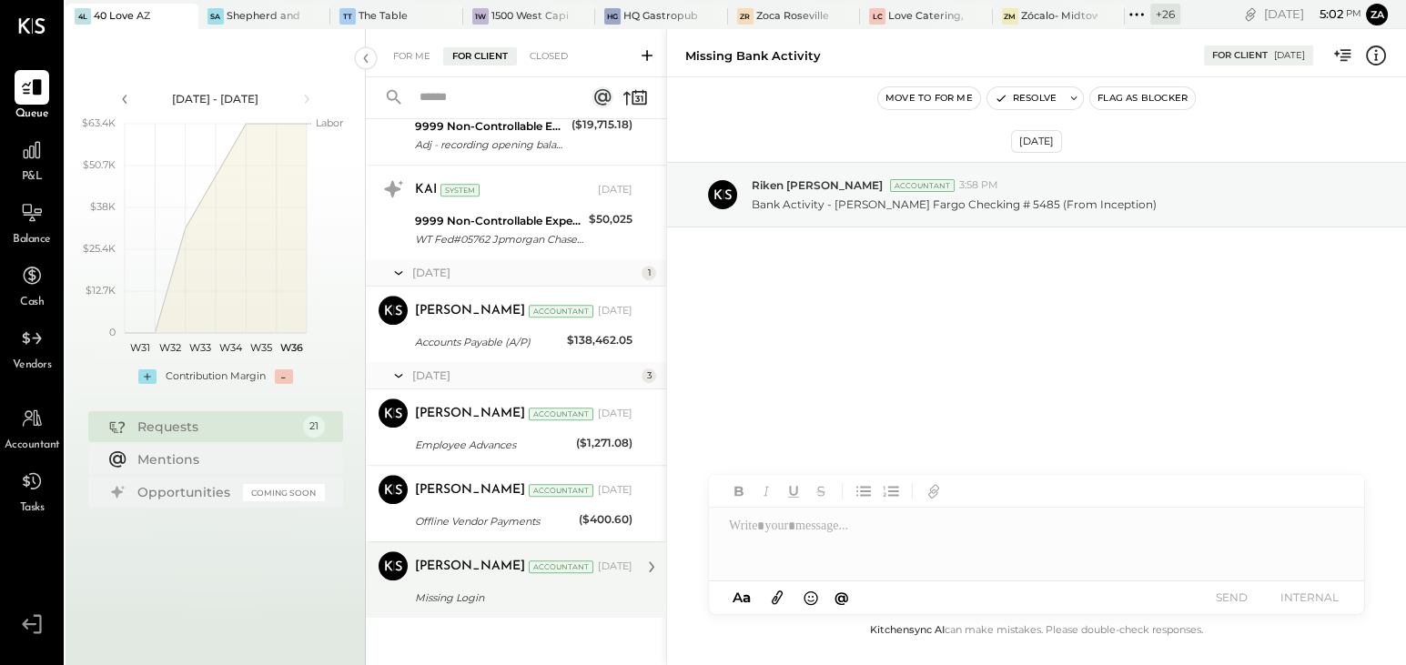
click at [459, 589] on div "Missing Login" at bounding box center [521, 598] width 212 height 18
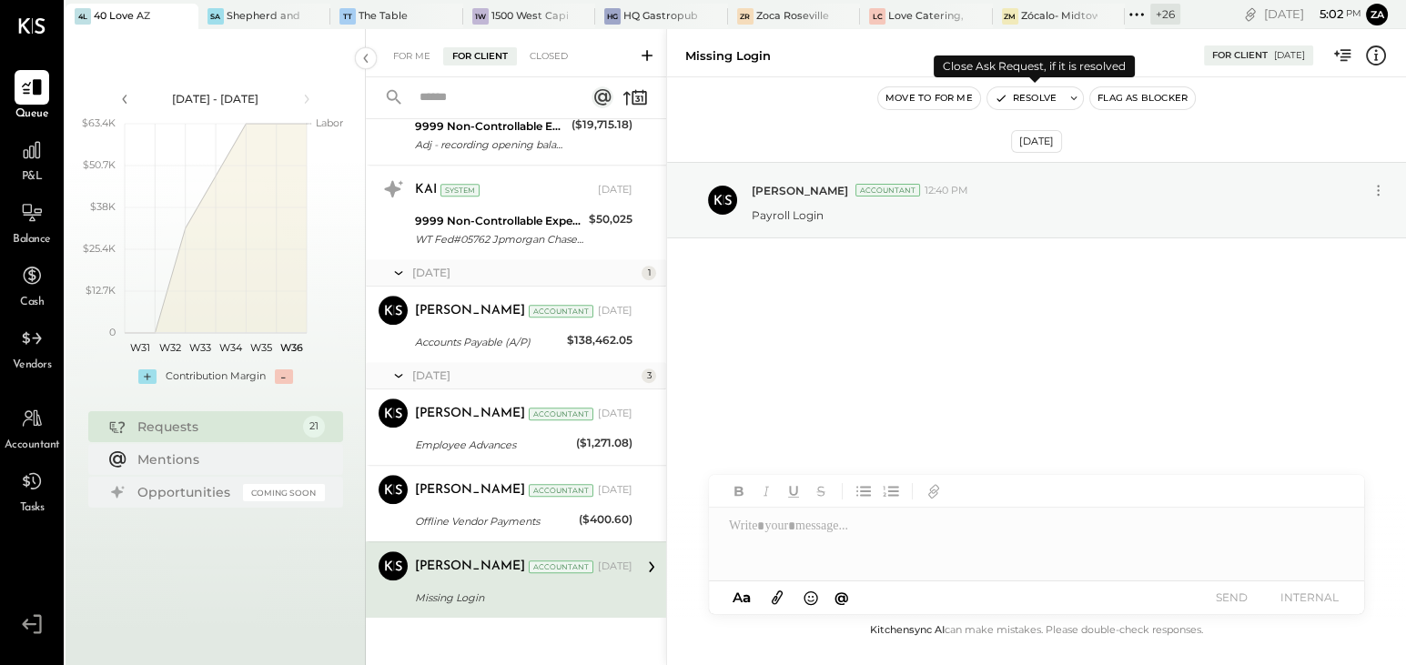
click at [1044, 97] on button "Resolve" at bounding box center [1025, 98] width 76 height 22
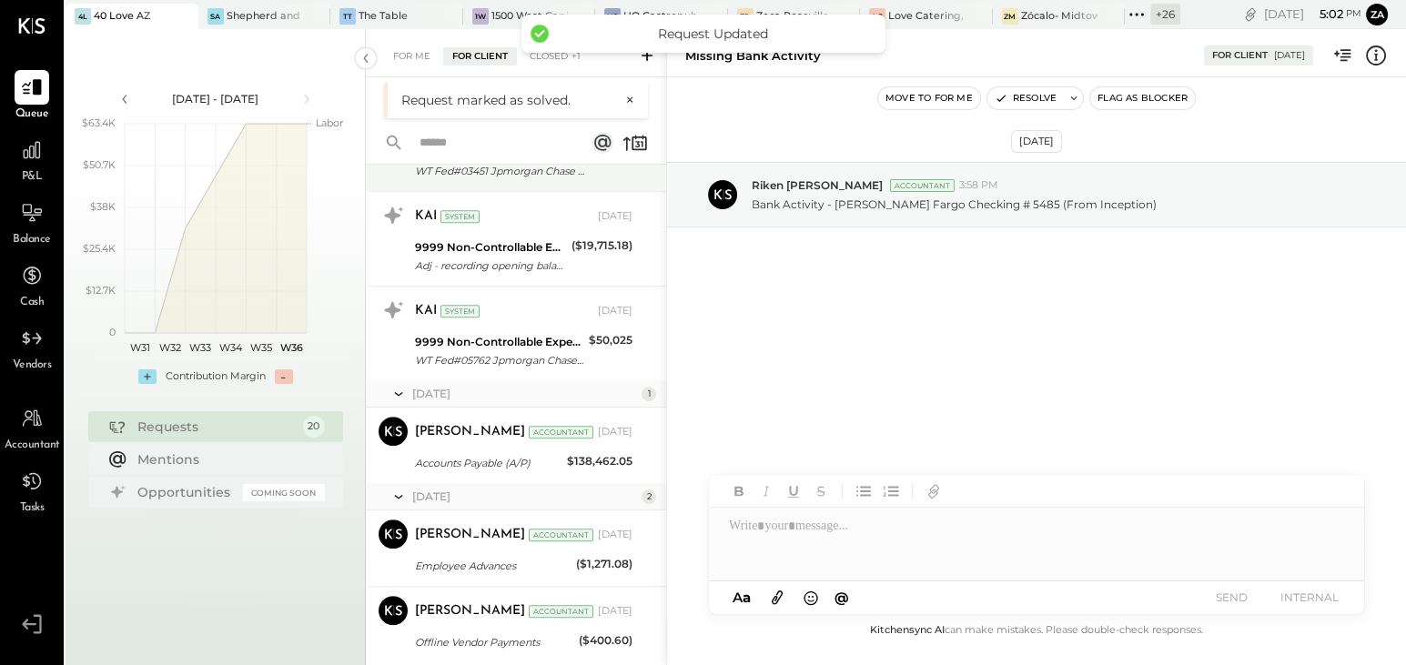
scroll to position [1524, 0]
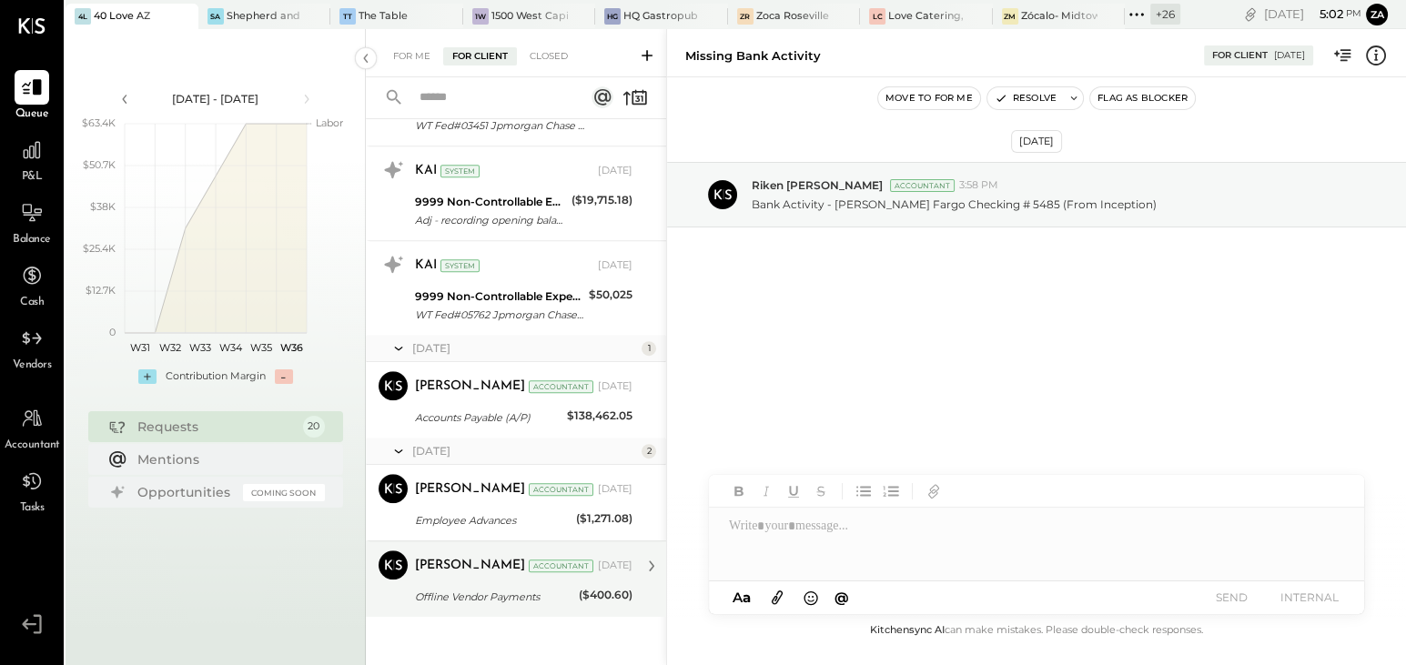
click at [463, 586] on div "Offline Vendor Payments" at bounding box center [494, 597] width 158 height 22
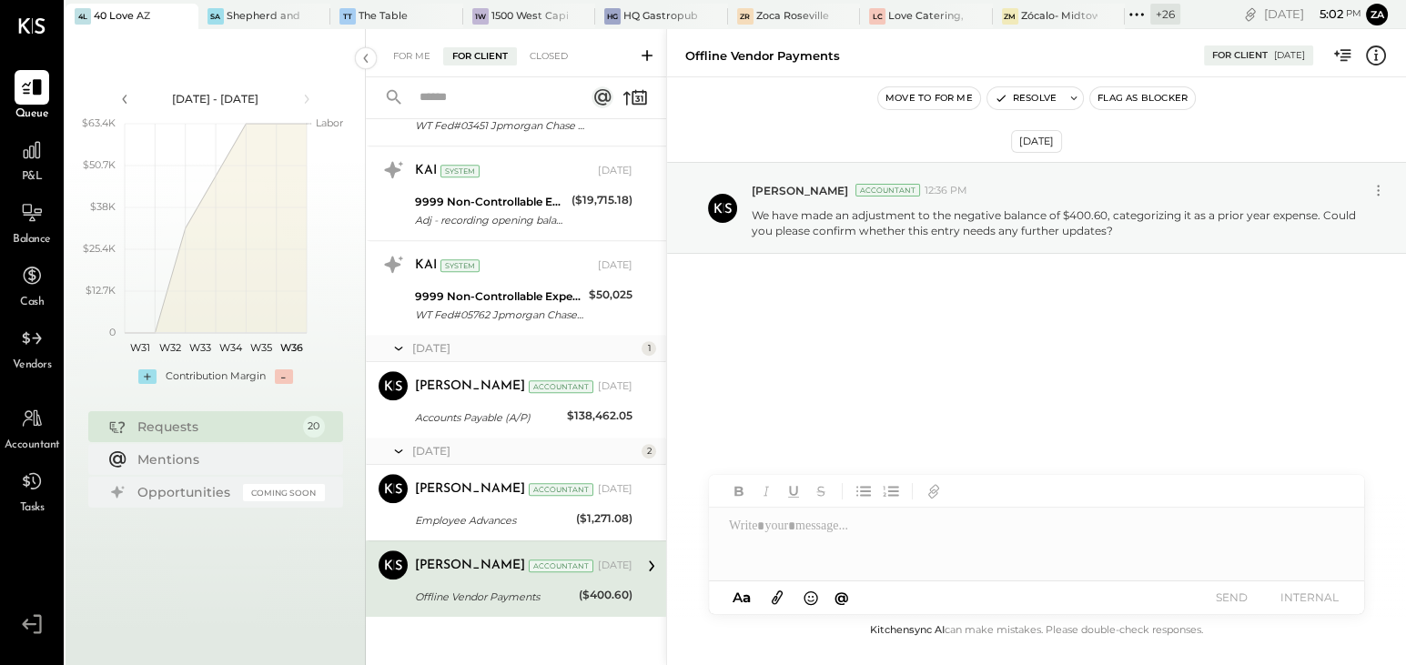
click at [997, 308] on div "[DATE] [PERSON_NAME] Accountant 12:36 PM We have made an adjustment to the nega…" at bounding box center [1036, 257] width 739 height 268
click at [848, 436] on div "[DATE] [PERSON_NAME] Accountant 12:36 PM We have made an adjustment to the nega…" at bounding box center [1036, 348] width 739 height 542
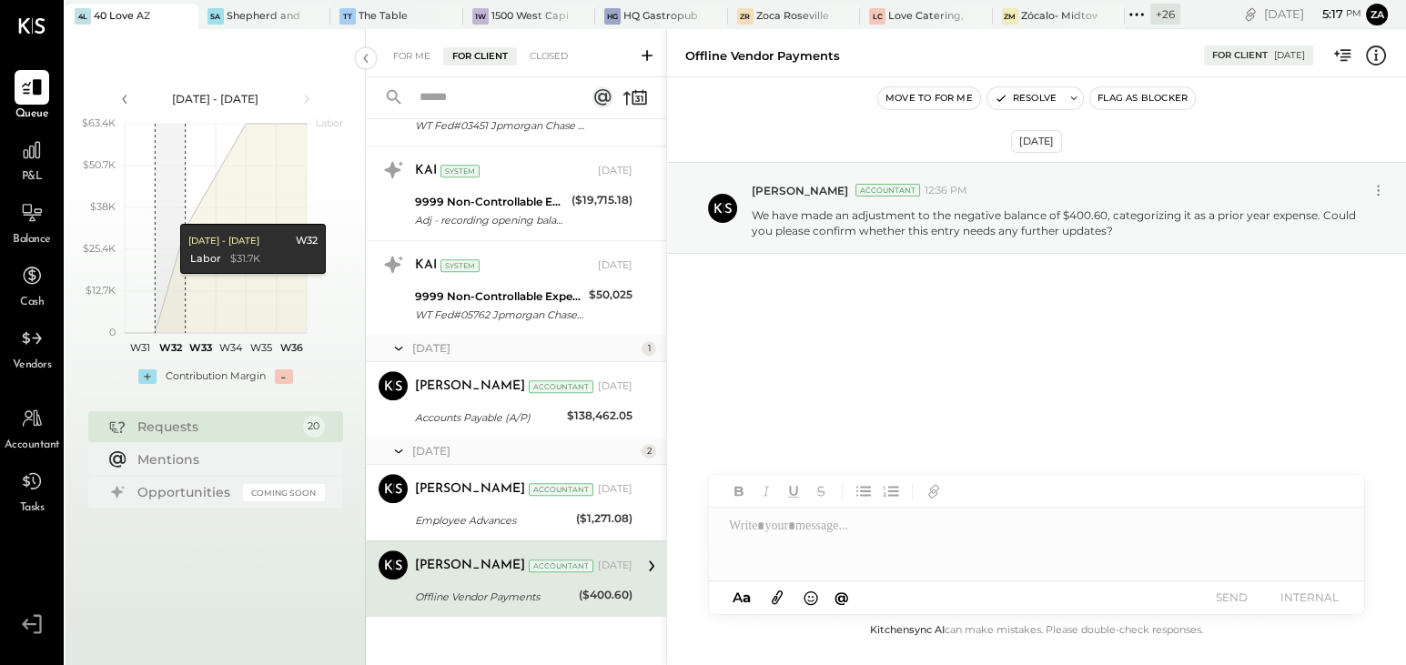
click at [1090, 330] on div "[DATE] [PERSON_NAME] Accountant 12:36 PM We have made an adjustment to the nega…" at bounding box center [1036, 257] width 739 height 268
click at [450, 577] on div "[PERSON_NAME] Accountant [DATE] Offline Vendor Payments ($400.60) We have made …" at bounding box center [523, 578] width 217 height 57
click at [1038, 91] on button "Resolve" at bounding box center [1025, 98] width 76 height 22
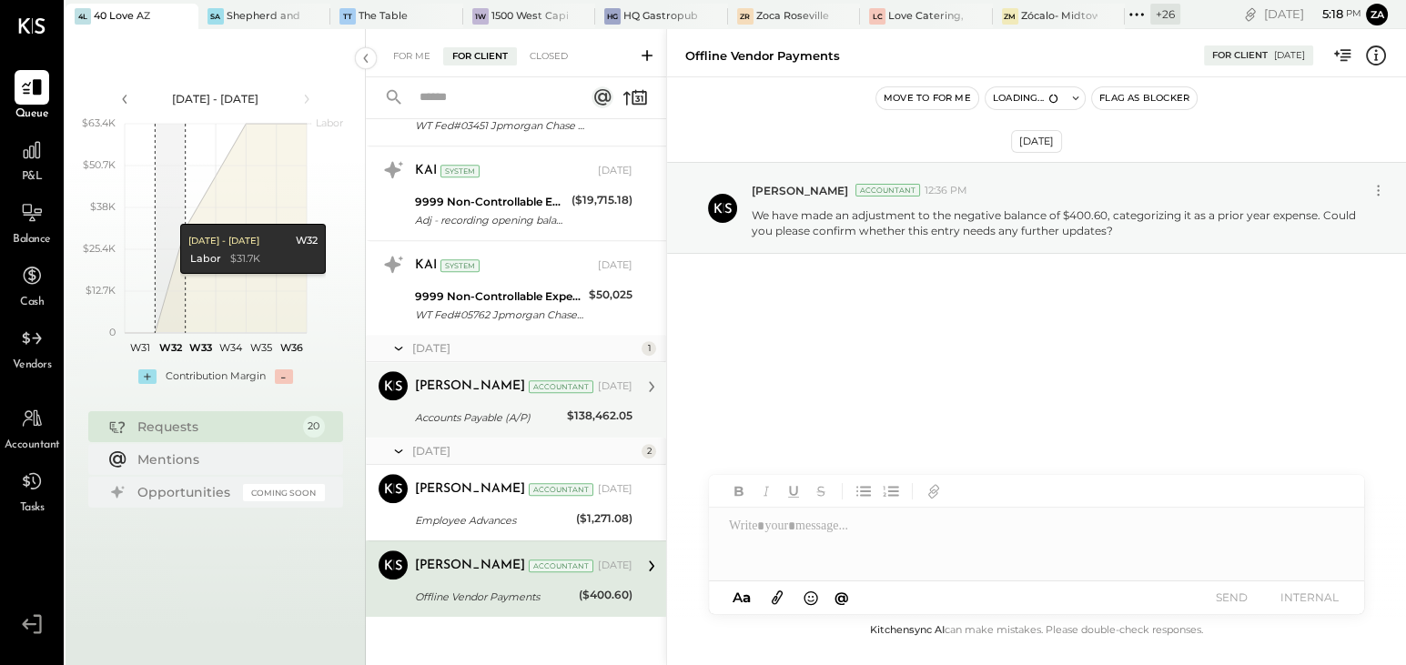
scroll to position [1449, 0]
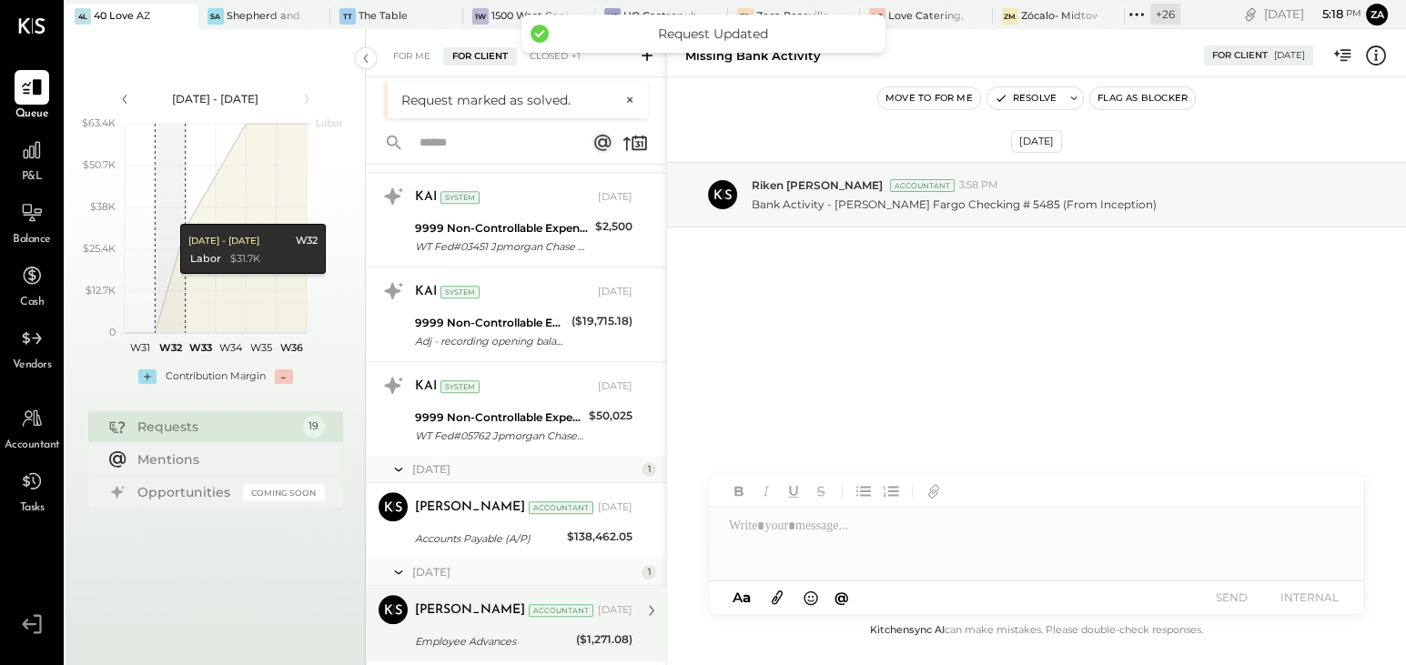
click at [479, 632] on div "Employee Advances" at bounding box center [493, 641] width 156 height 18
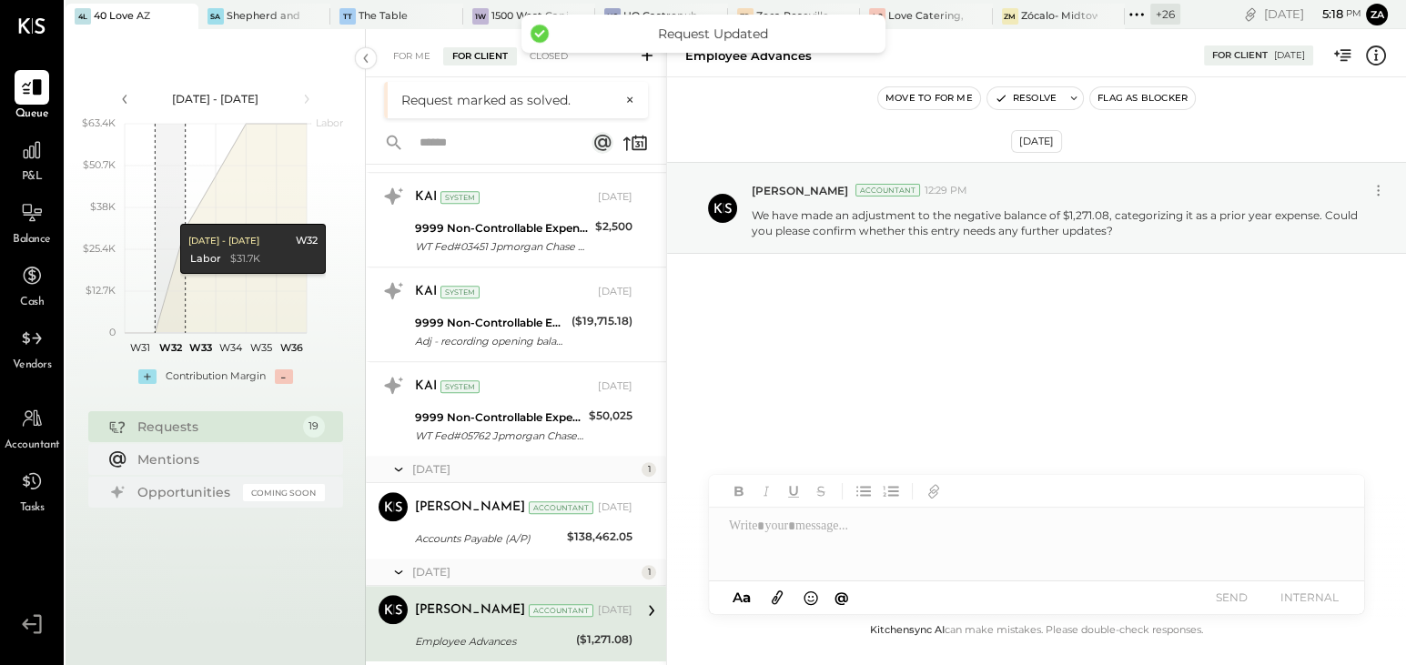
click at [1013, 339] on div "[DATE] [PERSON_NAME] Accountant 12:29 PM We have made an adjustment to the nega…" at bounding box center [1036, 257] width 739 height 268
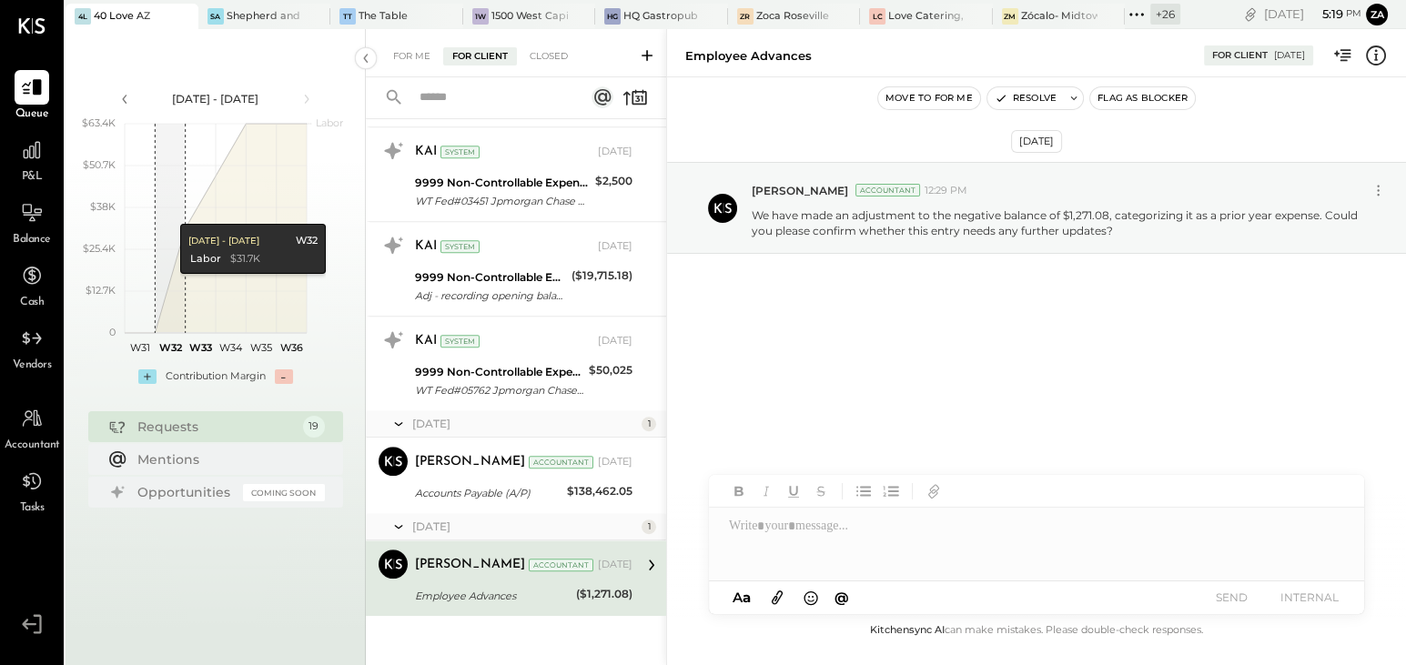
click at [485, 587] on div "Employee Advances" at bounding box center [493, 596] width 156 height 18
click at [1039, 99] on button "Resolve" at bounding box center [1025, 98] width 76 height 22
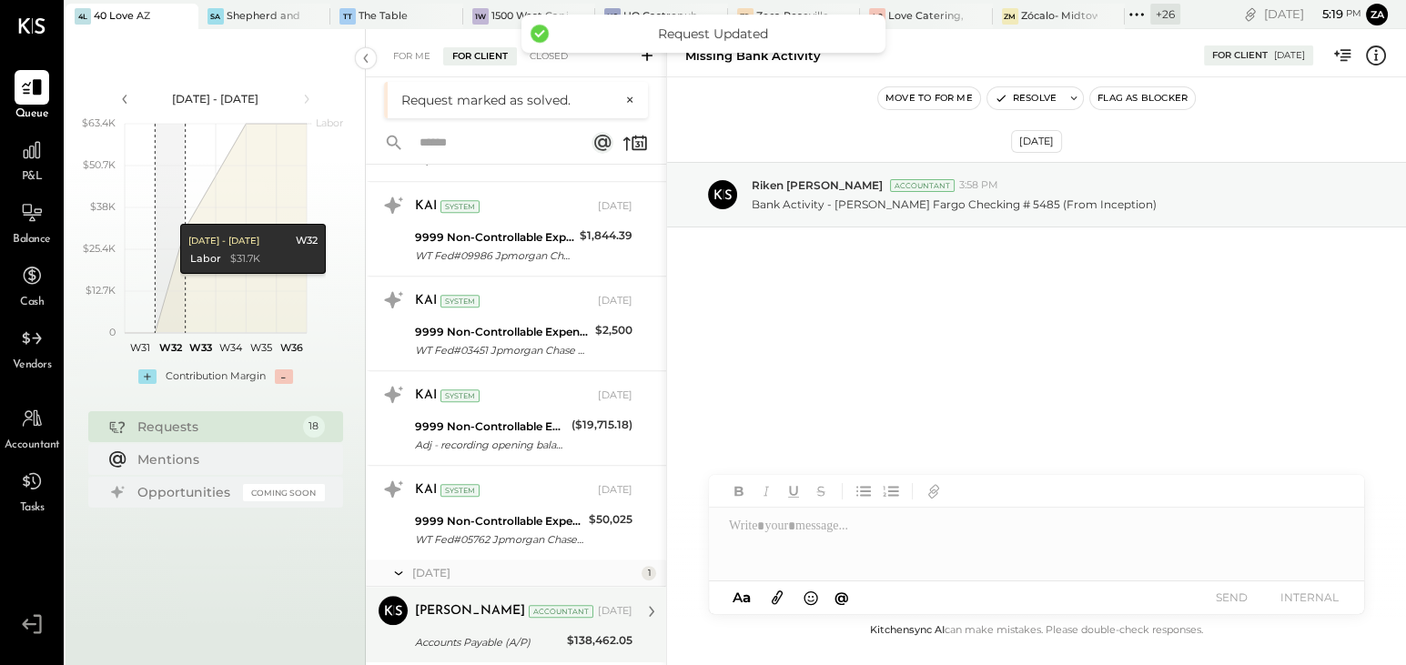
click at [485, 634] on div "Accounts Payable (A/P)" at bounding box center [488, 642] width 146 height 18
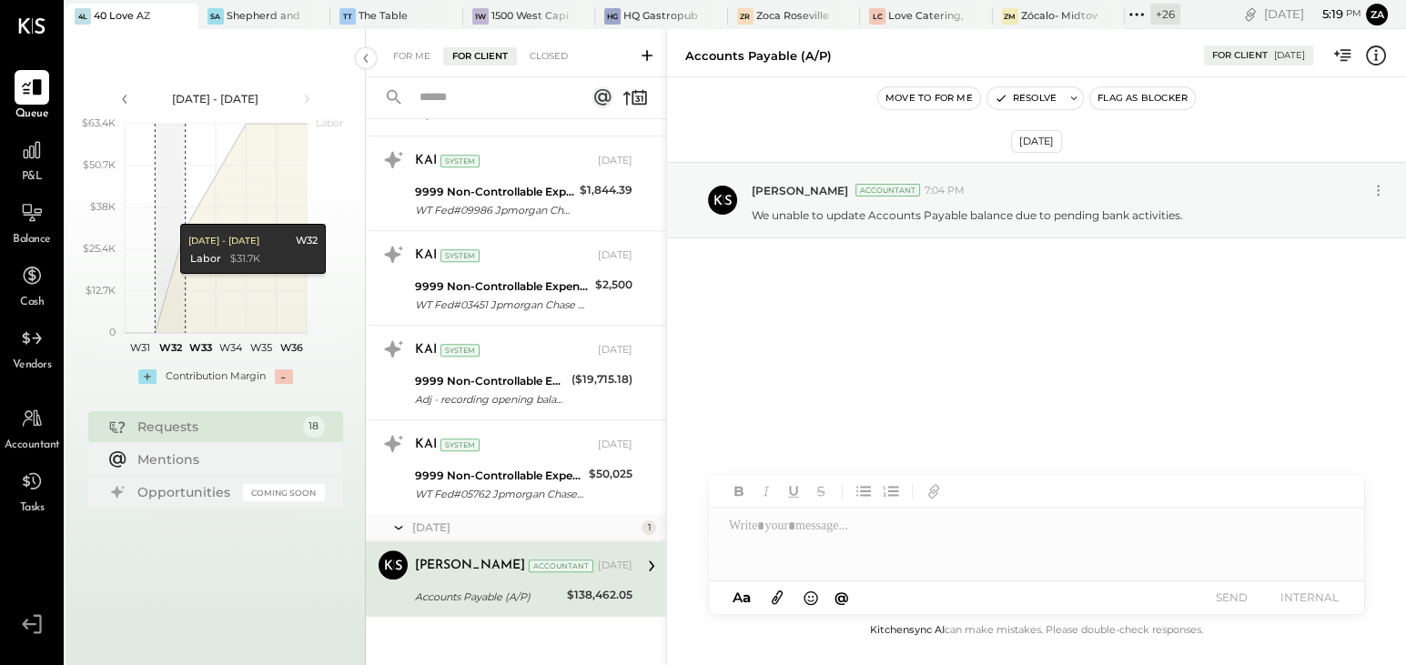
click at [490, 576] on div "[PERSON_NAME] Accountant [DATE] Accounts Payable (A/P) $138,462.05 We unable to…" at bounding box center [523, 578] width 217 height 57
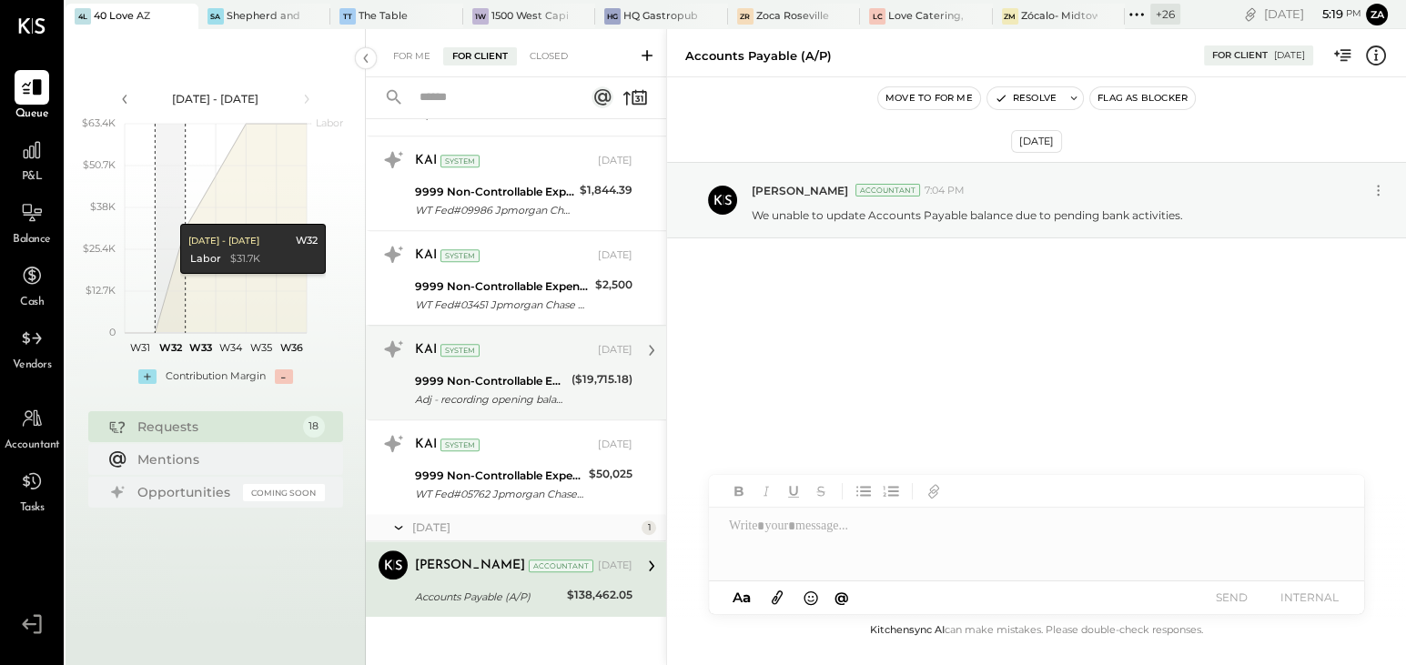
click at [509, 376] on div "9999 Non-Controllable Expenses:Other Income and Expenses:To Be Classified" at bounding box center [490, 381] width 151 height 18
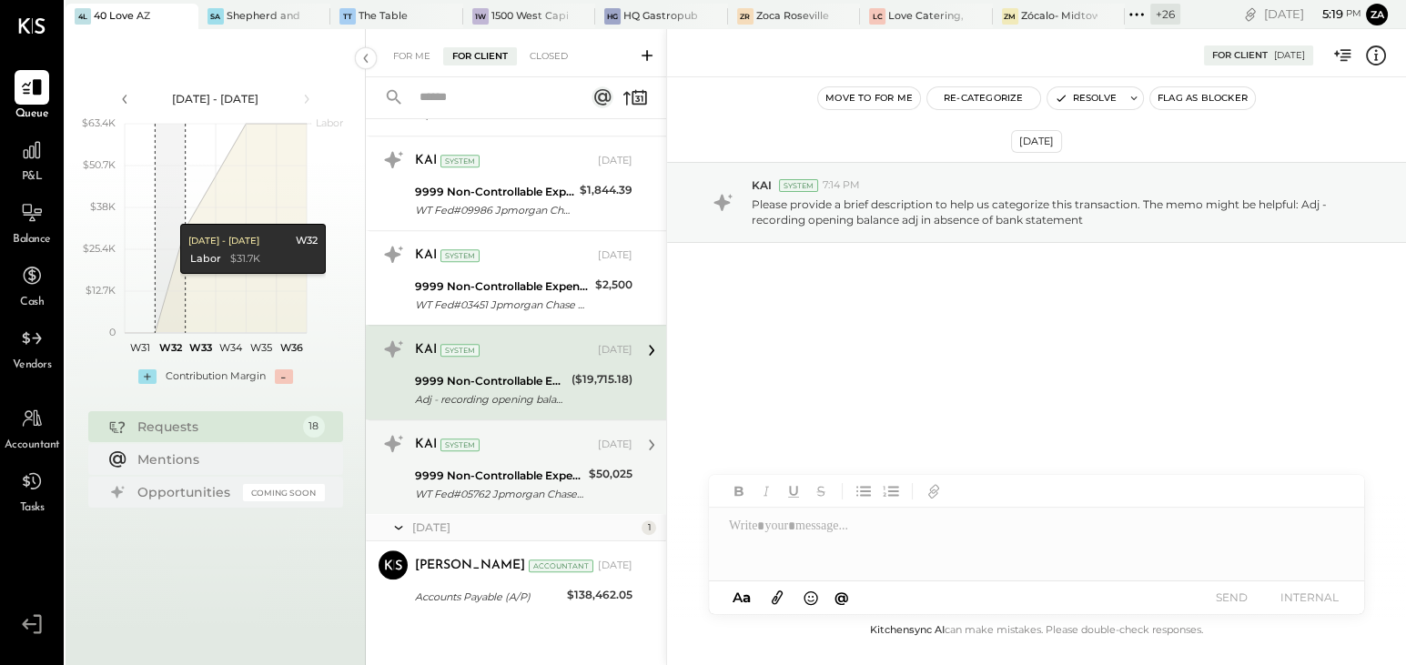
scroll to position [1179, 0]
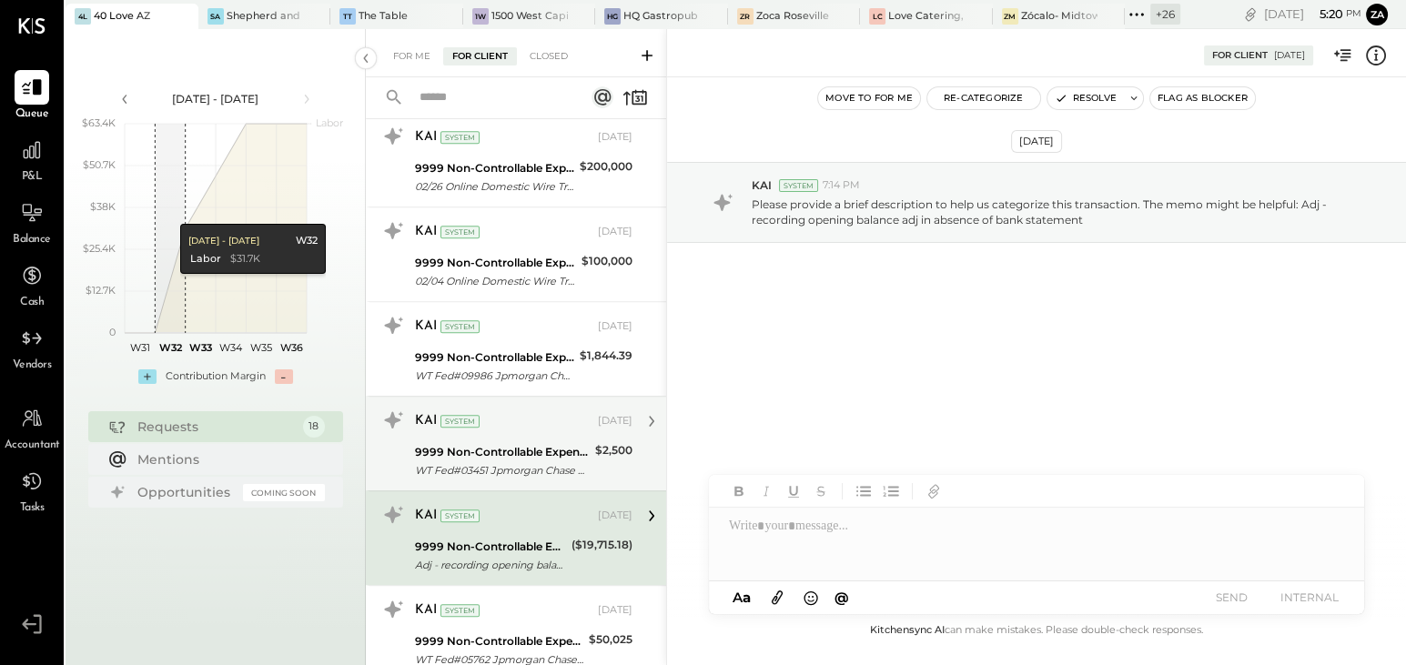
click at [483, 448] on div "9999 Non-Controllable Expenses:Other Income and Expenses:To Be Classified" at bounding box center [502, 452] width 175 height 18
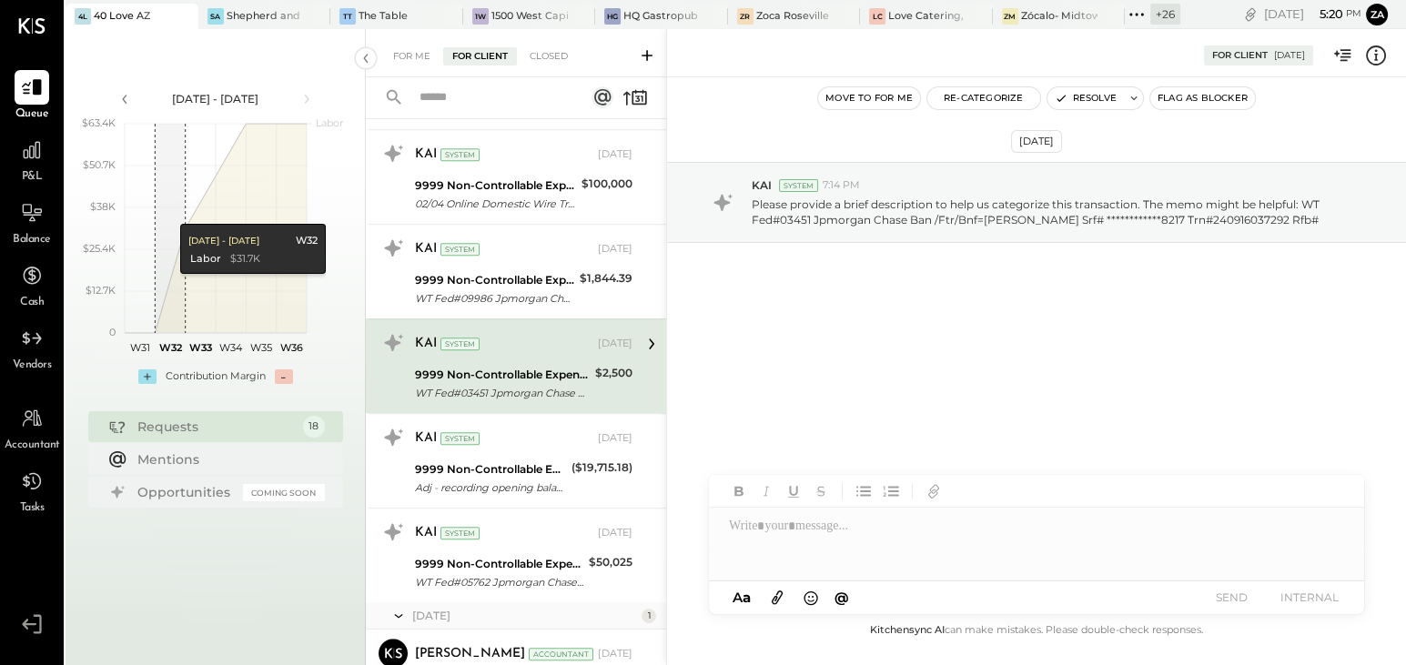
scroll to position [1345, 0]
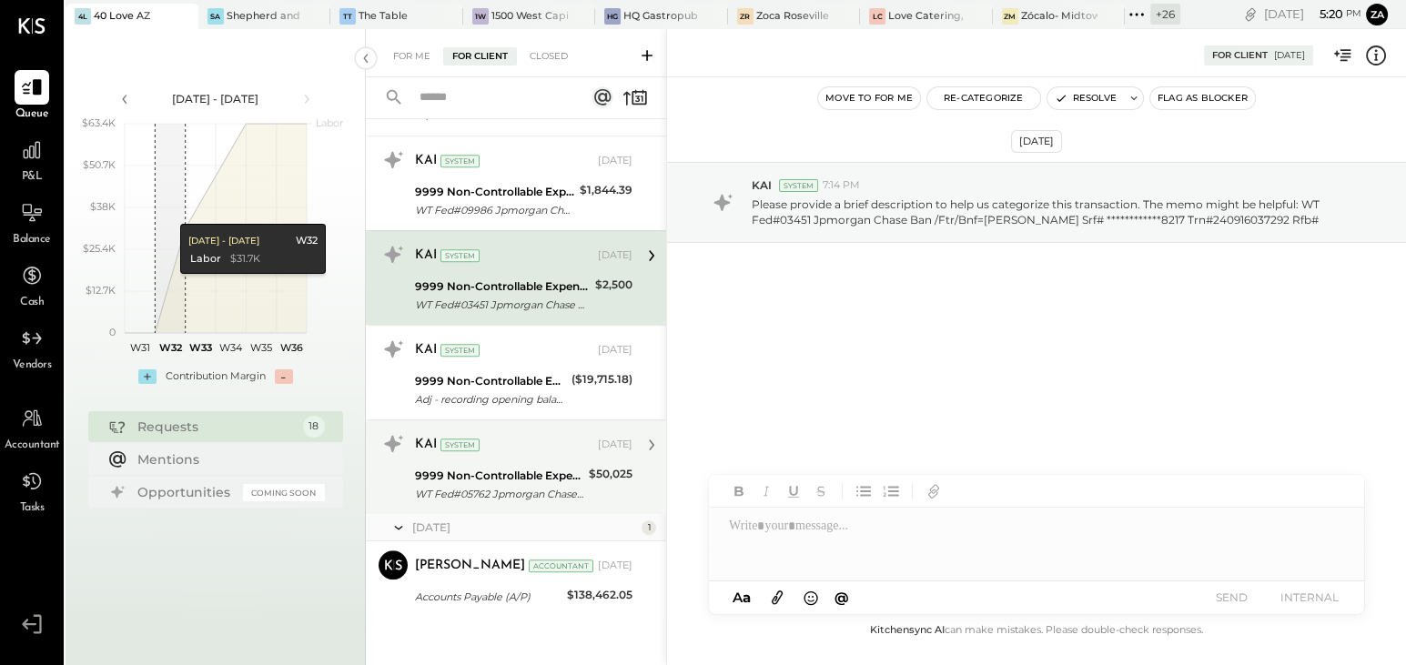
click at [481, 454] on div "**********" at bounding box center [523, 467] width 217 height 76
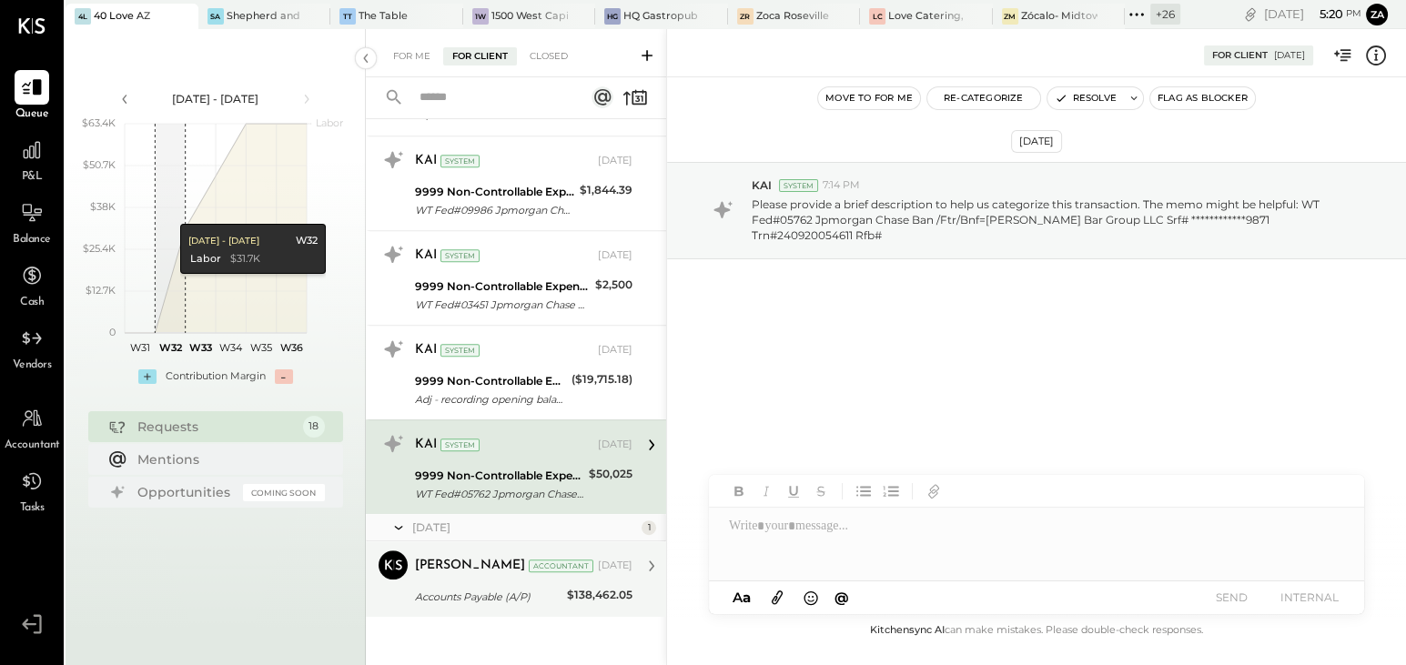
click at [474, 588] on div "Accounts Payable (A/P)" at bounding box center [488, 597] width 146 height 18
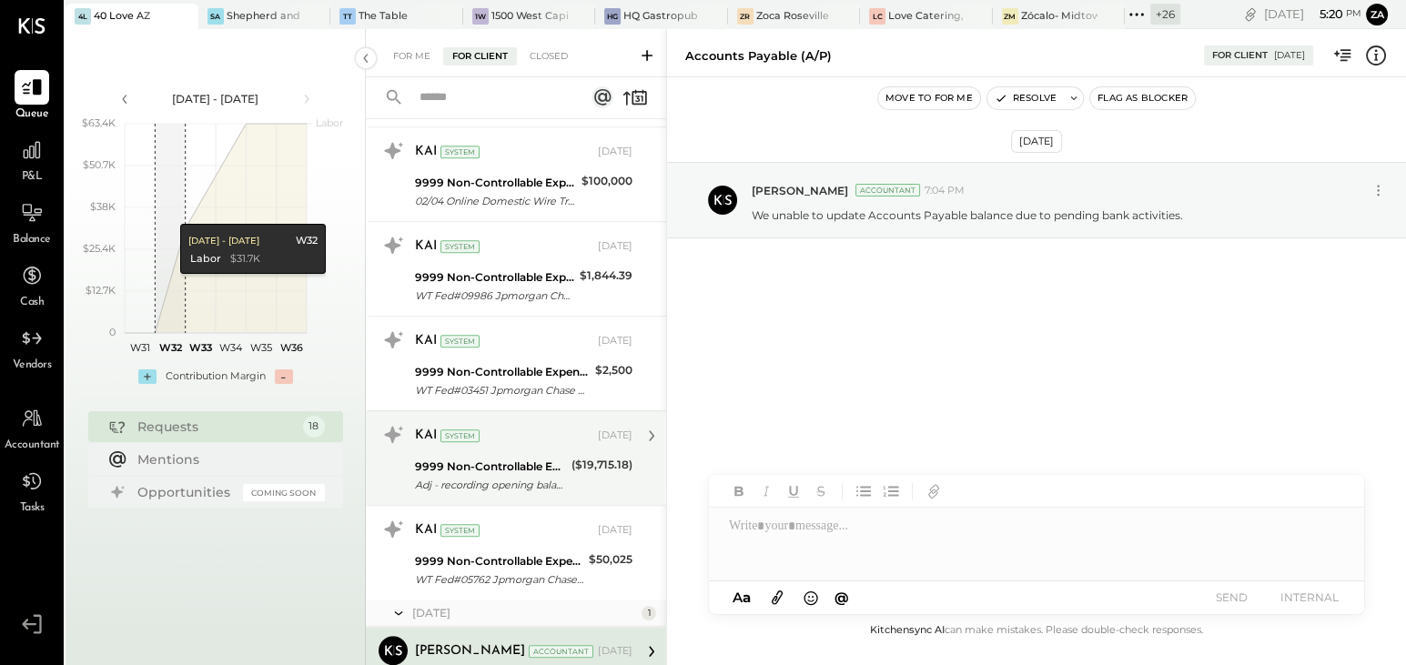
scroll to position [1179, 0]
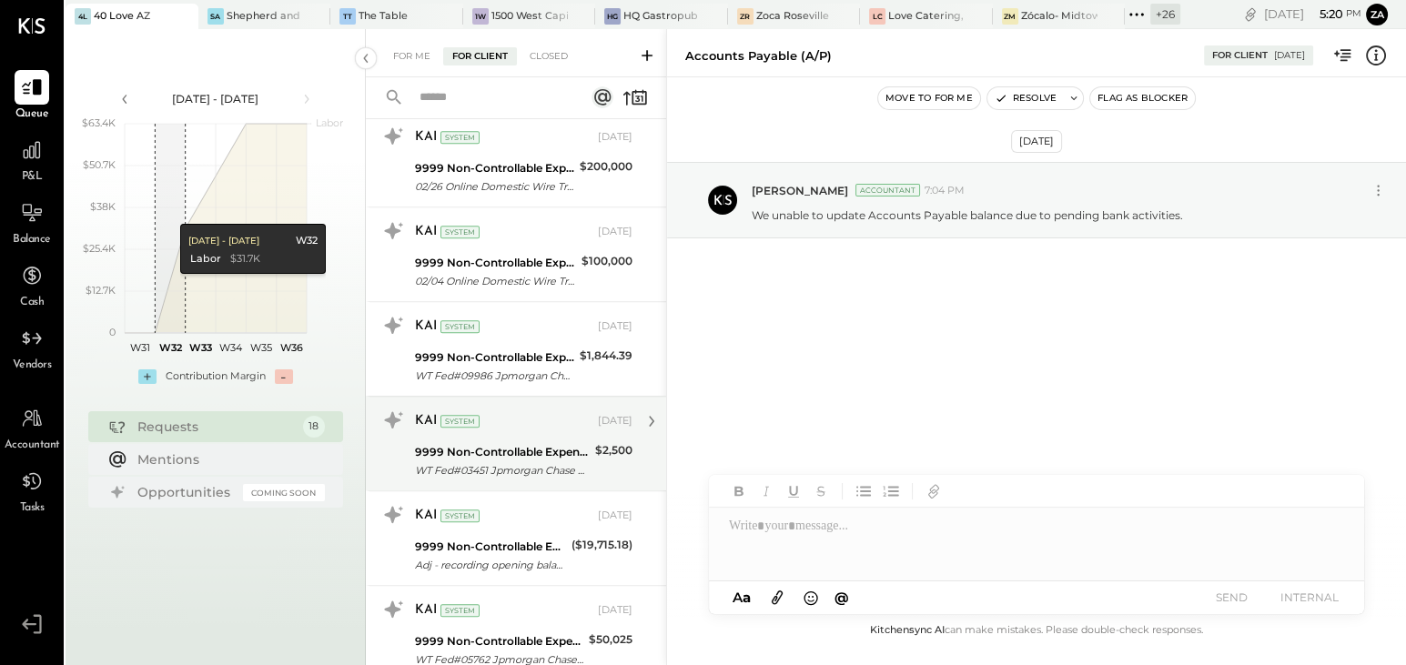
click at [519, 434] on div "**********" at bounding box center [523, 444] width 217 height 76
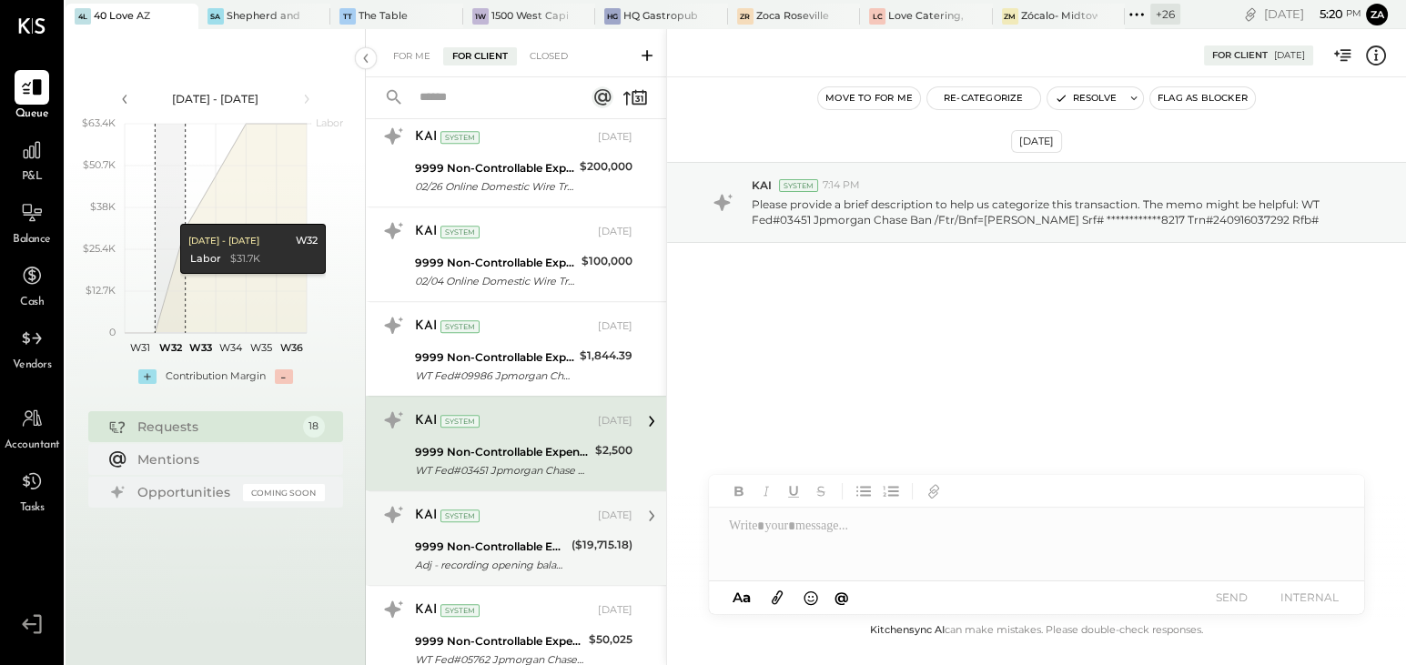
click at [512, 556] on div "Adj - recording opening balance adj in absence of bank statement" at bounding box center [490, 565] width 151 height 18
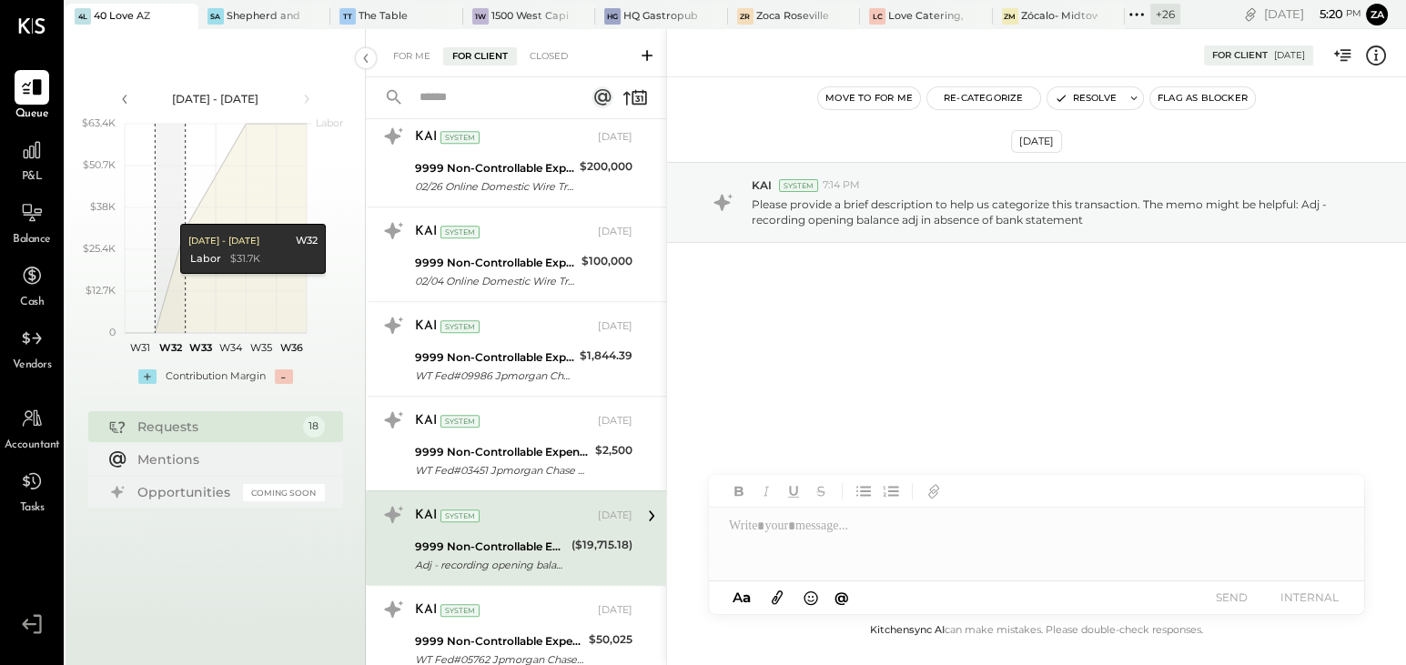
scroll to position [1345, 0]
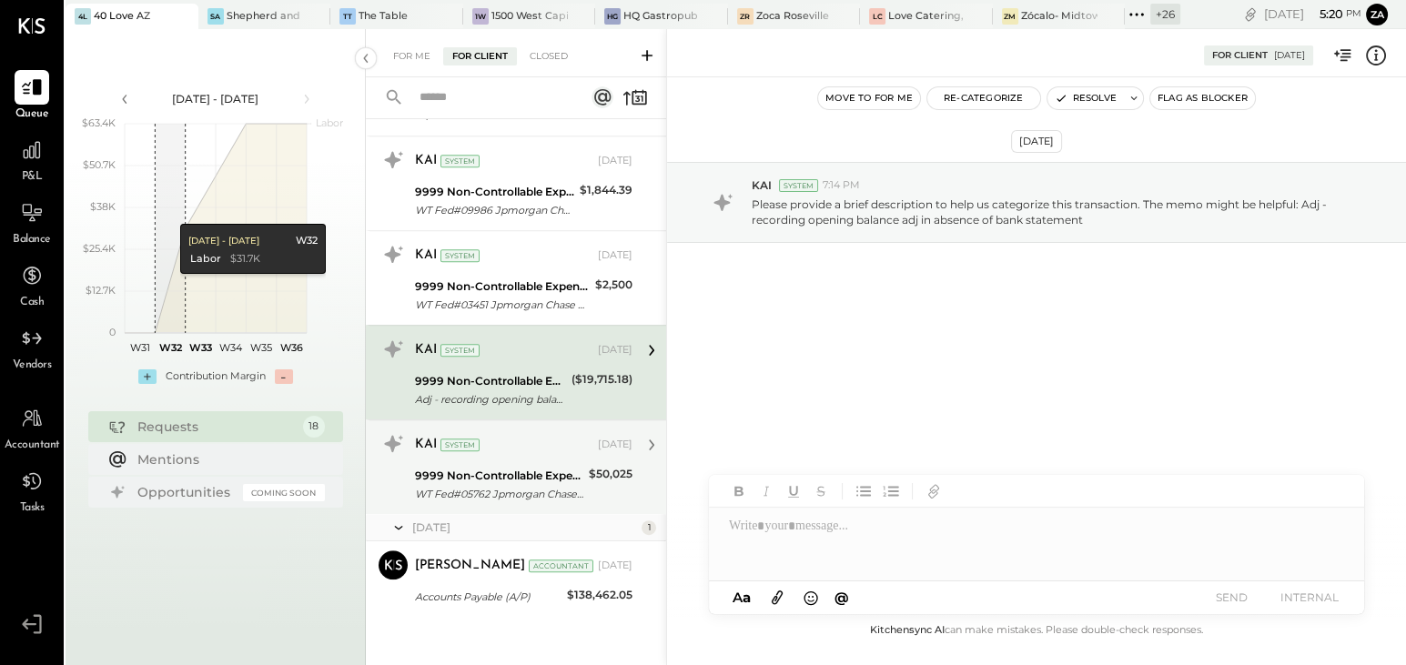
click at [463, 453] on div "KAI System [DATE]" at bounding box center [523, 444] width 217 height 31
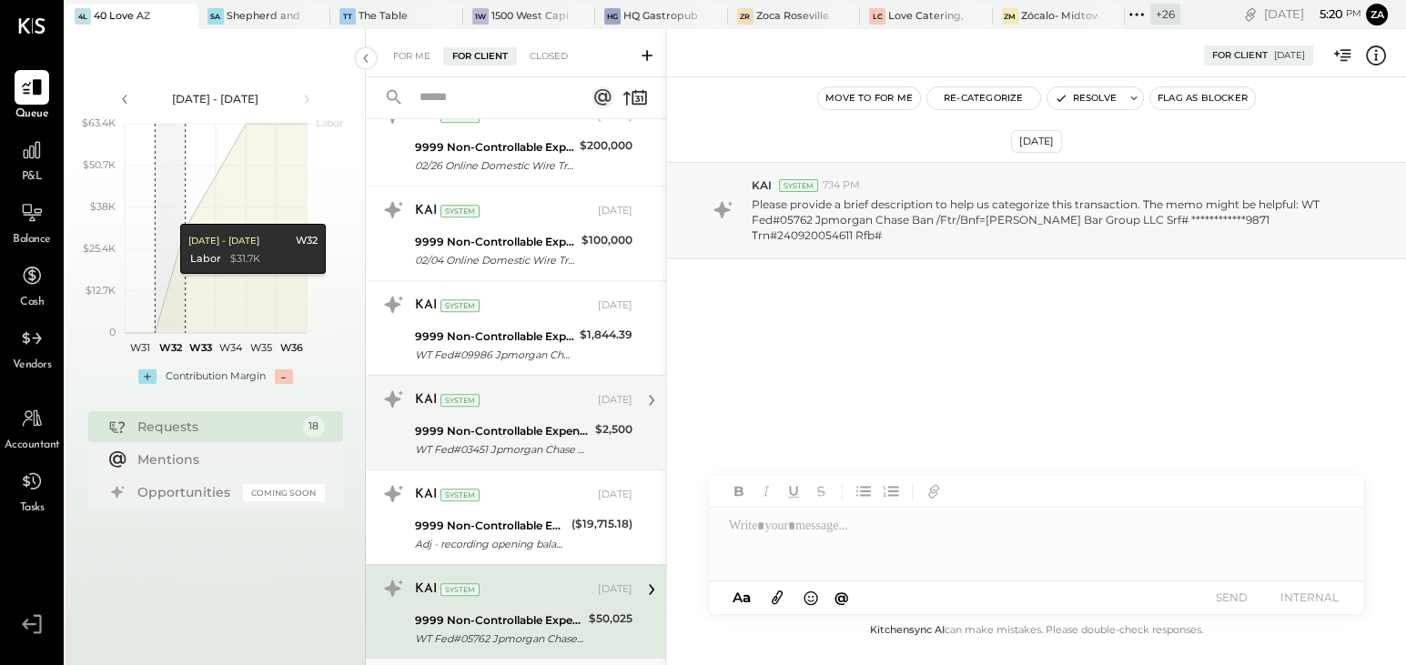
scroll to position [1097, 0]
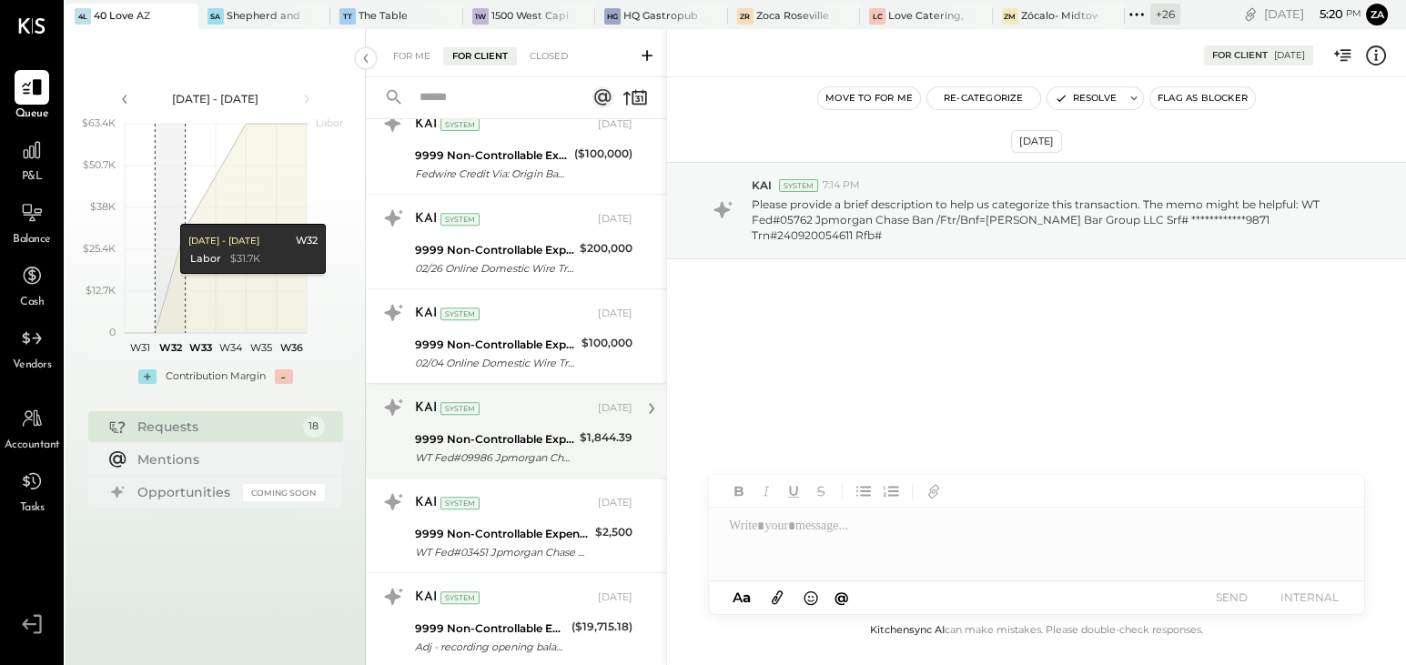
click at [472, 429] on div "**********" at bounding box center [494, 449] width 159 height 40
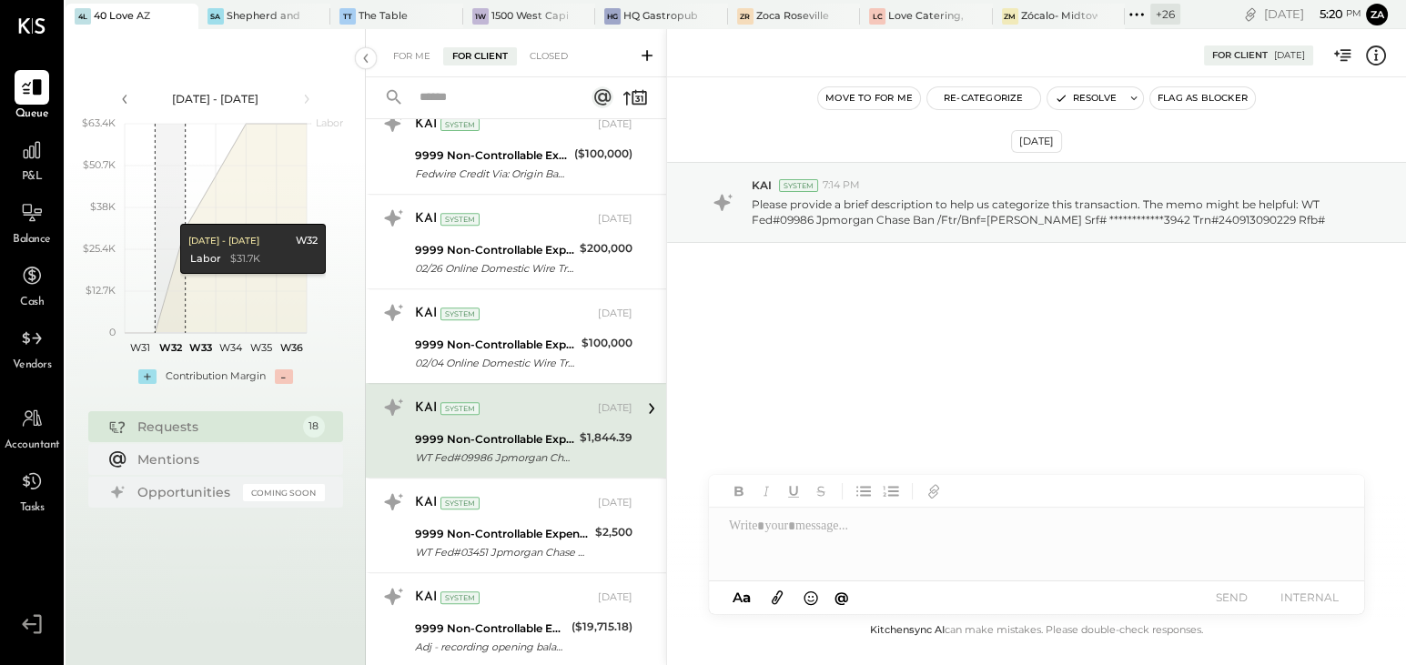
scroll to position [1345, 0]
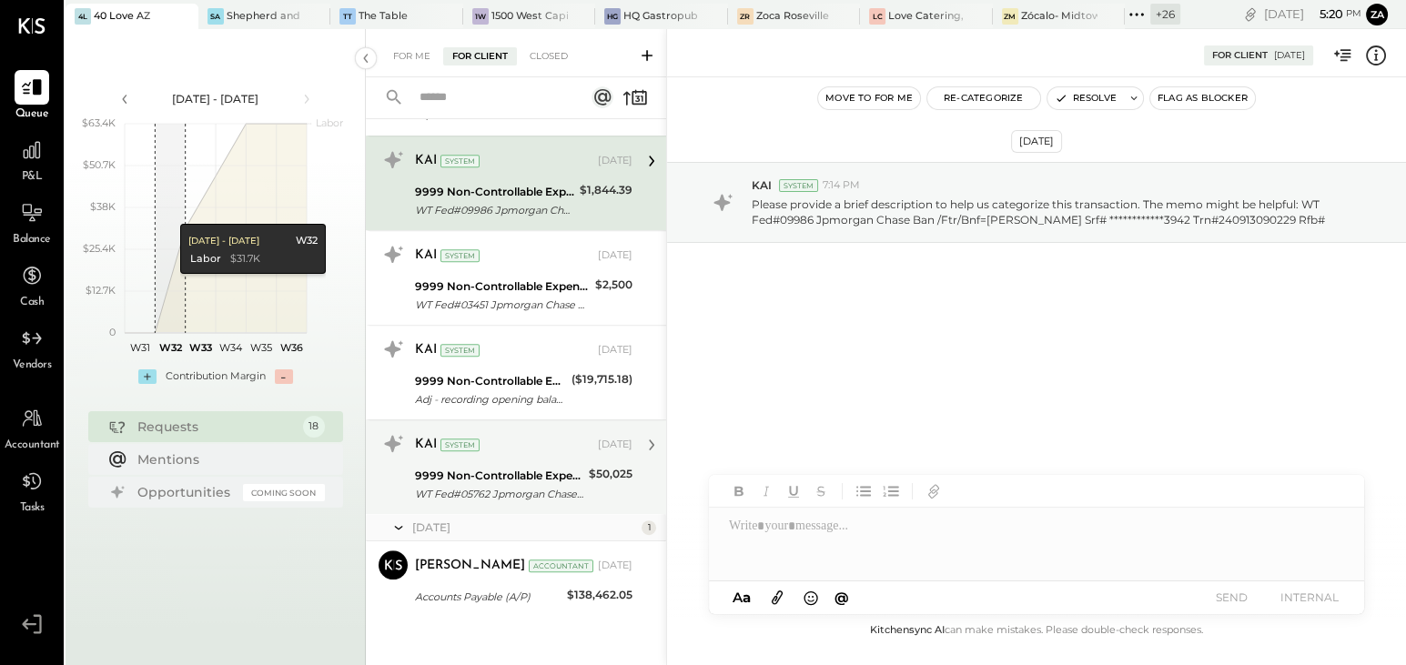
click at [492, 467] on div "9999 Non-Controllable Expenses:Other Income and Expenses:To Be Classified" at bounding box center [499, 476] width 168 height 18
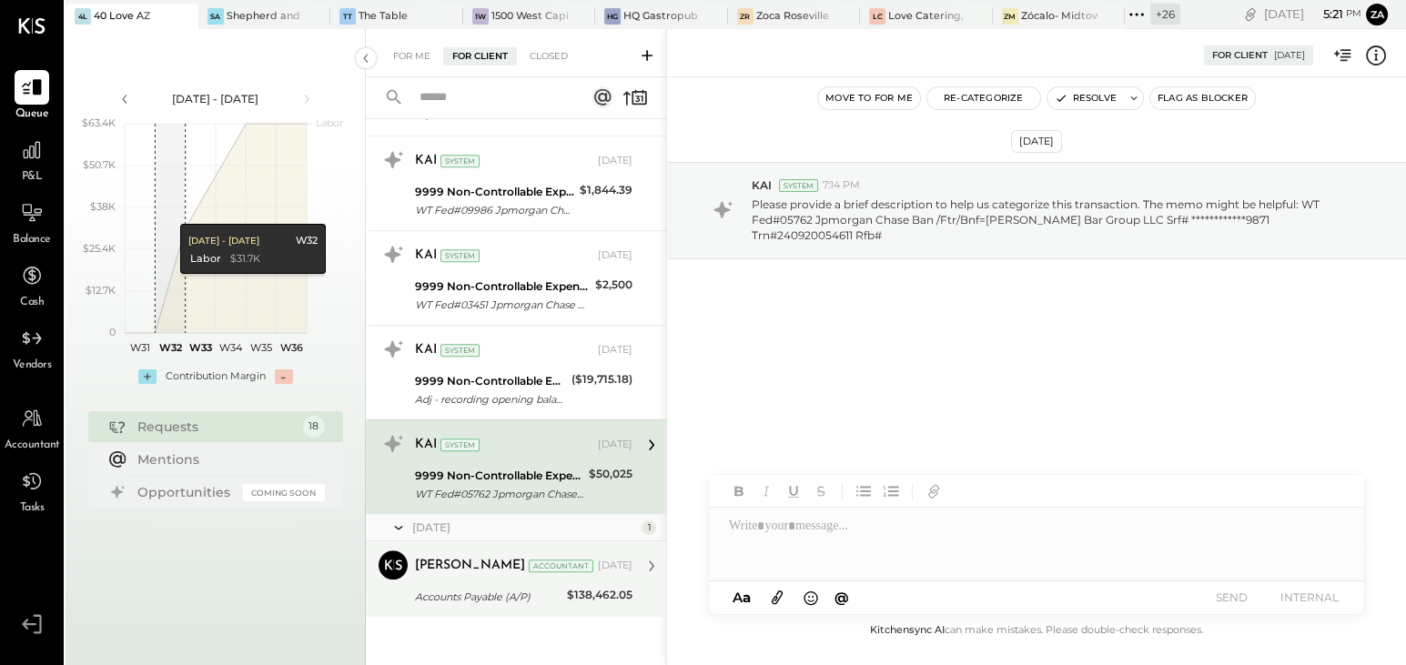
click at [471, 574] on div "[PERSON_NAME] Accountant [DATE]" at bounding box center [523, 565] width 217 height 31
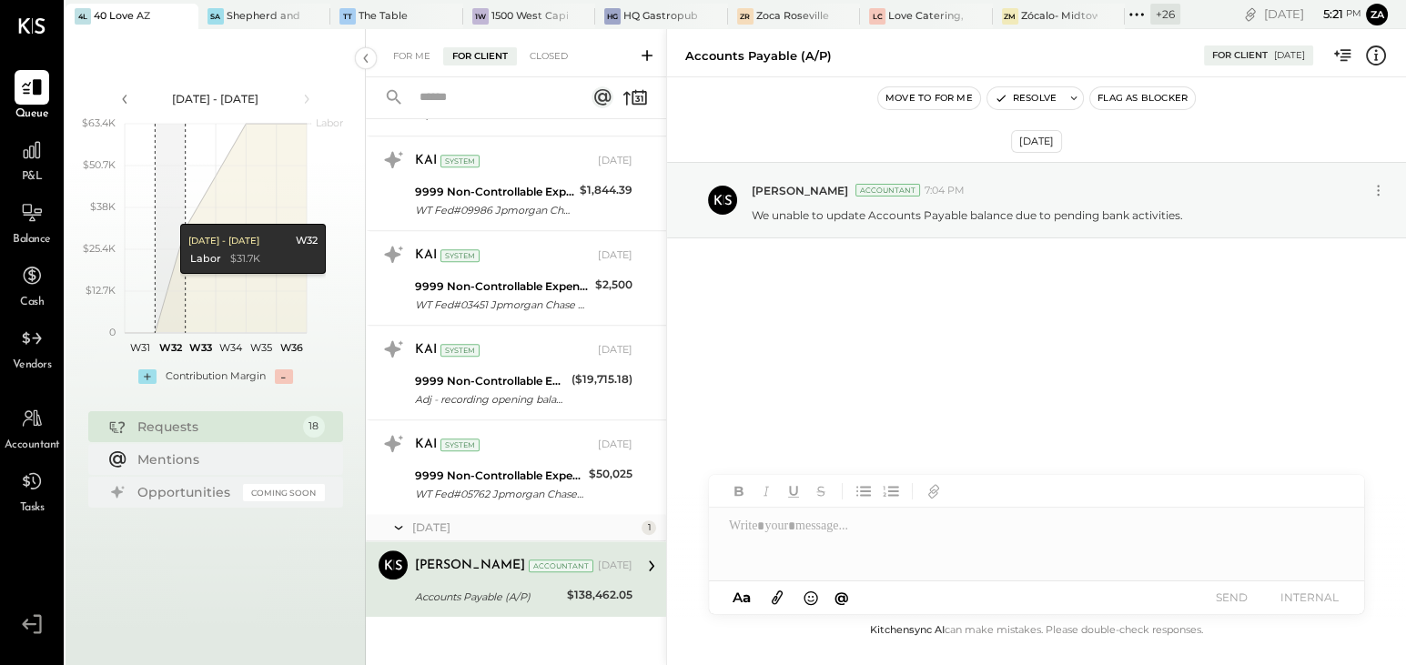
click at [1025, 385] on div "[DATE] [PERSON_NAME] Accountant 7:04 PM We unable to update Accounts Payable ba…" at bounding box center [1036, 348] width 739 height 542
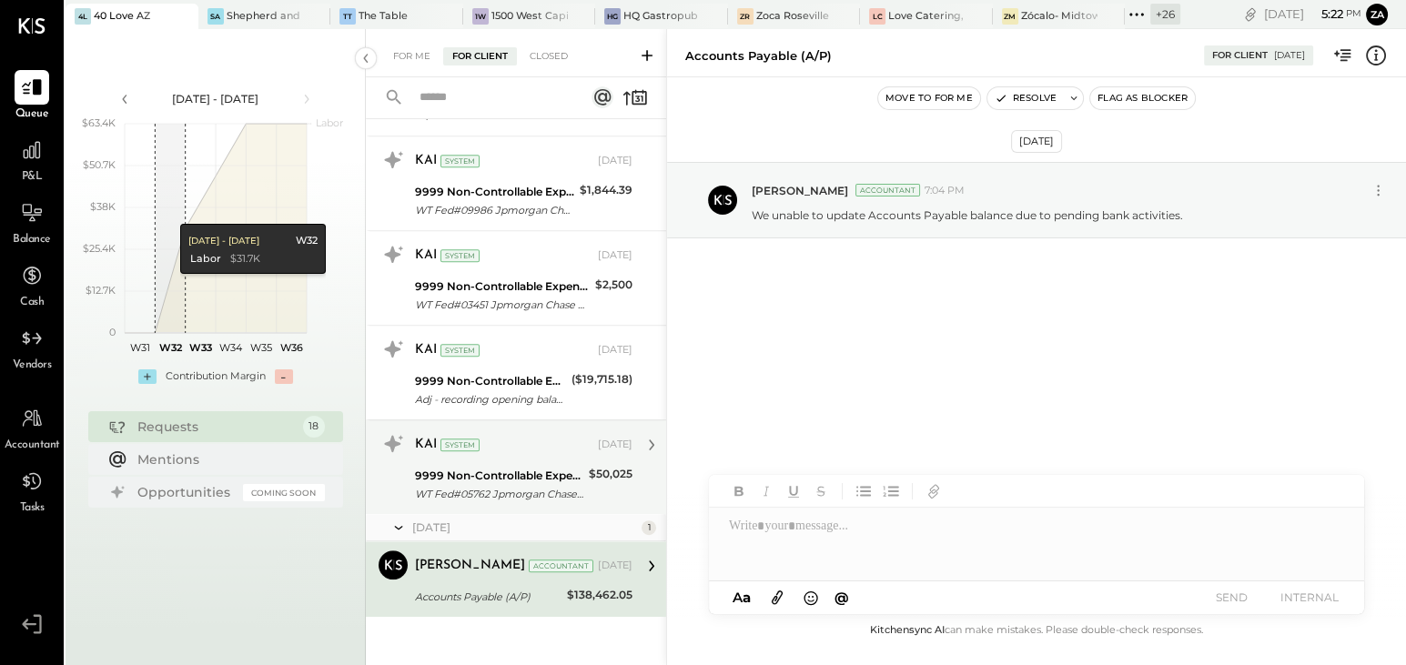
click at [516, 490] on div "**********" at bounding box center [499, 494] width 168 height 18
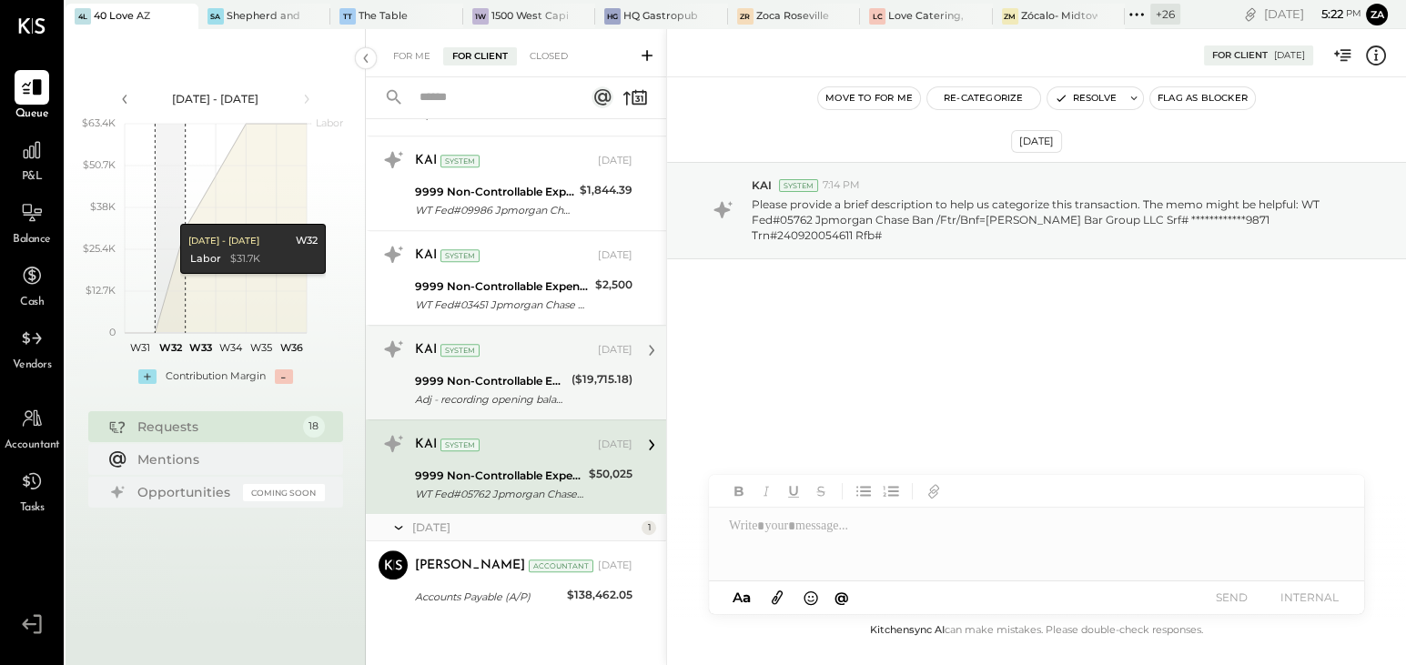
click at [508, 390] on div "Adj - recording opening balance adj in absence of bank statement" at bounding box center [490, 399] width 151 height 18
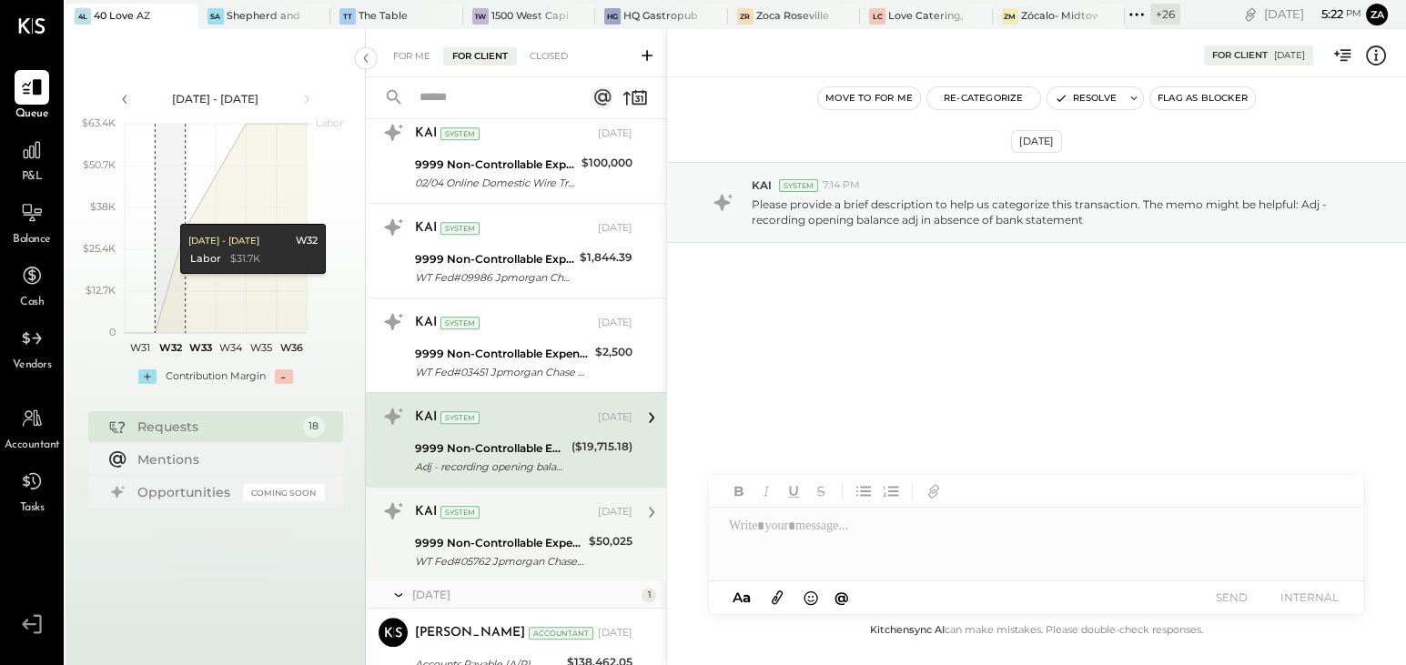
scroll to position [1262, 0]
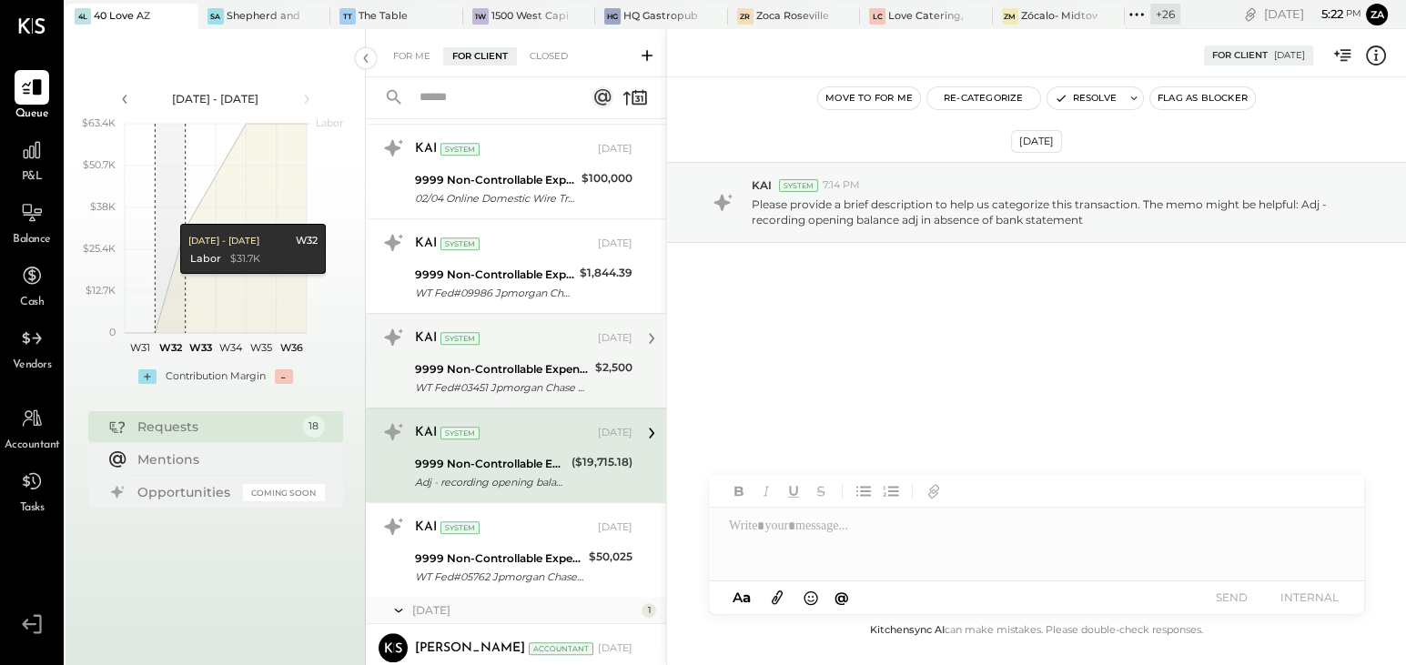
click at [534, 360] on div "9999 Non-Controllable Expenses:Other Income and Expenses:To Be Classified" at bounding box center [502, 369] width 175 height 18
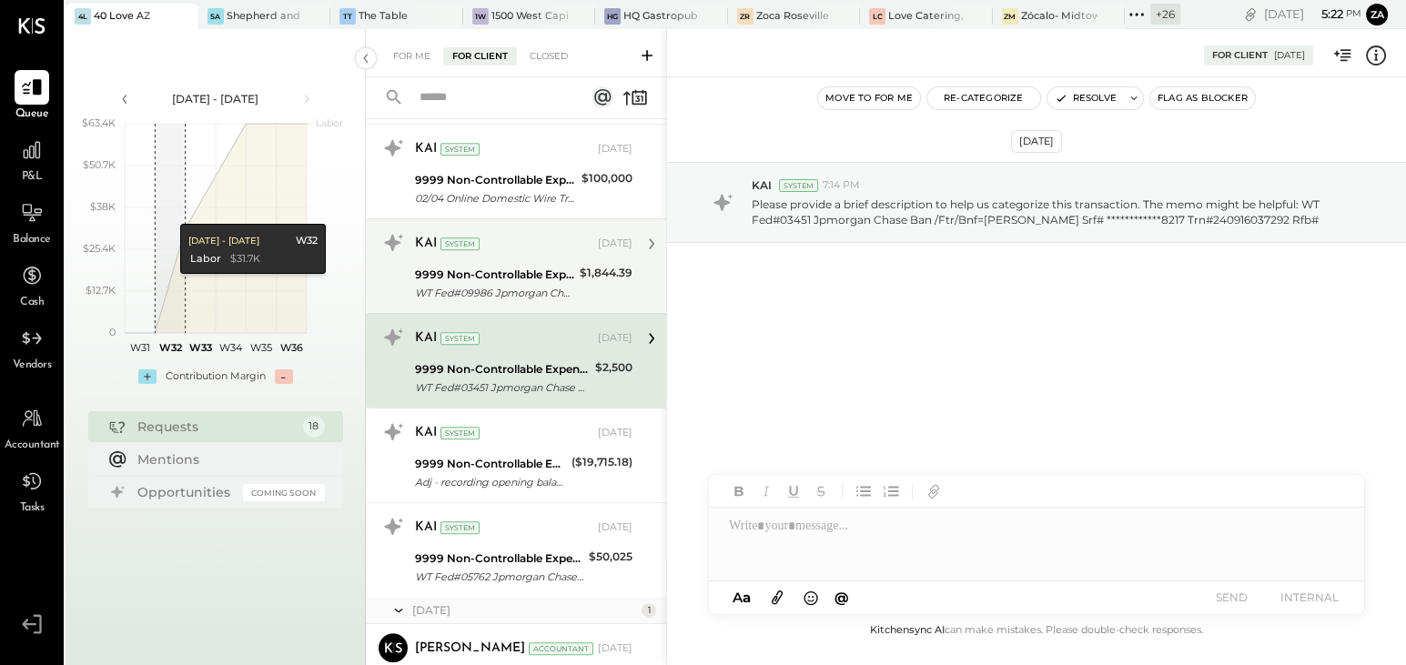
click at [510, 250] on div "KAI System [DATE]" at bounding box center [523, 243] width 217 height 25
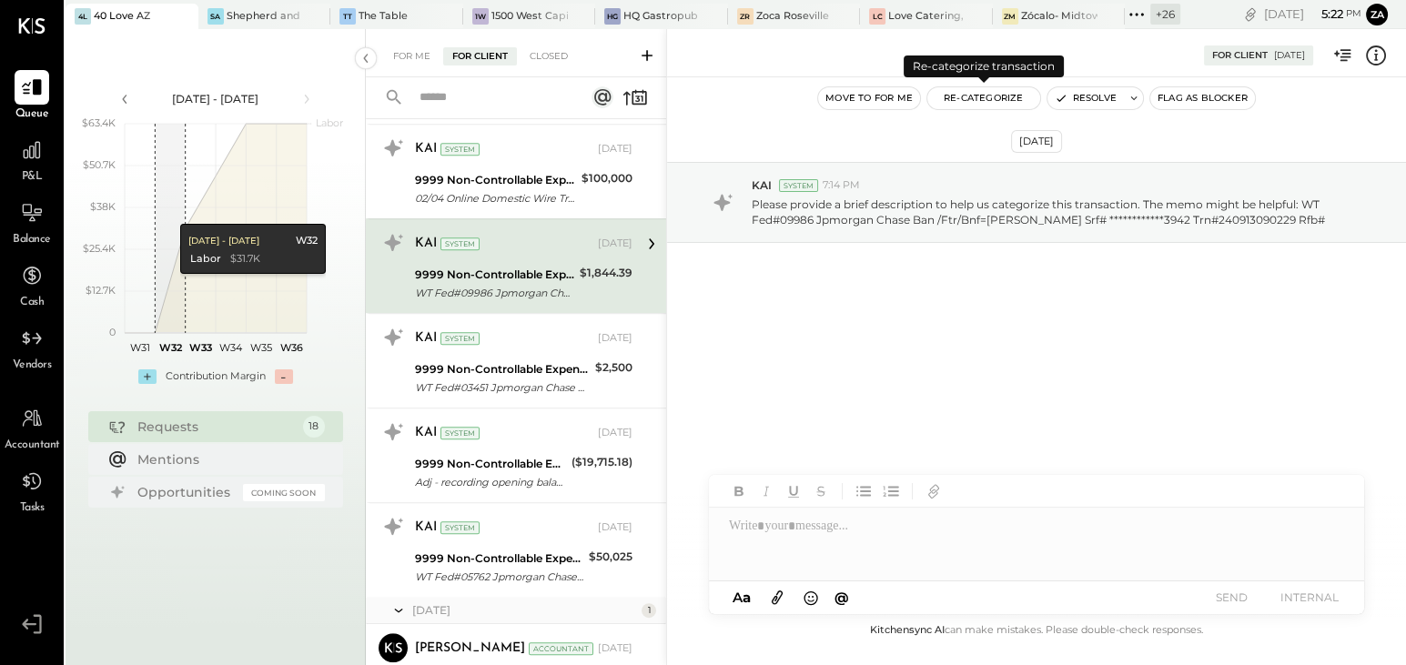
click at [995, 90] on button "Re-Categorize" at bounding box center [983, 98] width 113 height 22
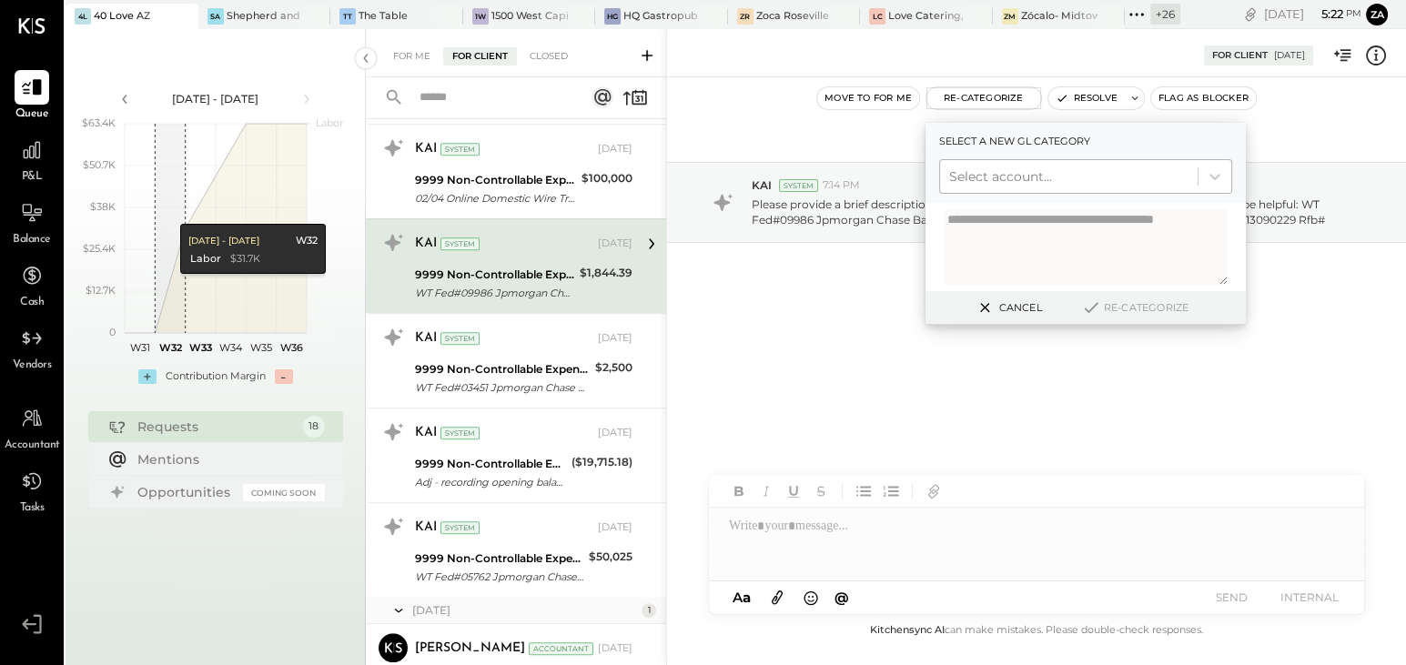
click at [985, 178] on div at bounding box center [1068, 177] width 239 height 22
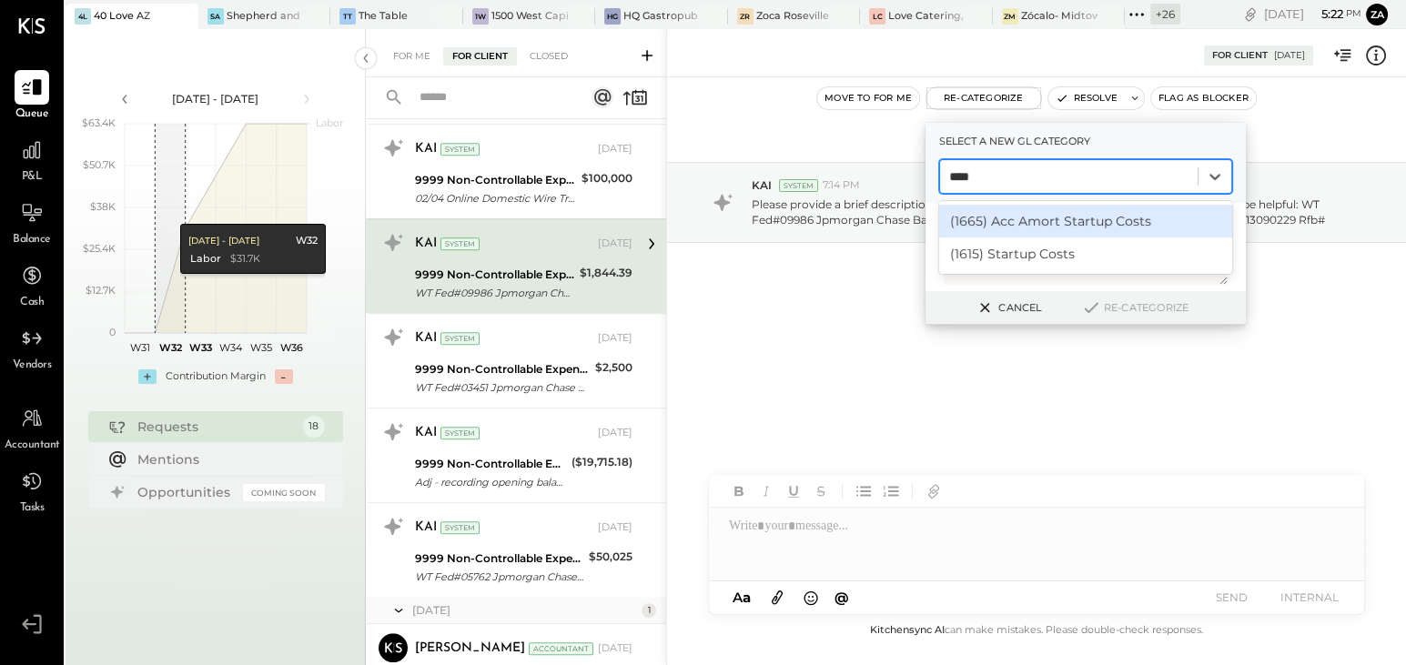
type input "*****"
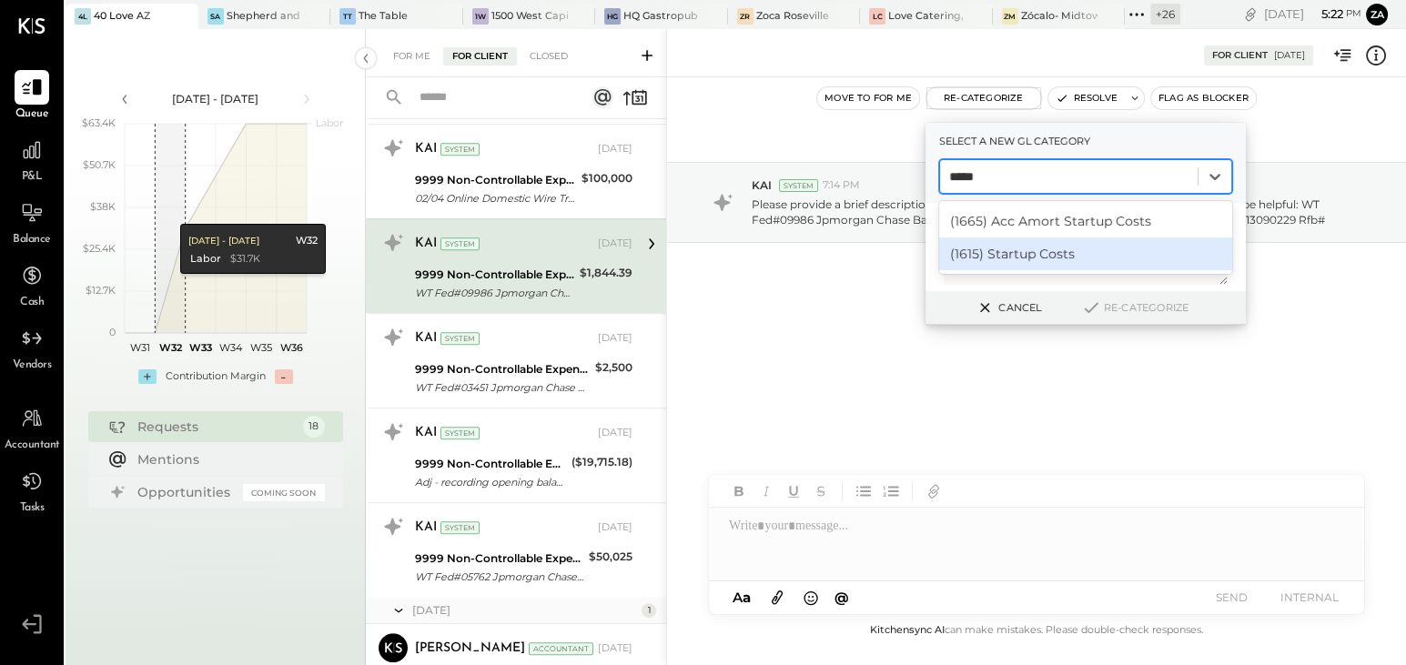
click at [1035, 256] on div "(1615) Startup Costs" at bounding box center [1085, 253] width 293 height 33
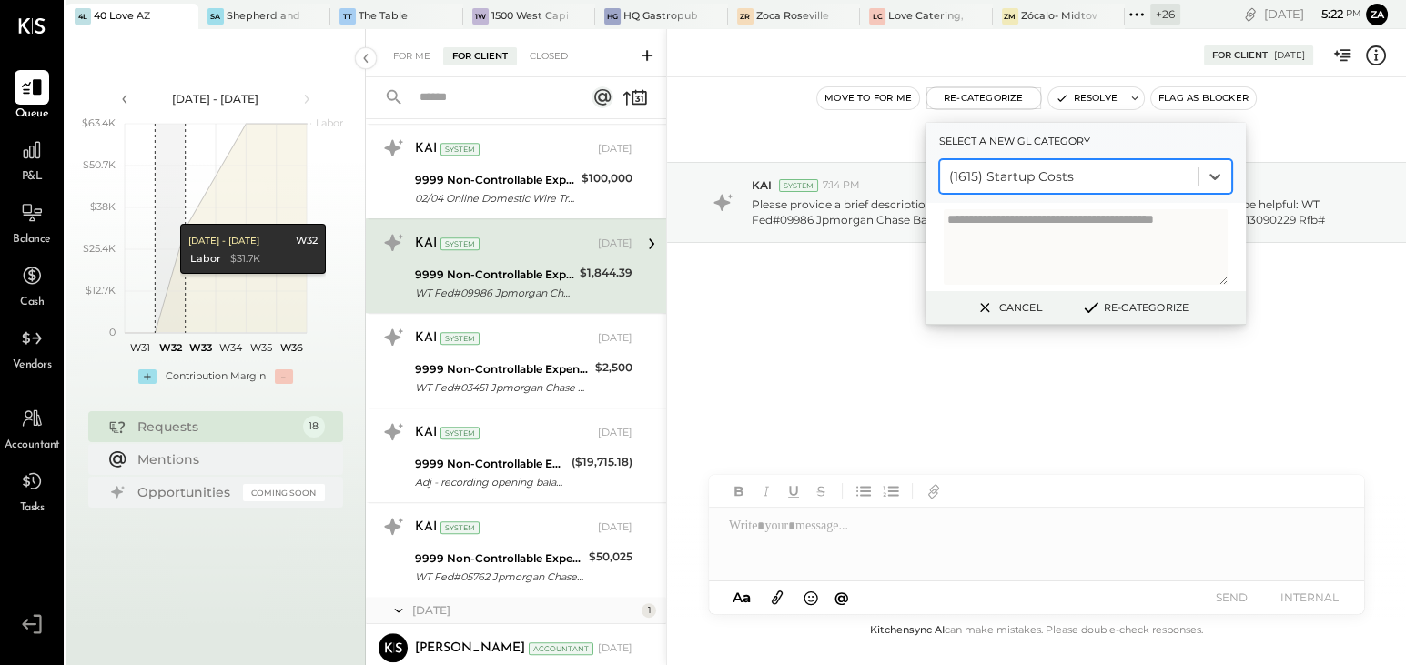
drag, startPoint x: 1146, startPoint y: 308, endPoint x: 1133, endPoint y: 309, distance: 12.9
click at [1143, 309] on button "Re-Categorize" at bounding box center [1135, 308] width 120 height 22
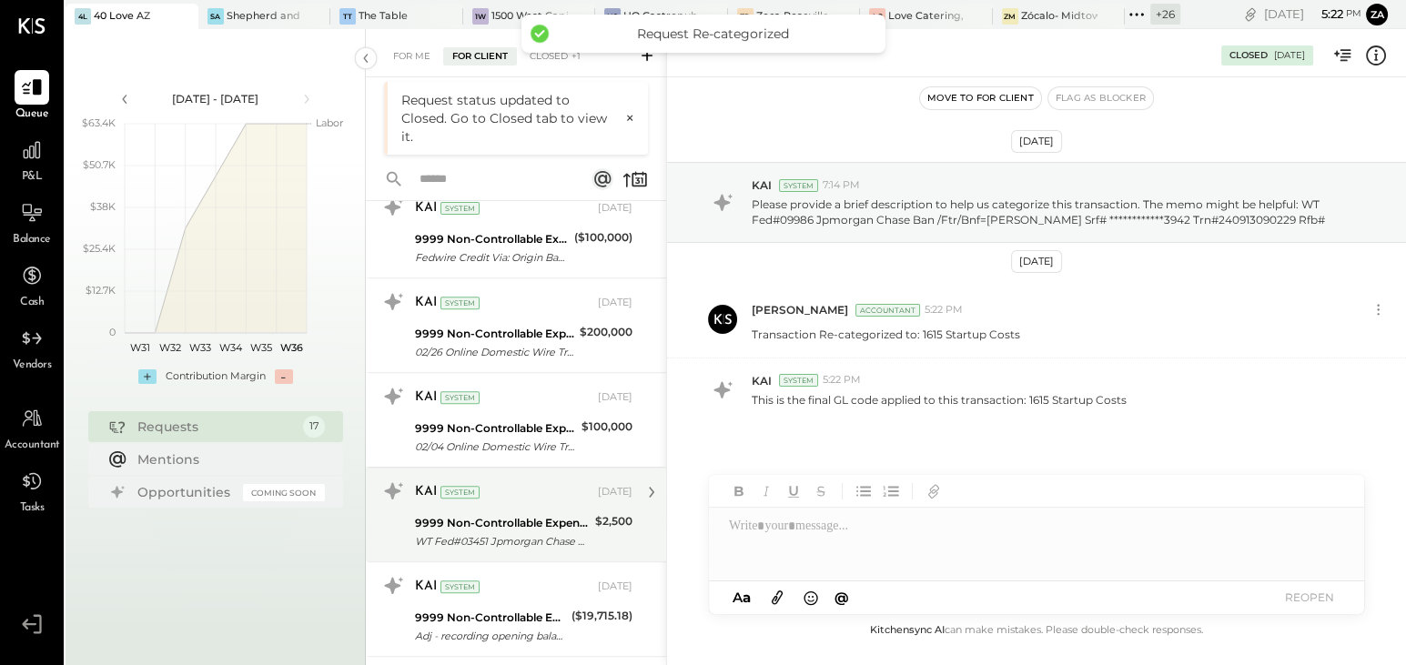
scroll to position [1127, 0]
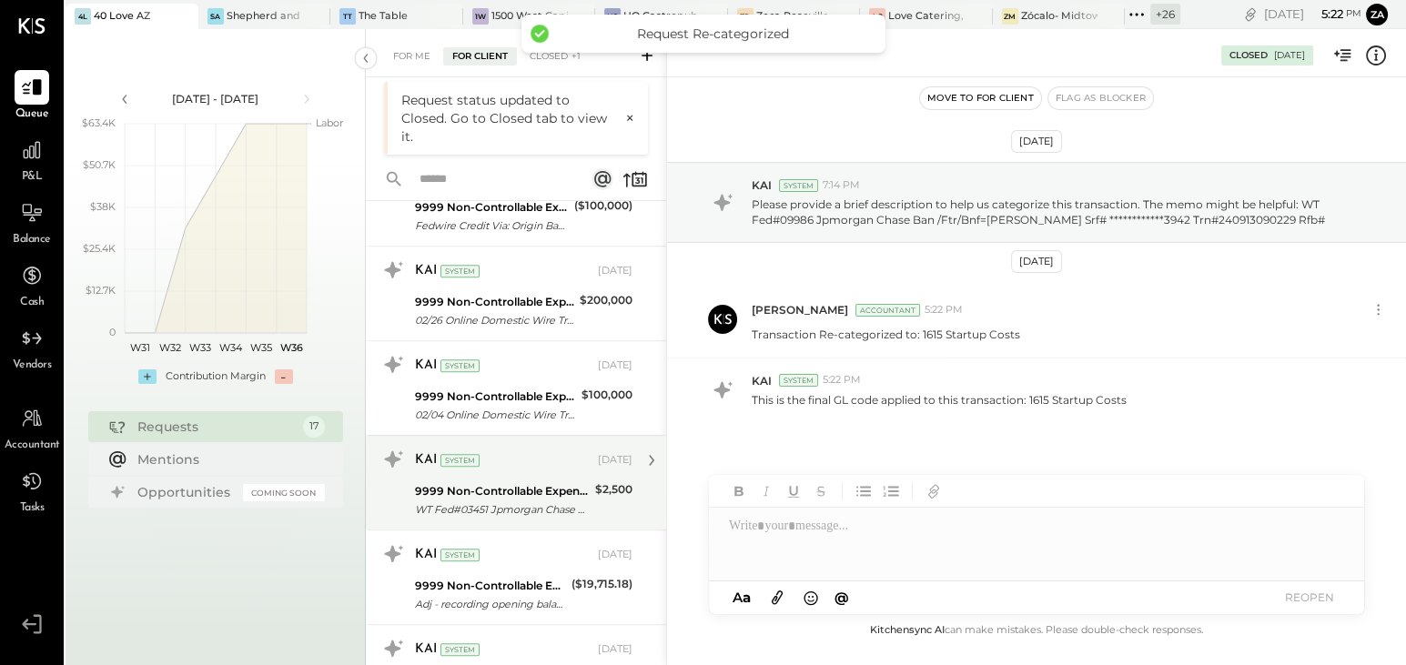
click at [476, 455] on div "System" at bounding box center [459, 460] width 39 height 13
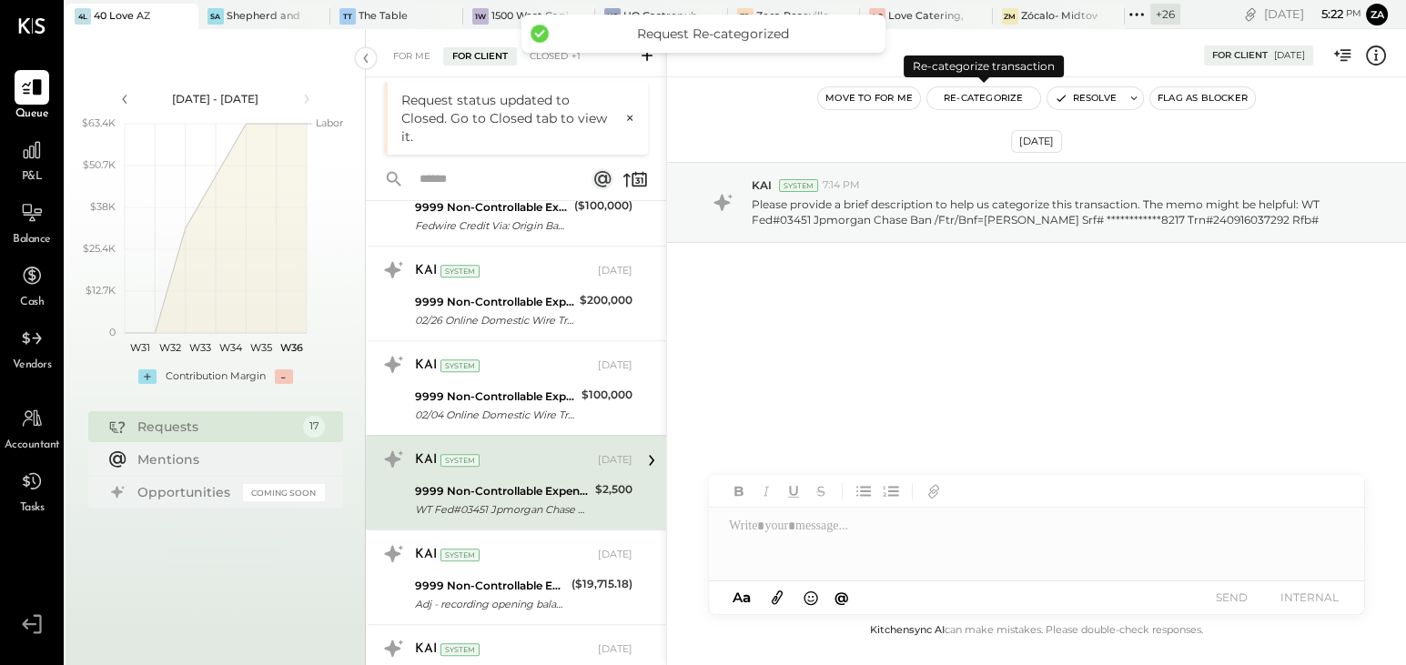
click at [1009, 99] on button "Re-Categorize" at bounding box center [983, 98] width 113 height 22
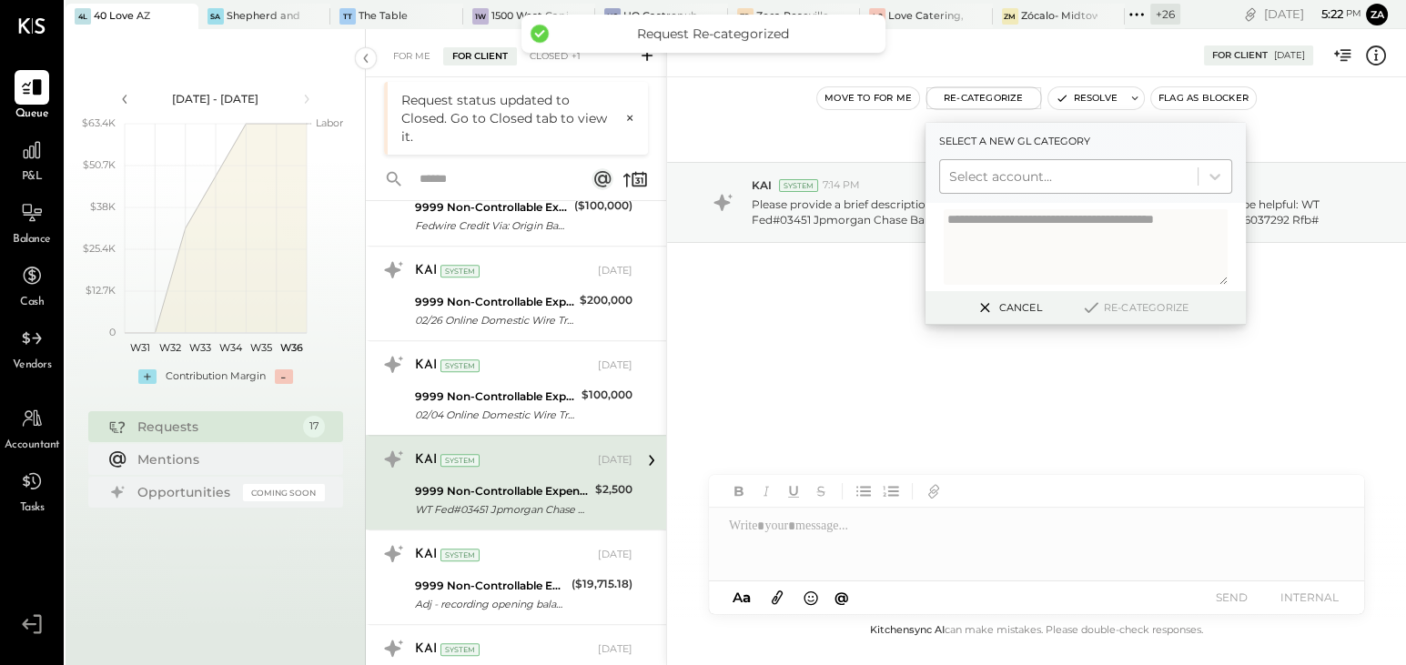
click at [985, 172] on div at bounding box center [1068, 177] width 239 height 22
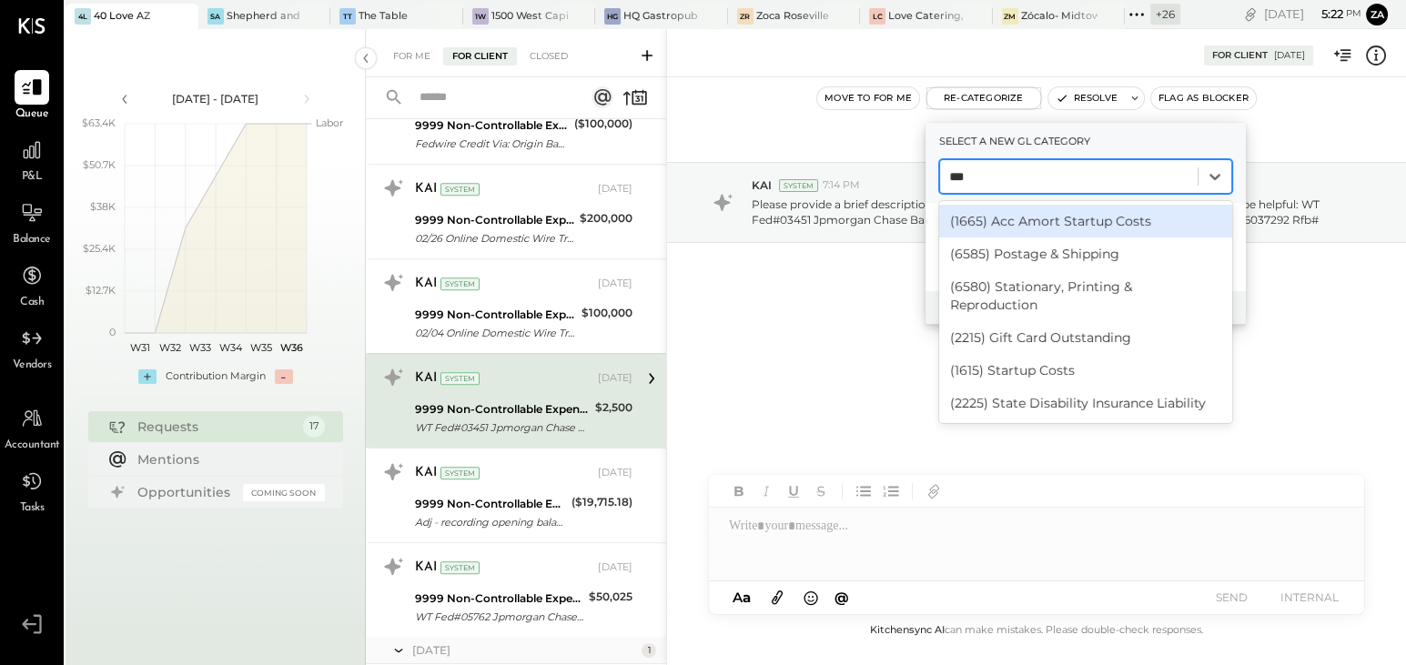
type input "****"
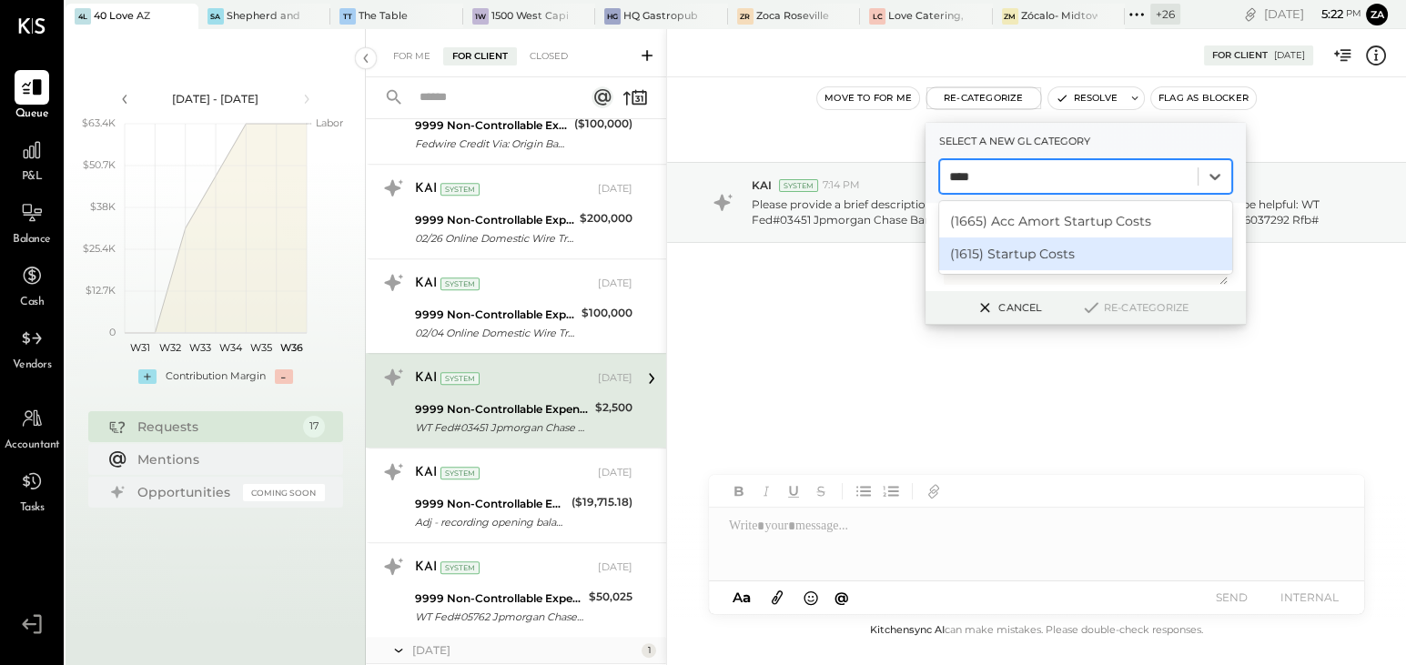
click at [1023, 258] on div "(1615) Startup Costs" at bounding box center [1085, 253] width 293 height 33
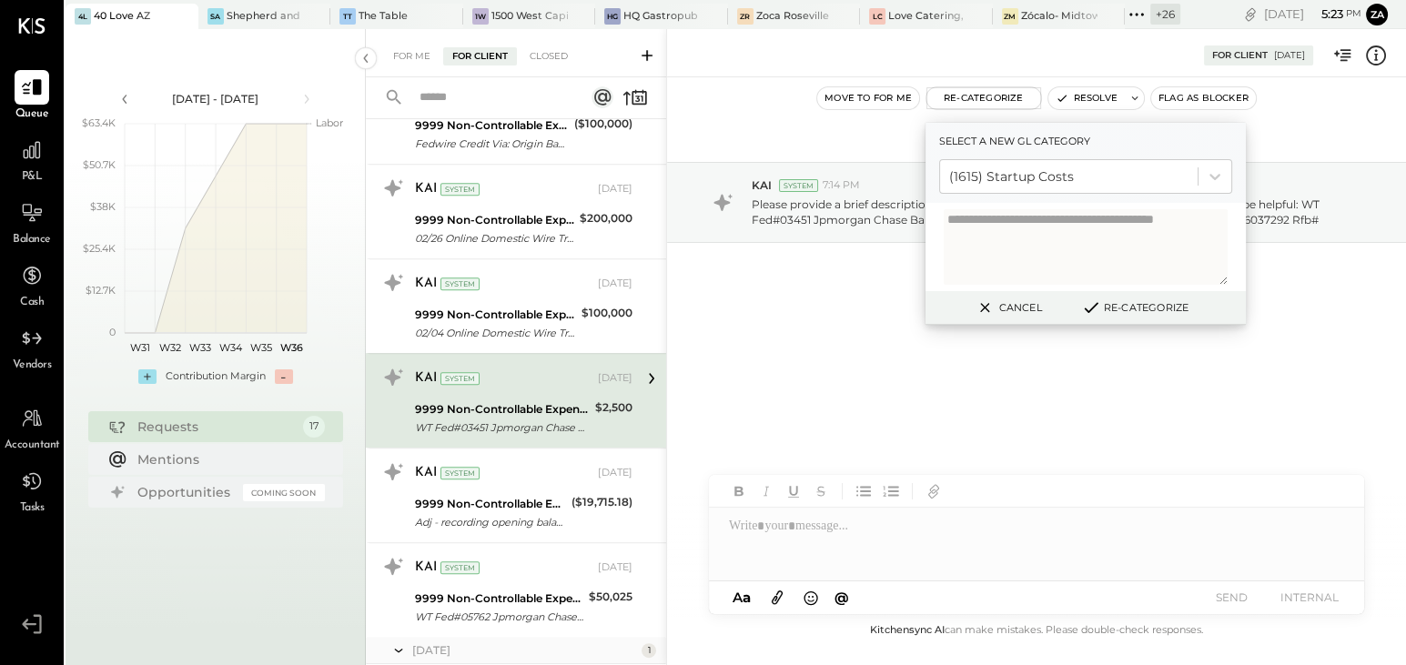
click at [1177, 308] on button "Re-Categorize" at bounding box center [1135, 308] width 120 height 22
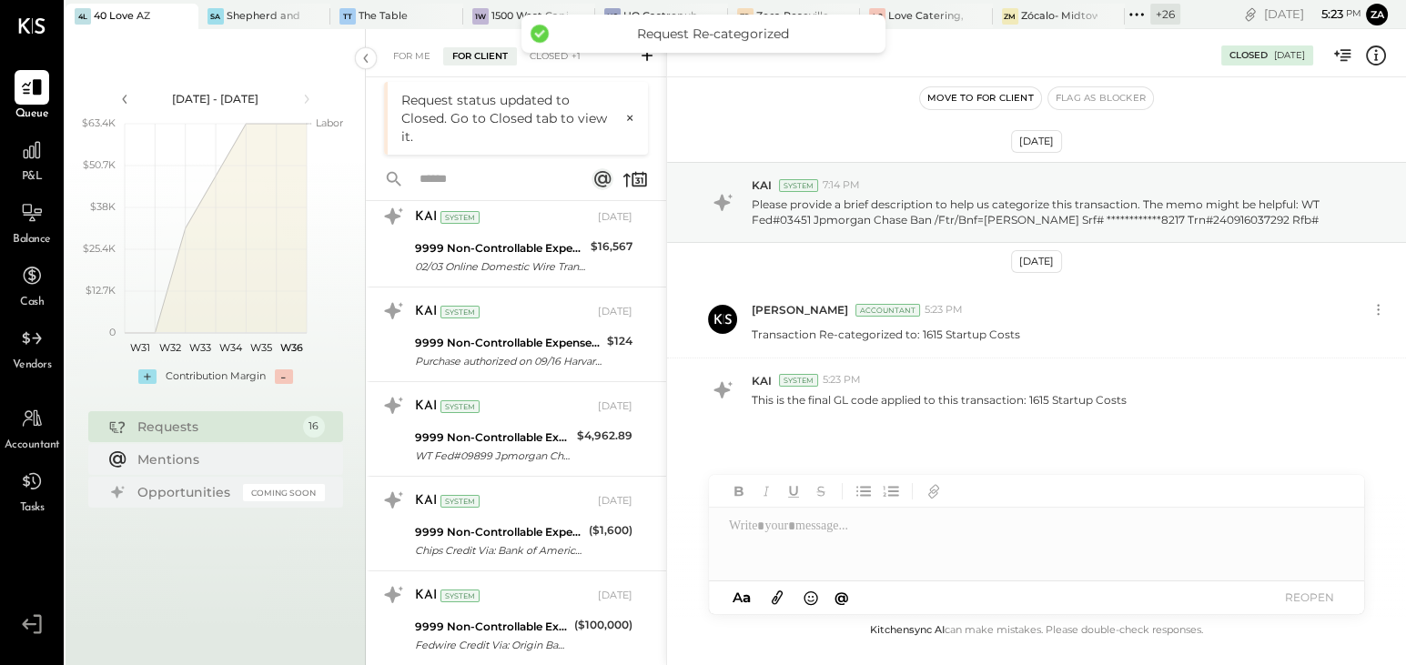
scroll to position [542, 0]
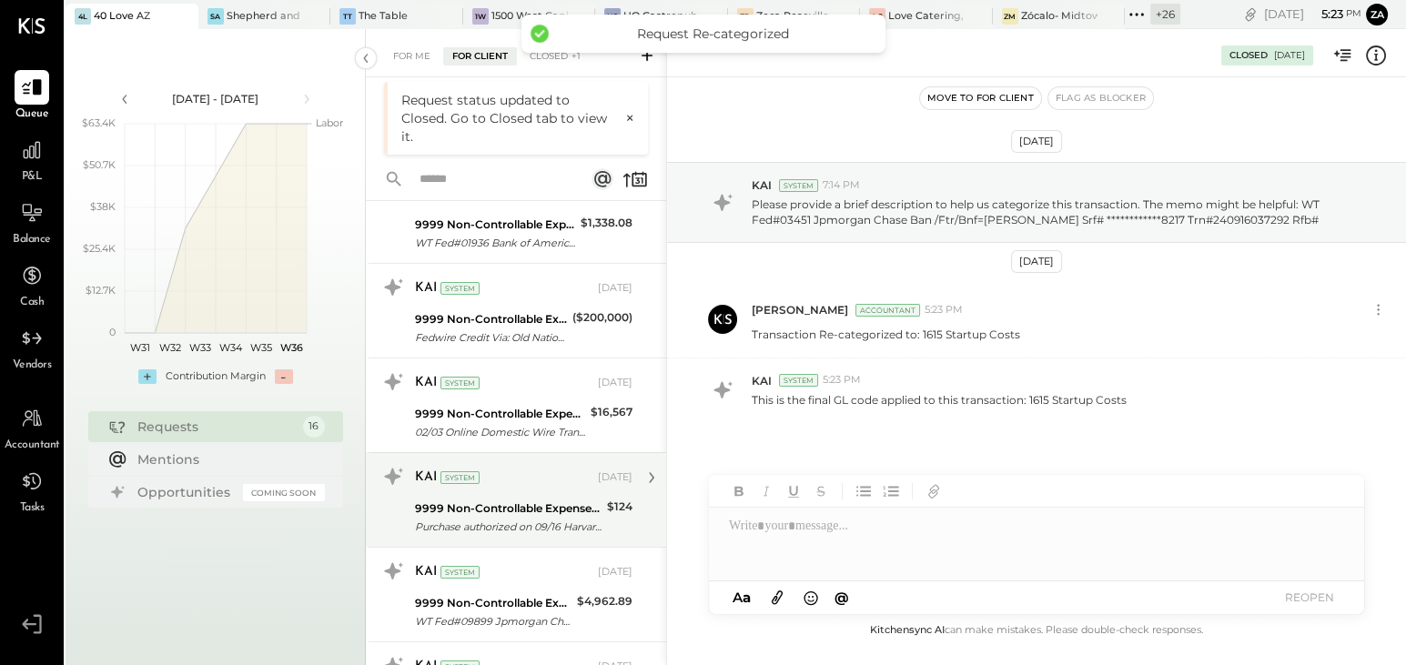
click at [487, 512] on div "9999 Non-Controllable Expenses:Other Income and Expenses:To Be Classified" at bounding box center [508, 509] width 187 height 18
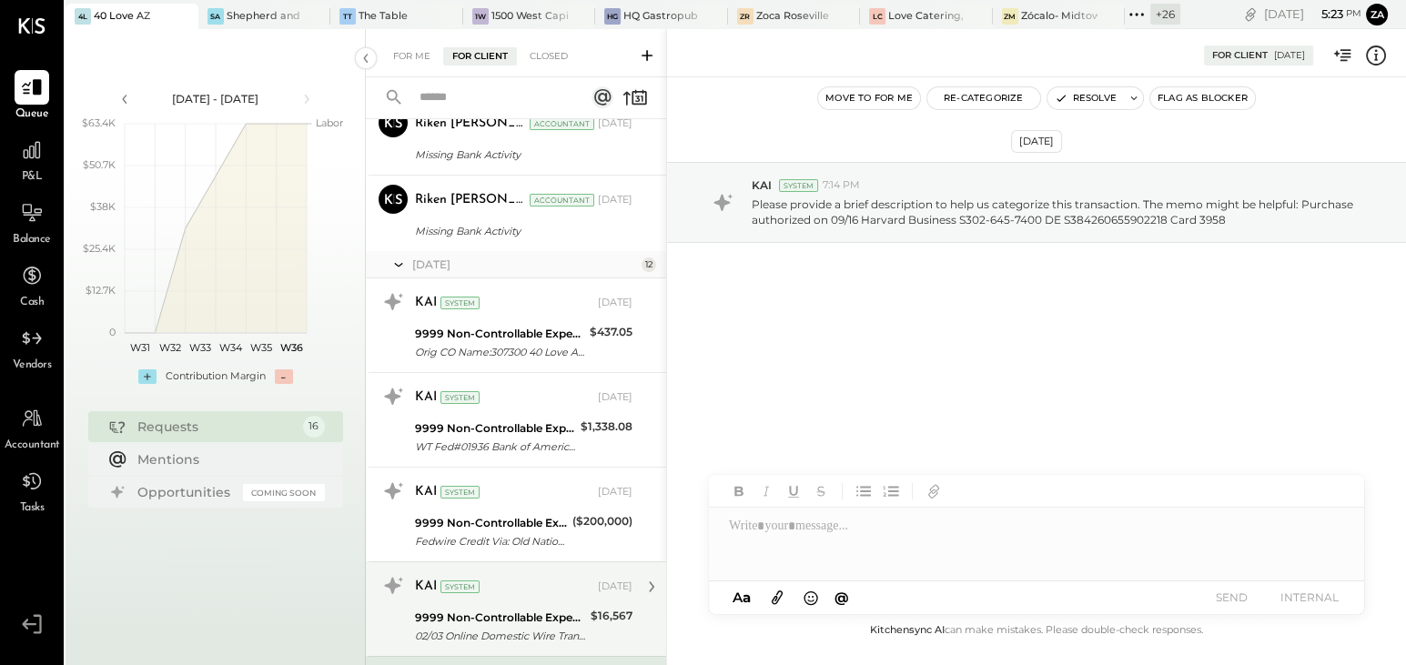
scroll to position [128, 0]
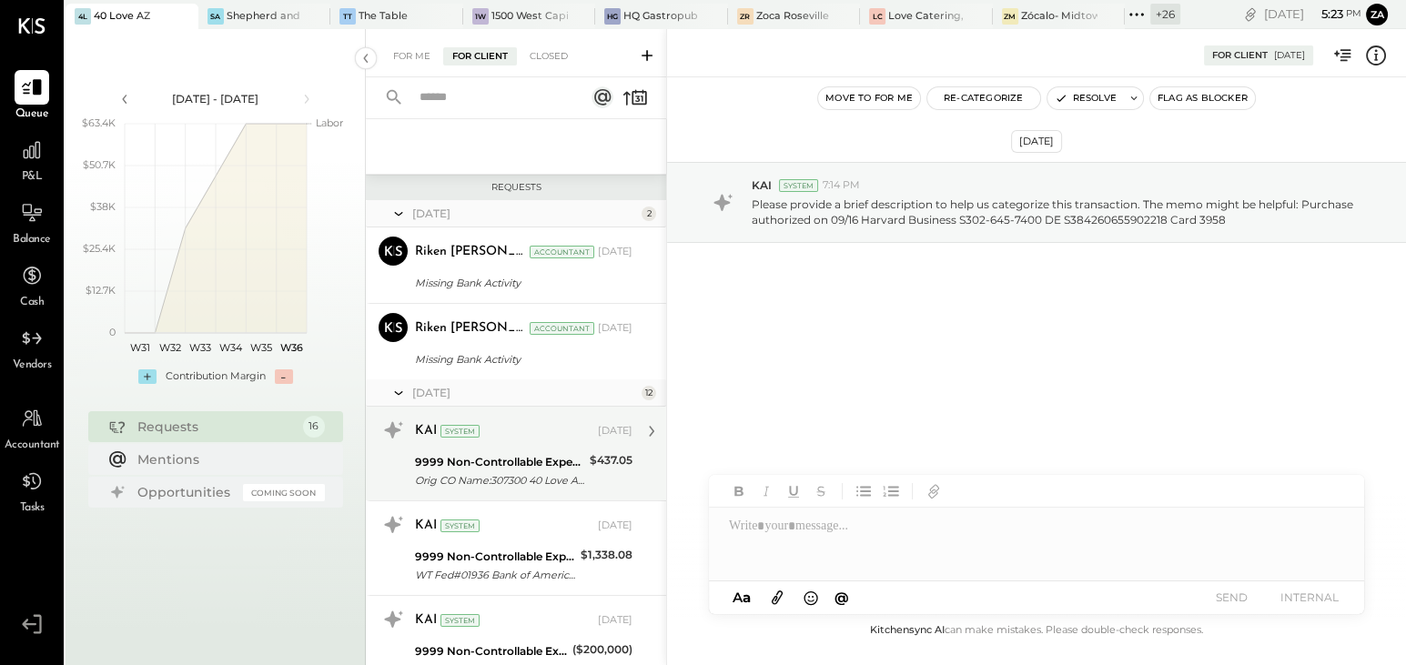
click at [474, 463] on div "9999 Non-Controllable Expenses:Other Income and Expenses:To Be Classified" at bounding box center [499, 462] width 169 height 18
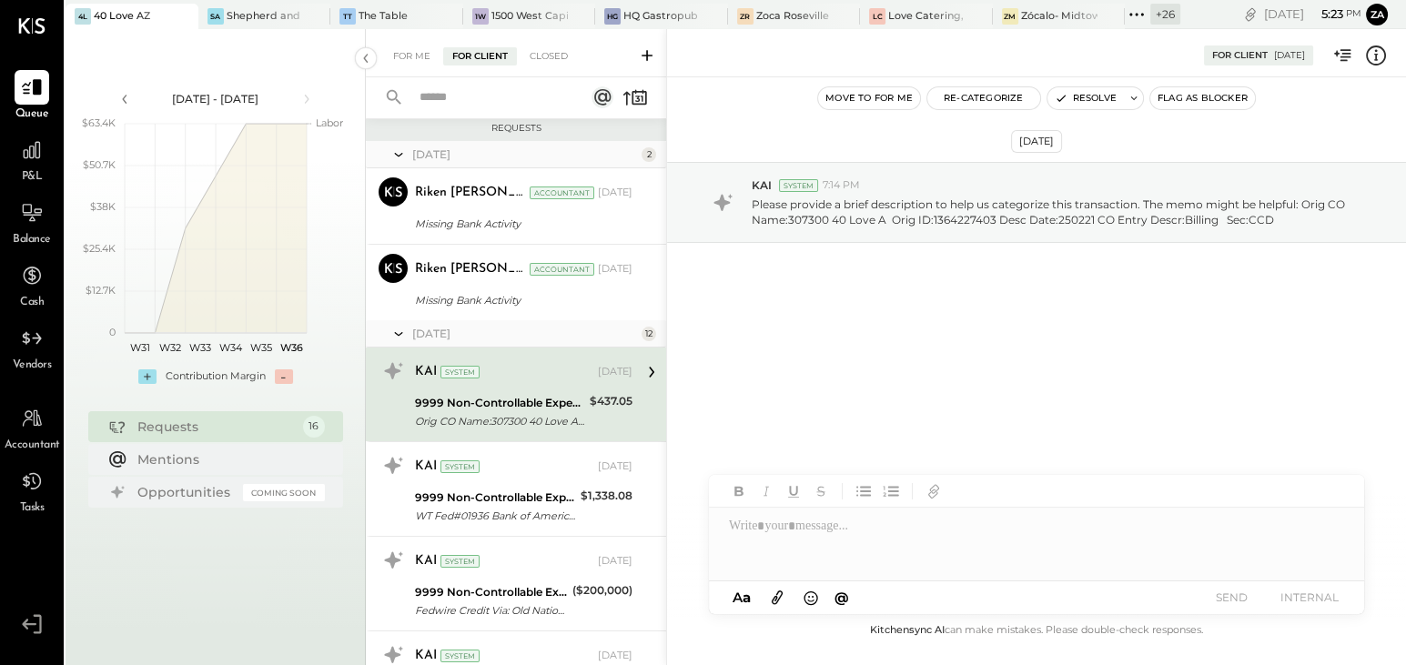
scroll to position [211, 0]
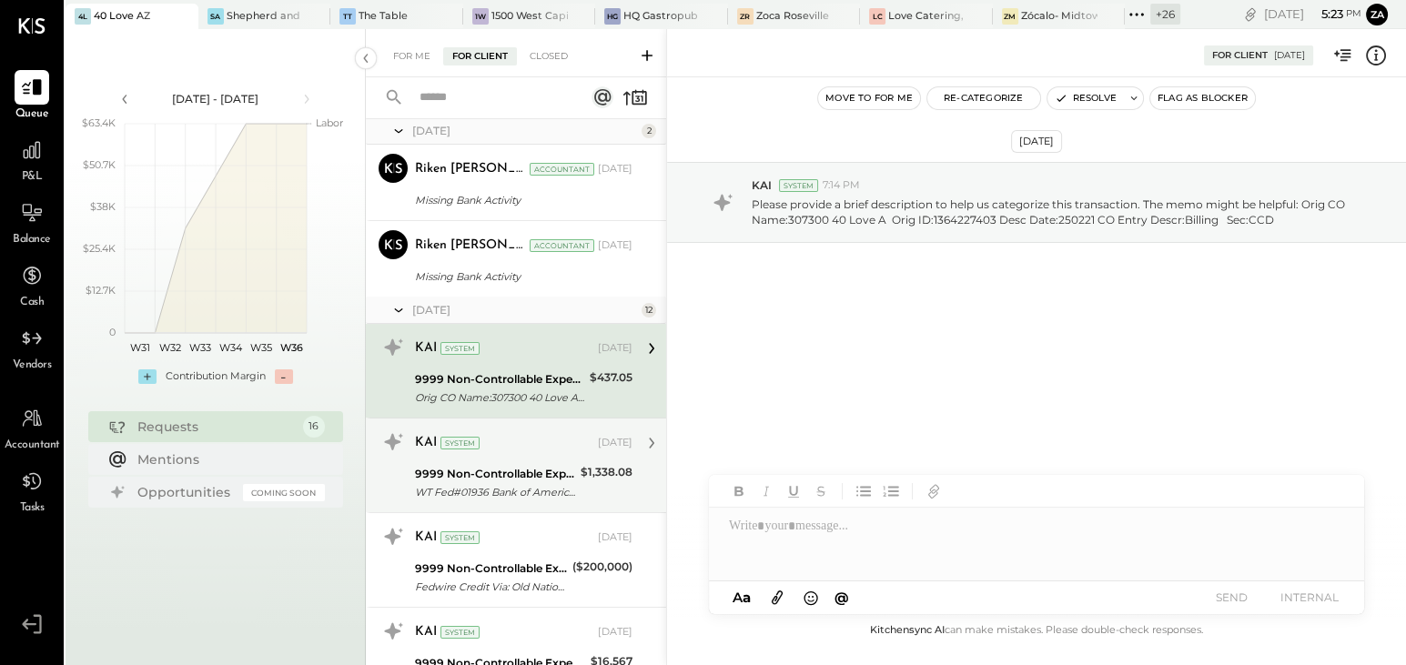
click at [530, 479] on div "9999 Non-Controllable Expenses:Other Income and Expenses:To Be Classified" at bounding box center [495, 474] width 160 height 18
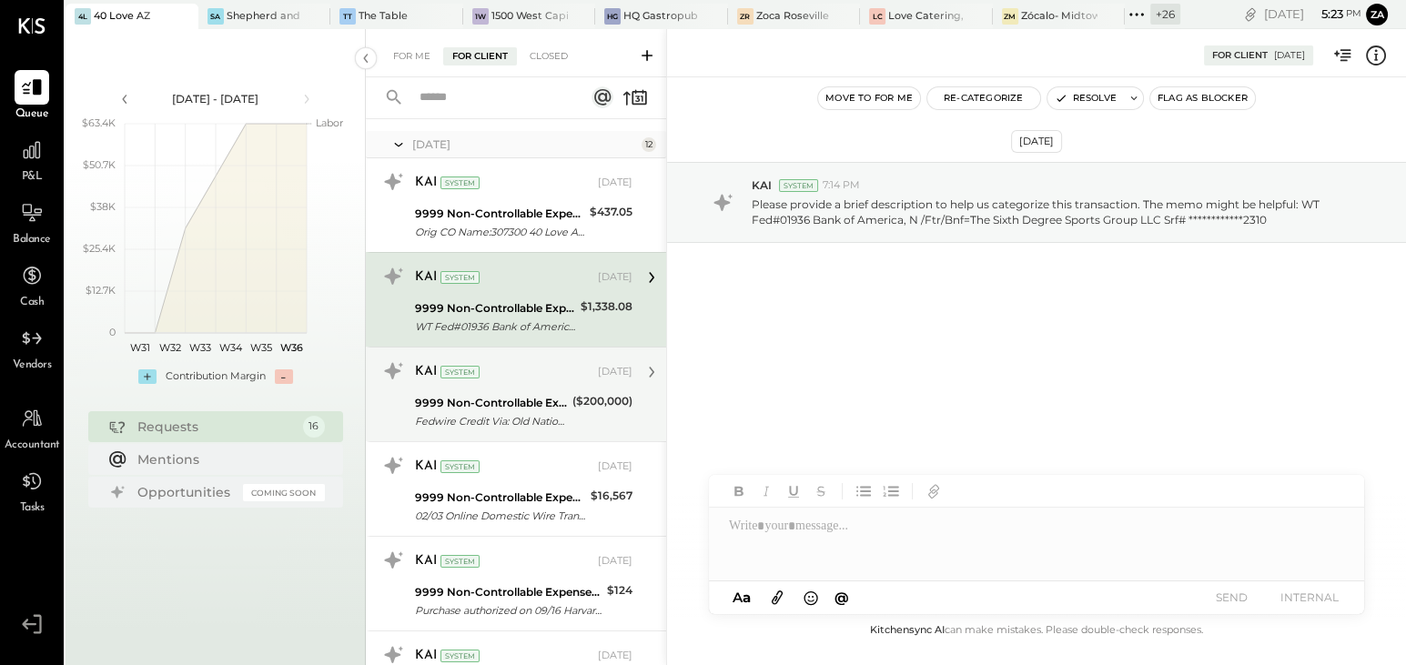
scroll to position [211, 0]
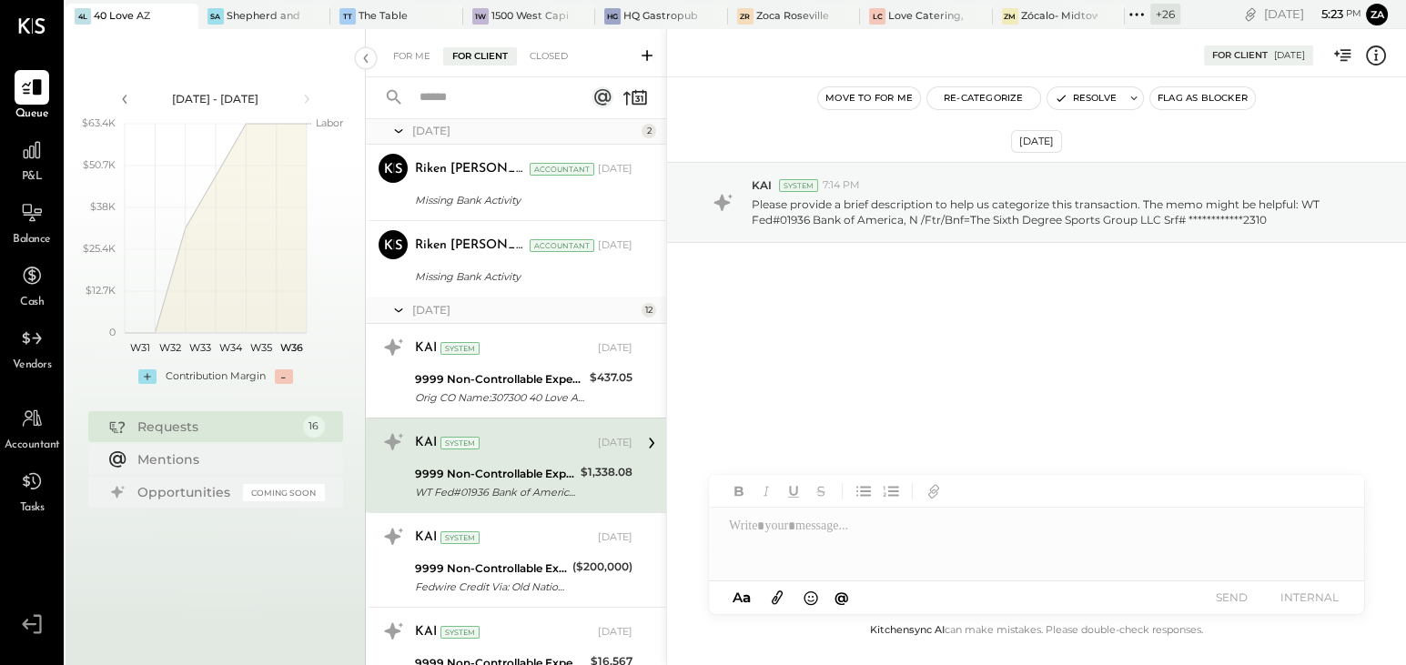
click at [394, 307] on icon at bounding box center [398, 310] width 18 height 45
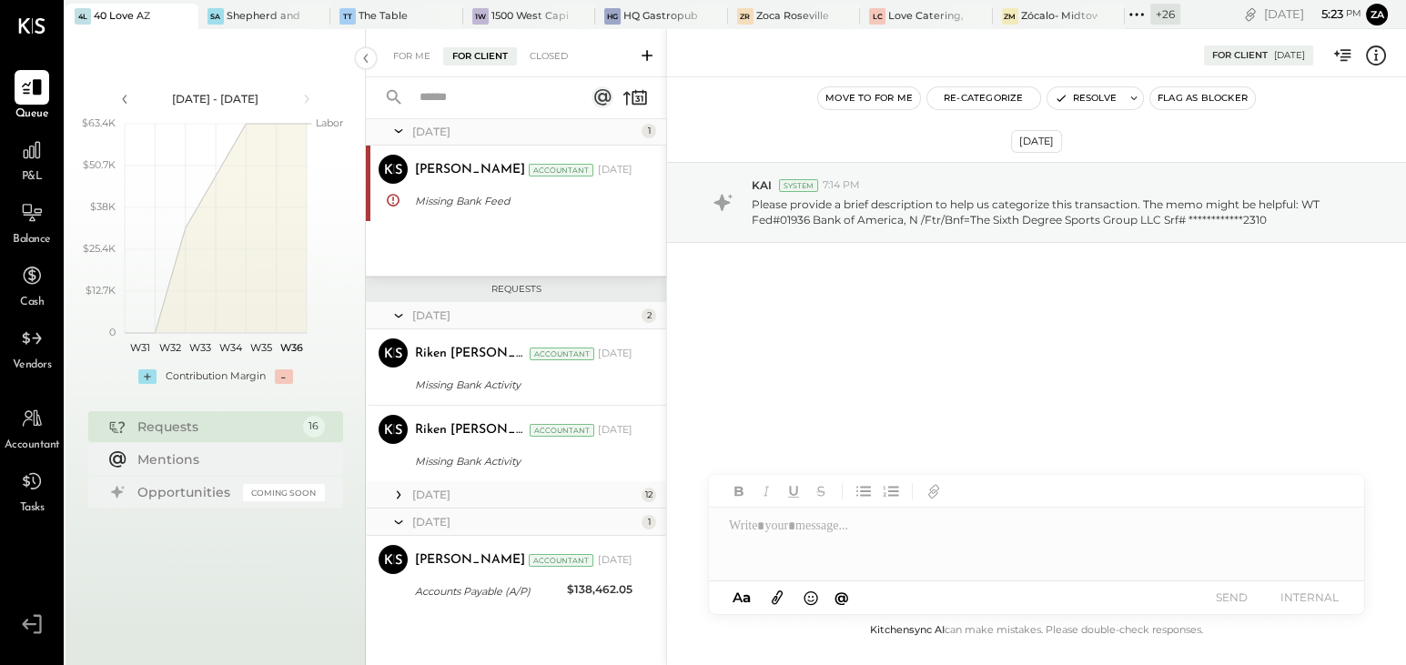
click at [397, 521] on icon at bounding box center [399, 522] width 8 height 4
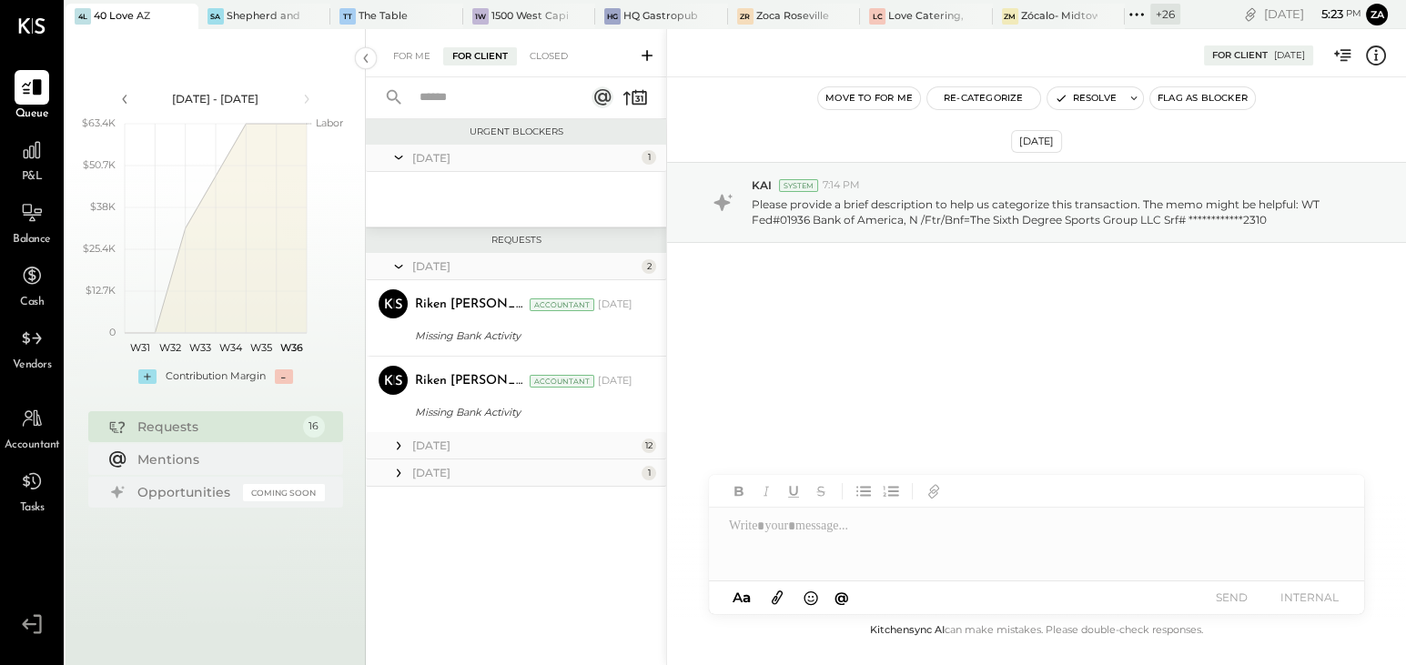
click at [397, 158] on icon at bounding box center [398, 157] width 18 height 45
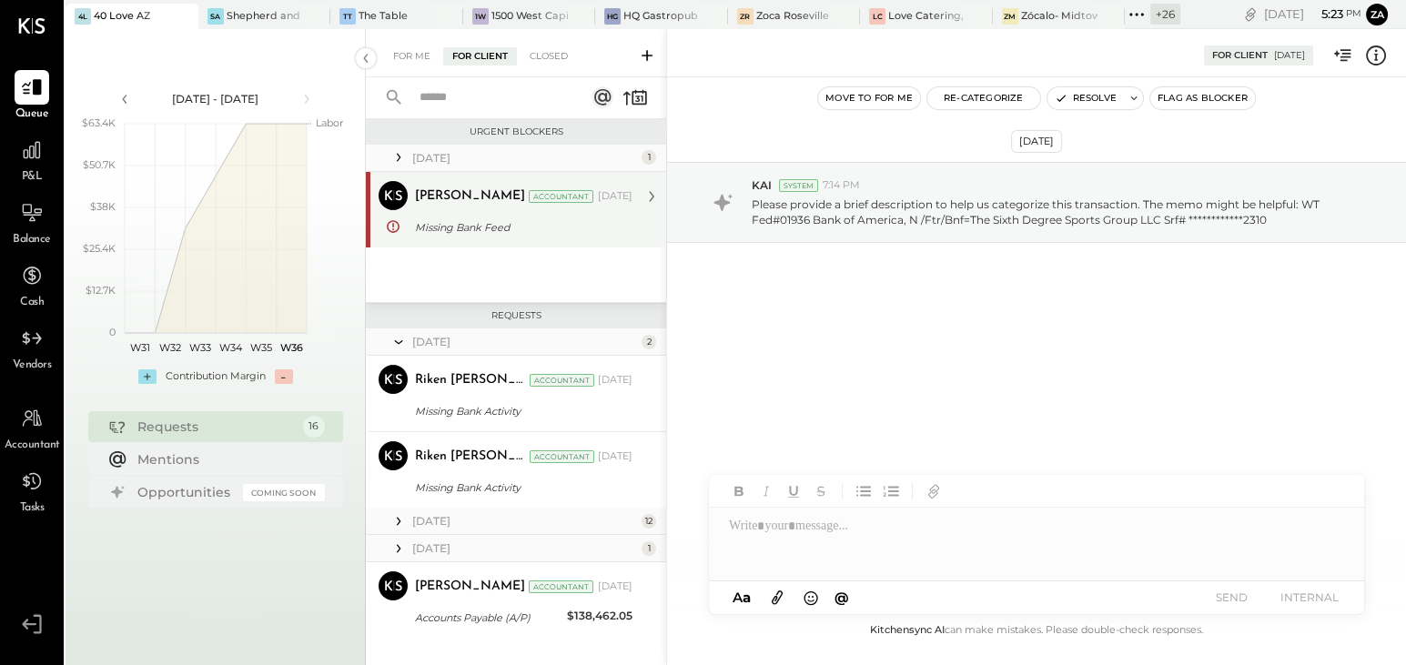
click at [476, 192] on div "[PERSON_NAME]" at bounding box center [470, 196] width 110 height 18
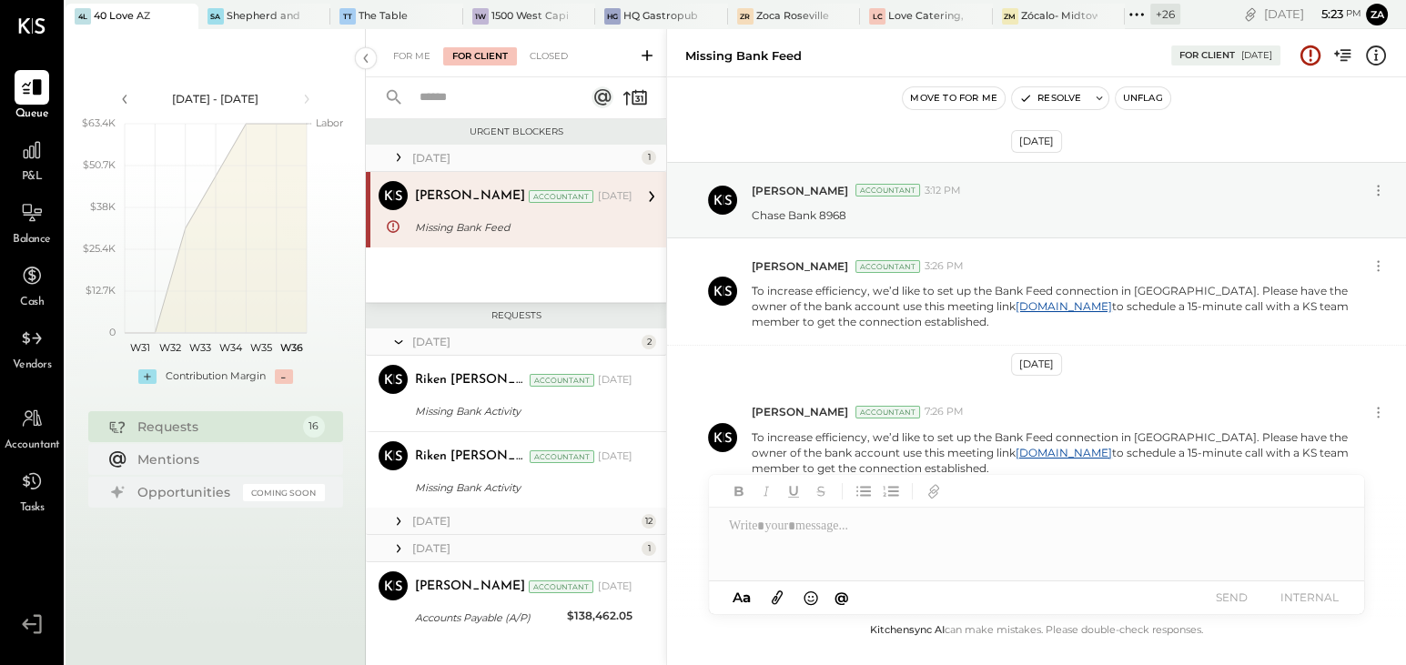
scroll to position [4, 0]
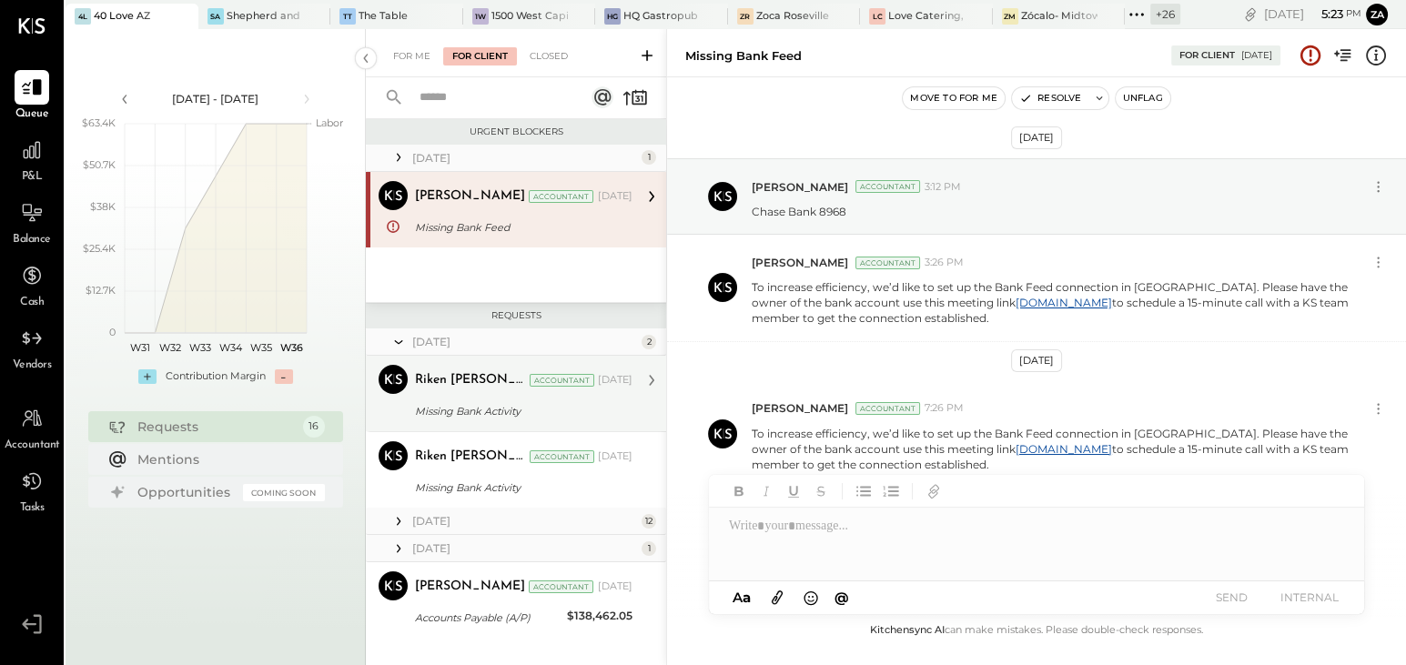
click at [581, 409] on div "Missing Bank Activity" at bounding box center [521, 411] width 212 height 18
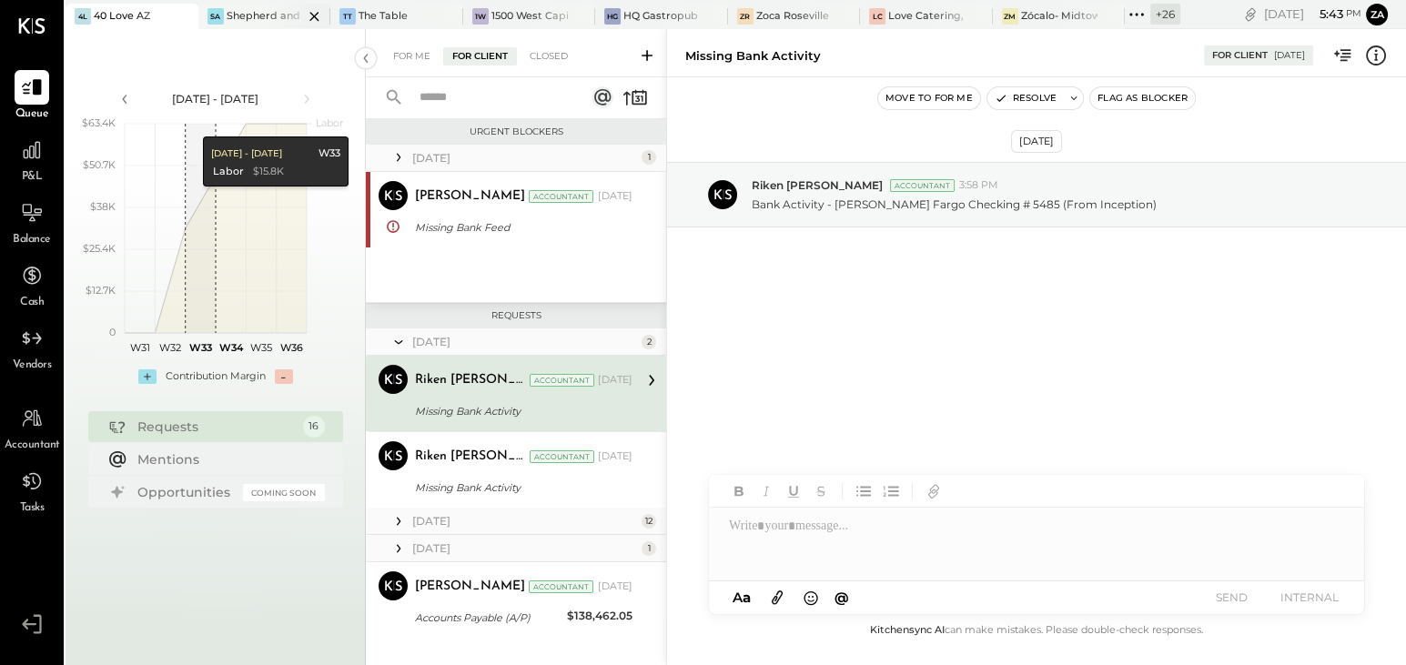
click at [289, 17] on div at bounding box center [299, 16] width 64 height 25
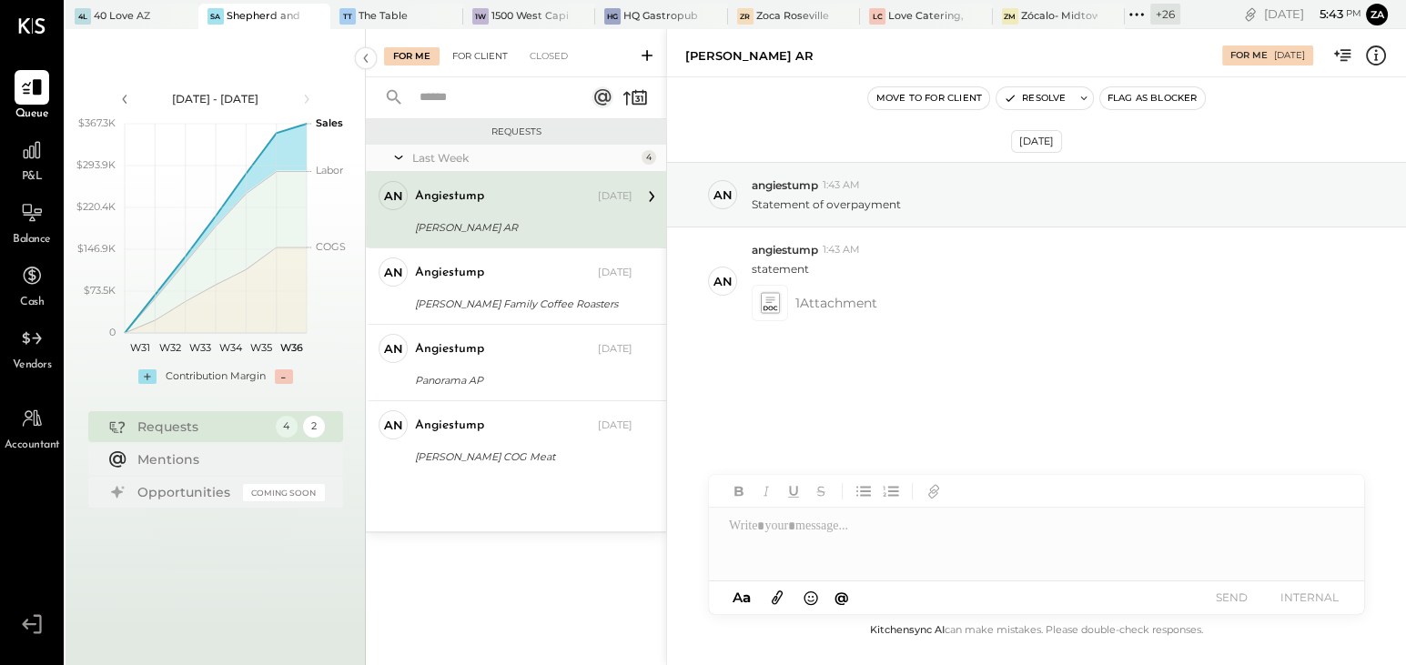
click at [475, 53] on div "For Client" at bounding box center [480, 56] width 74 height 18
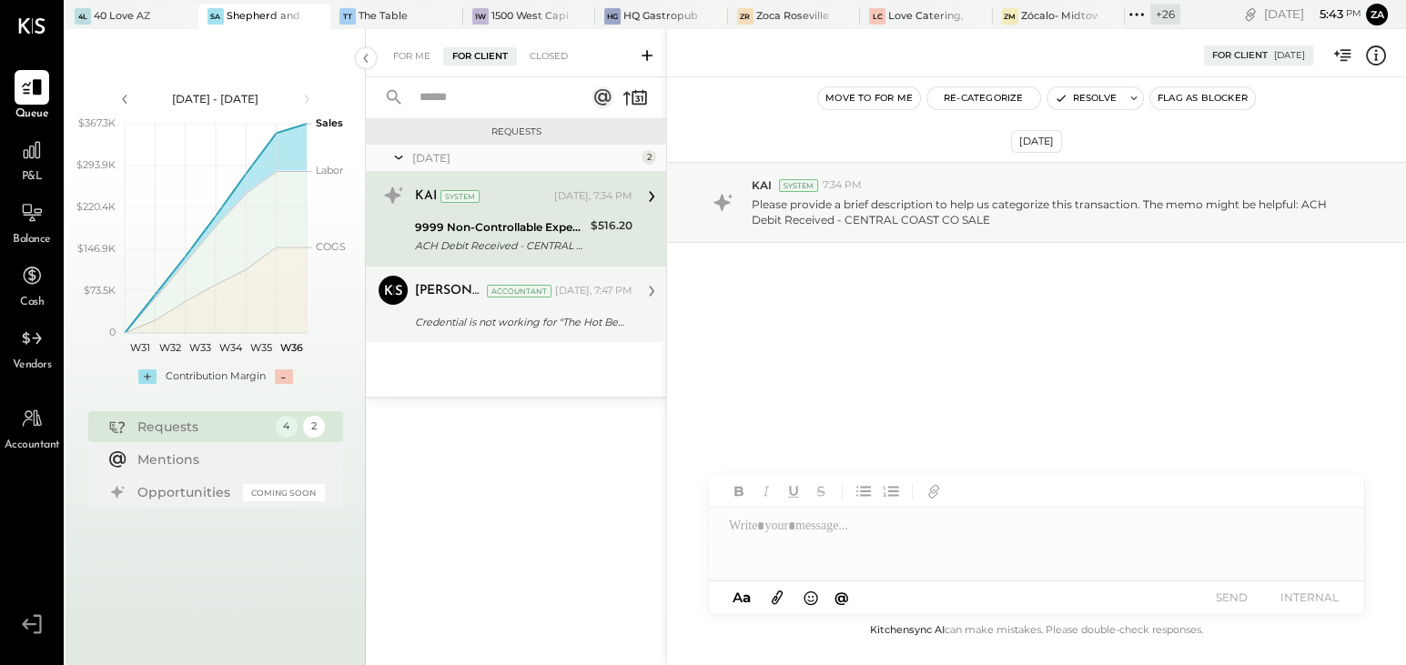
click at [557, 321] on div "Credential is not working for "The Hot Behind You" - Heritage Bank" at bounding box center [521, 322] width 212 height 18
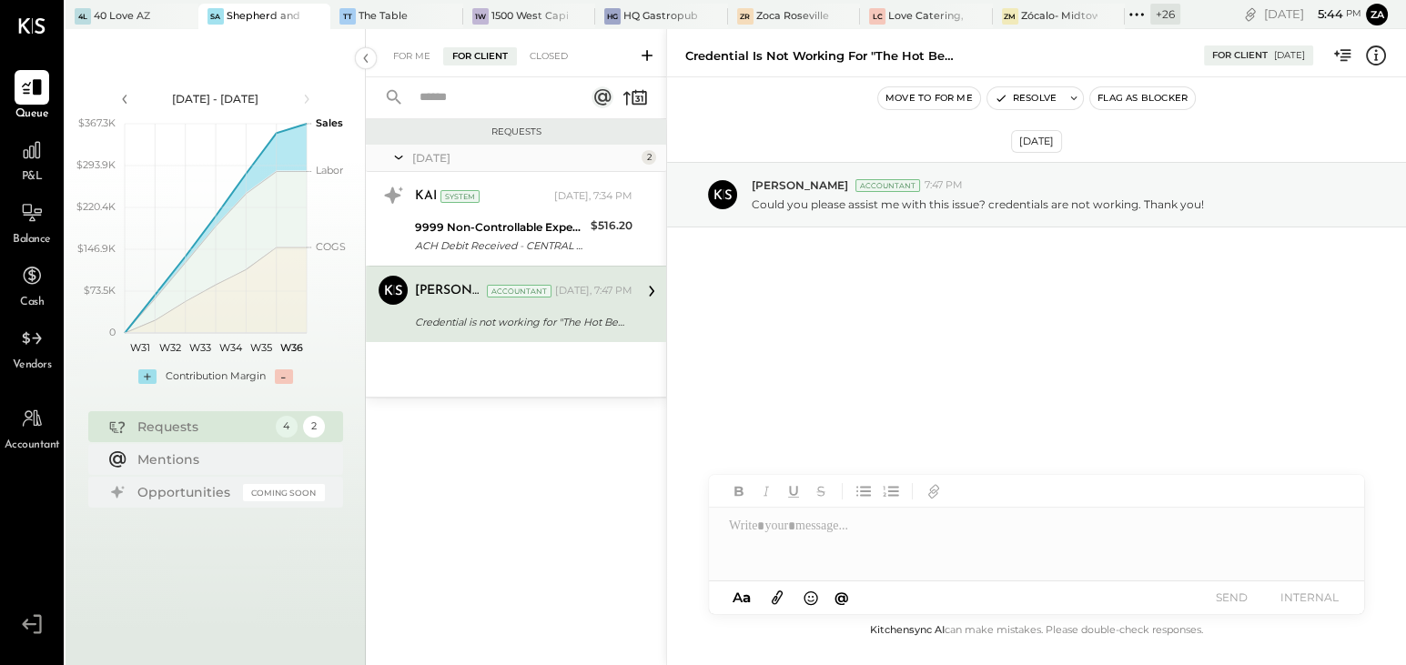
click at [887, 51] on div "Credential is not working for "The Hot Behind You" - Heritage Bank" at bounding box center [821, 55] width 273 height 17
click at [1054, 97] on button "Resolve" at bounding box center [1025, 98] width 76 height 22
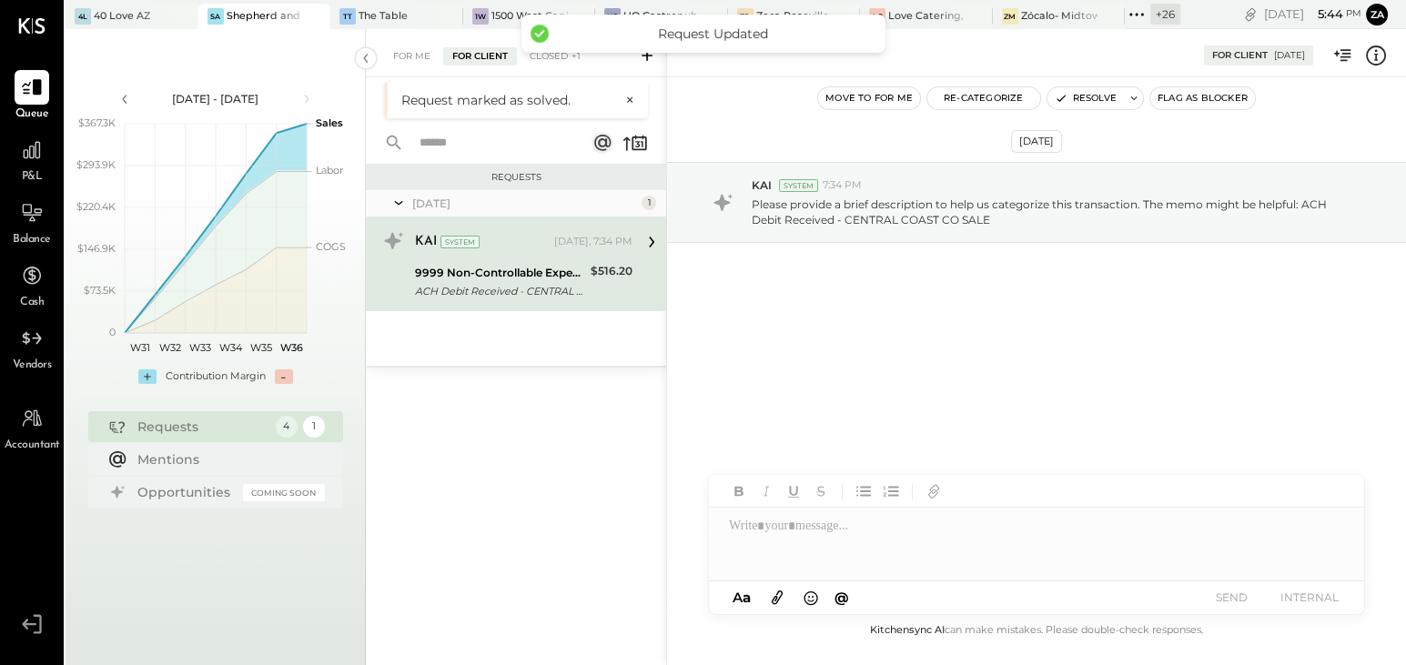
click at [517, 267] on div "9999 Non-Controllable Expenses:Other Income and Expenses:To Be Classified P&L" at bounding box center [500, 273] width 170 height 18
click at [1022, 253] on div "[DATE] KAI System 7:34 PM Please provide a brief description to help us categor…" at bounding box center [1036, 251] width 739 height 257
